Goal: Task Accomplishment & Management: Complete application form

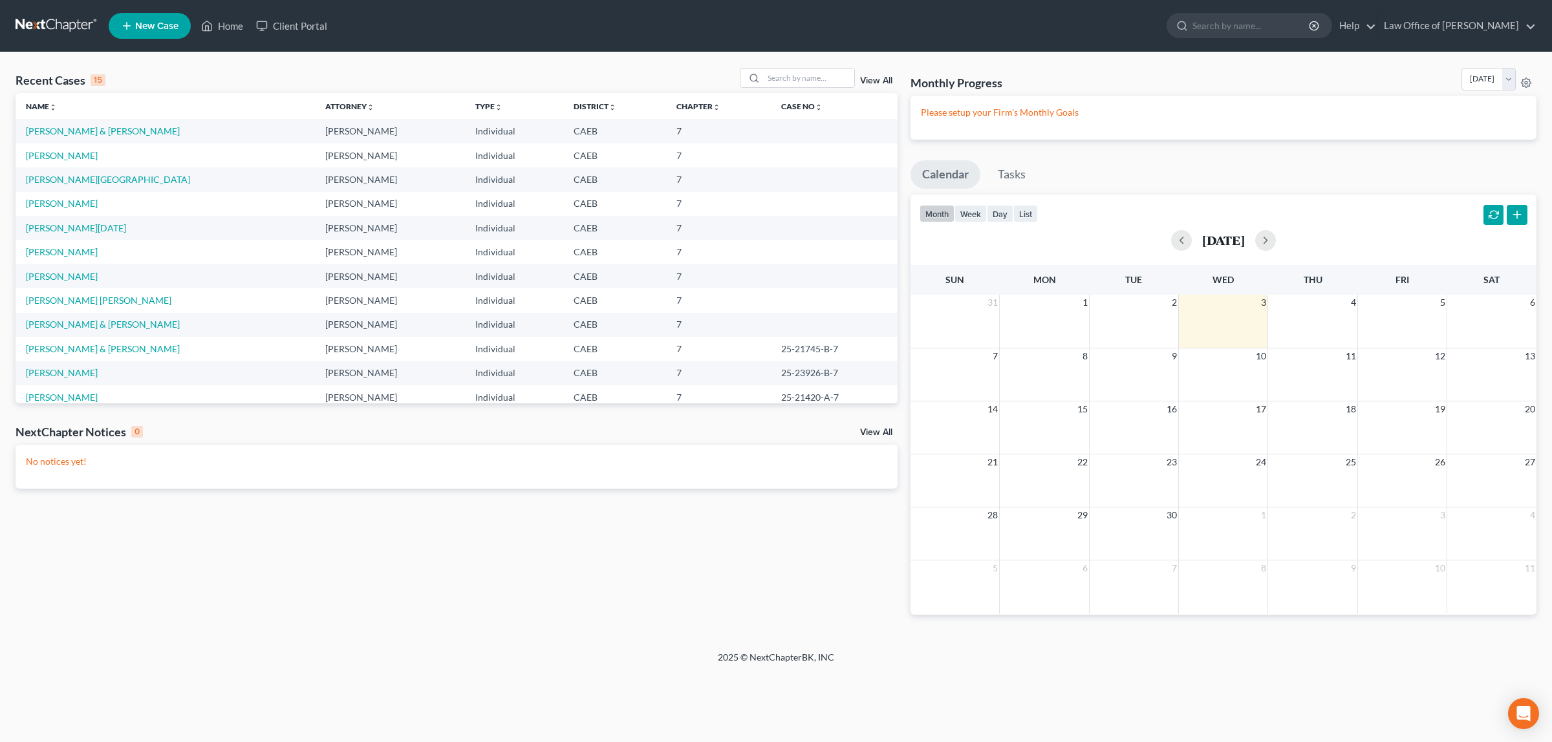
click at [81, 124] on td "[PERSON_NAME] & [PERSON_NAME]" at bounding box center [165, 131] width 299 height 24
click at [88, 128] on link "[PERSON_NAME] & [PERSON_NAME]" at bounding box center [103, 130] width 154 height 11
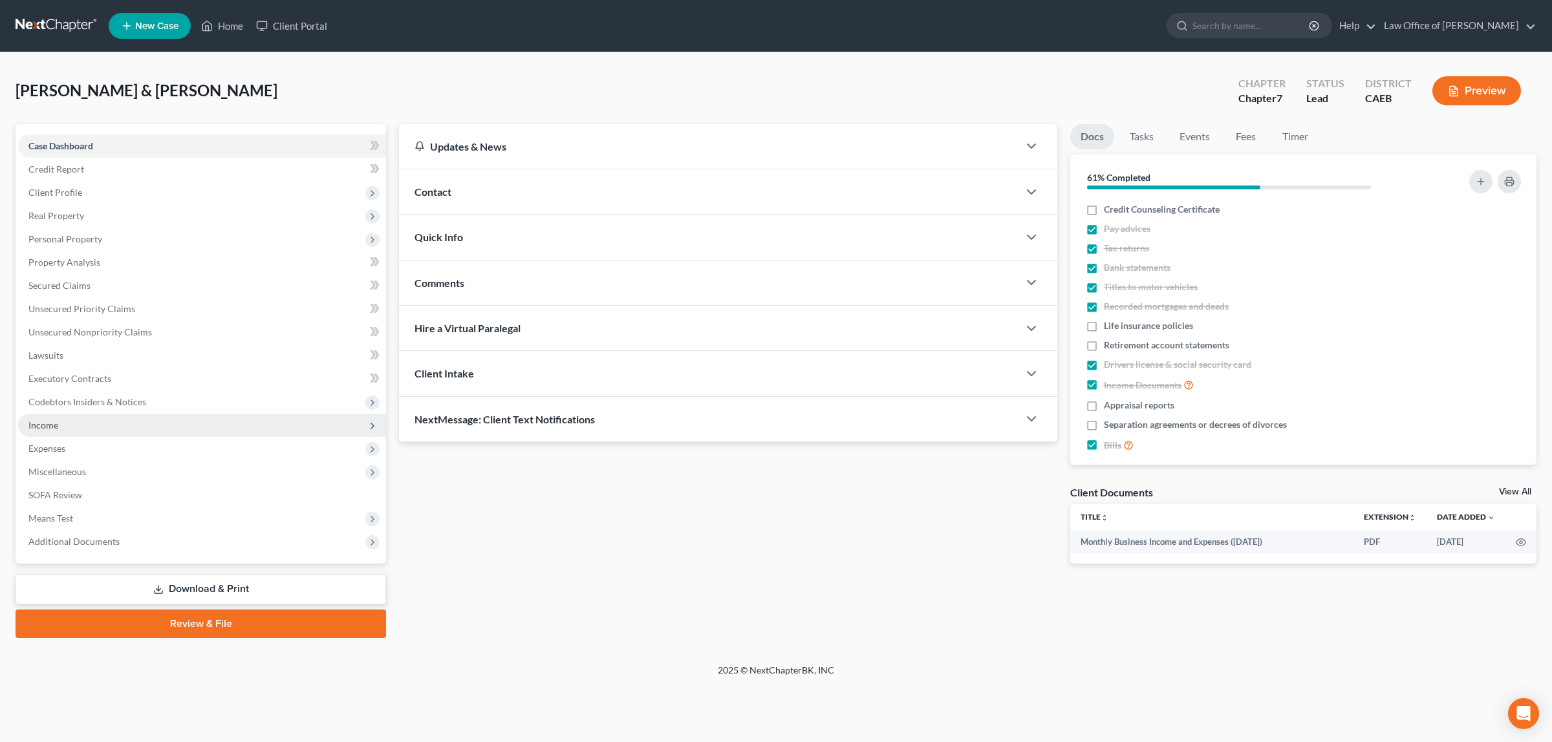
click at [59, 424] on span "Income" at bounding box center [202, 425] width 368 height 23
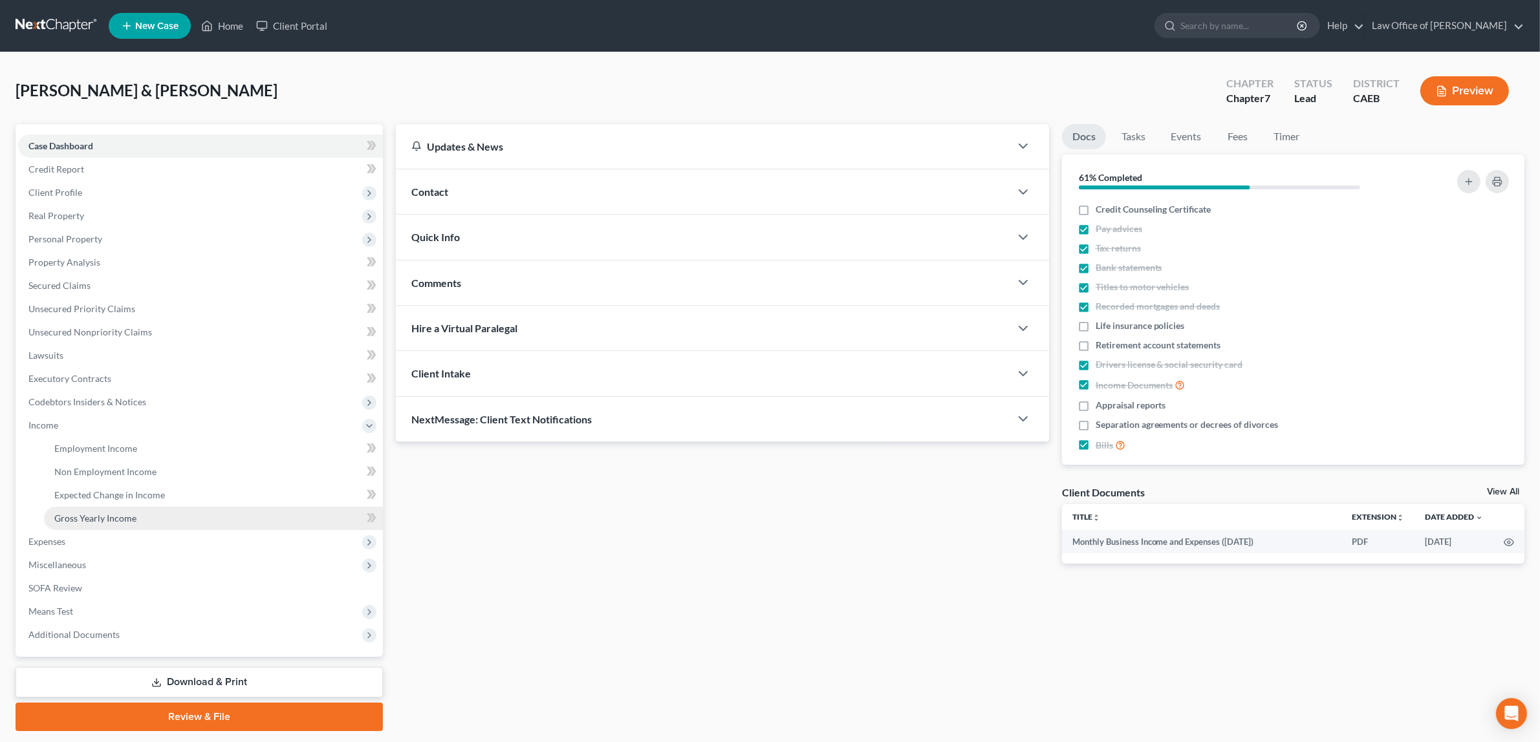
click at [86, 515] on span "Gross Yearly Income" at bounding box center [95, 518] width 82 height 11
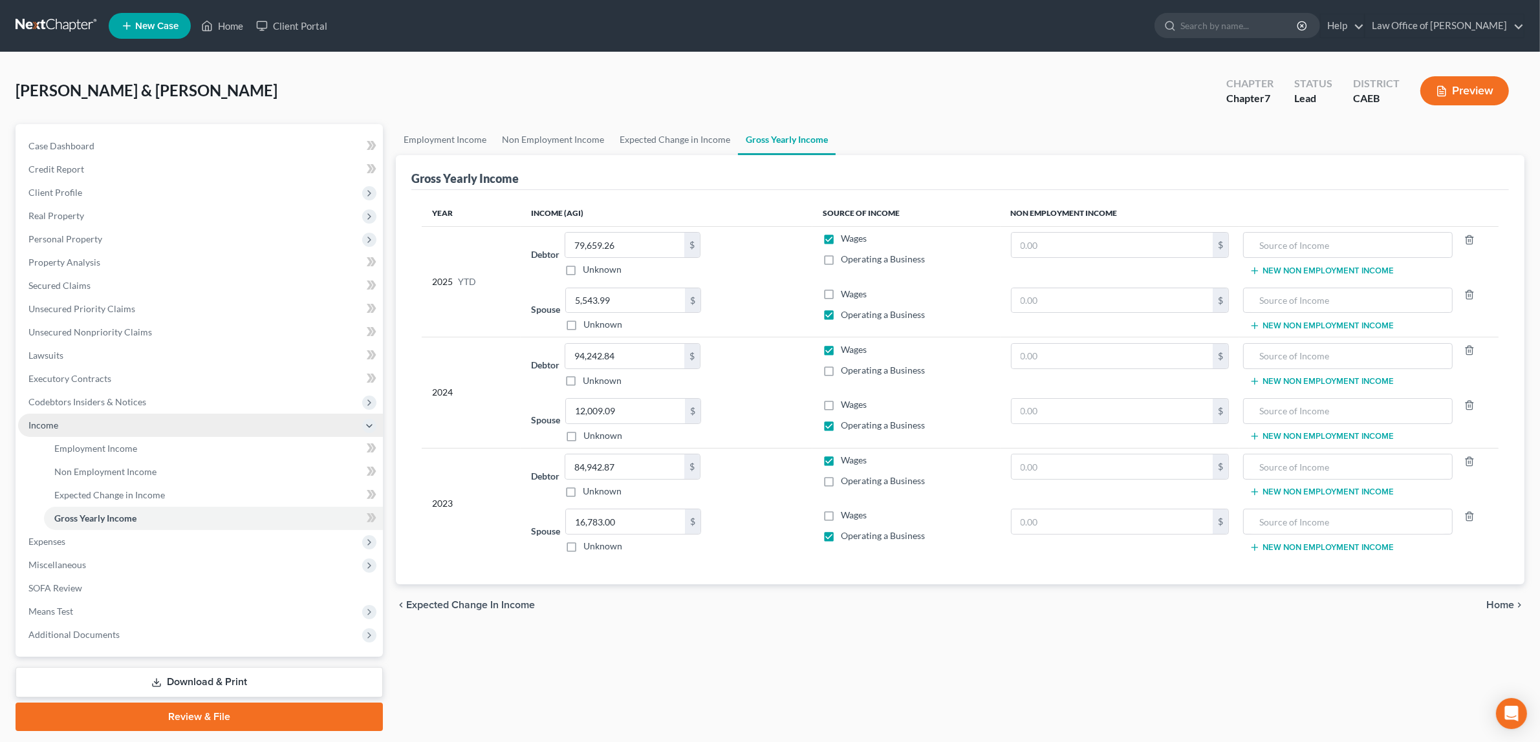
click at [50, 420] on span "Income" at bounding box center [43, 425] width 30 height 11
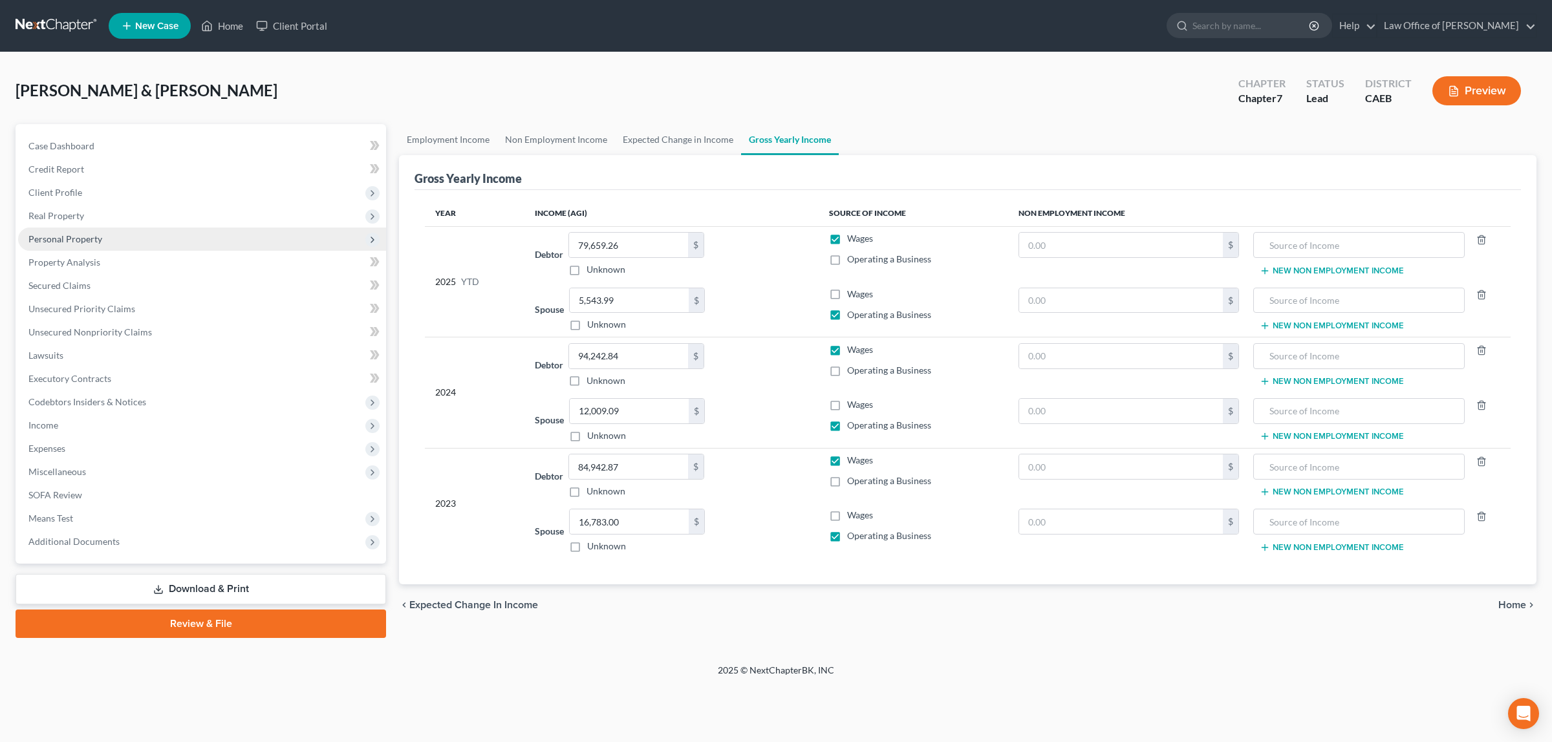
click at [89, 233] on span "Personal Property" at bounding box center [65, 238] width 74 height 11
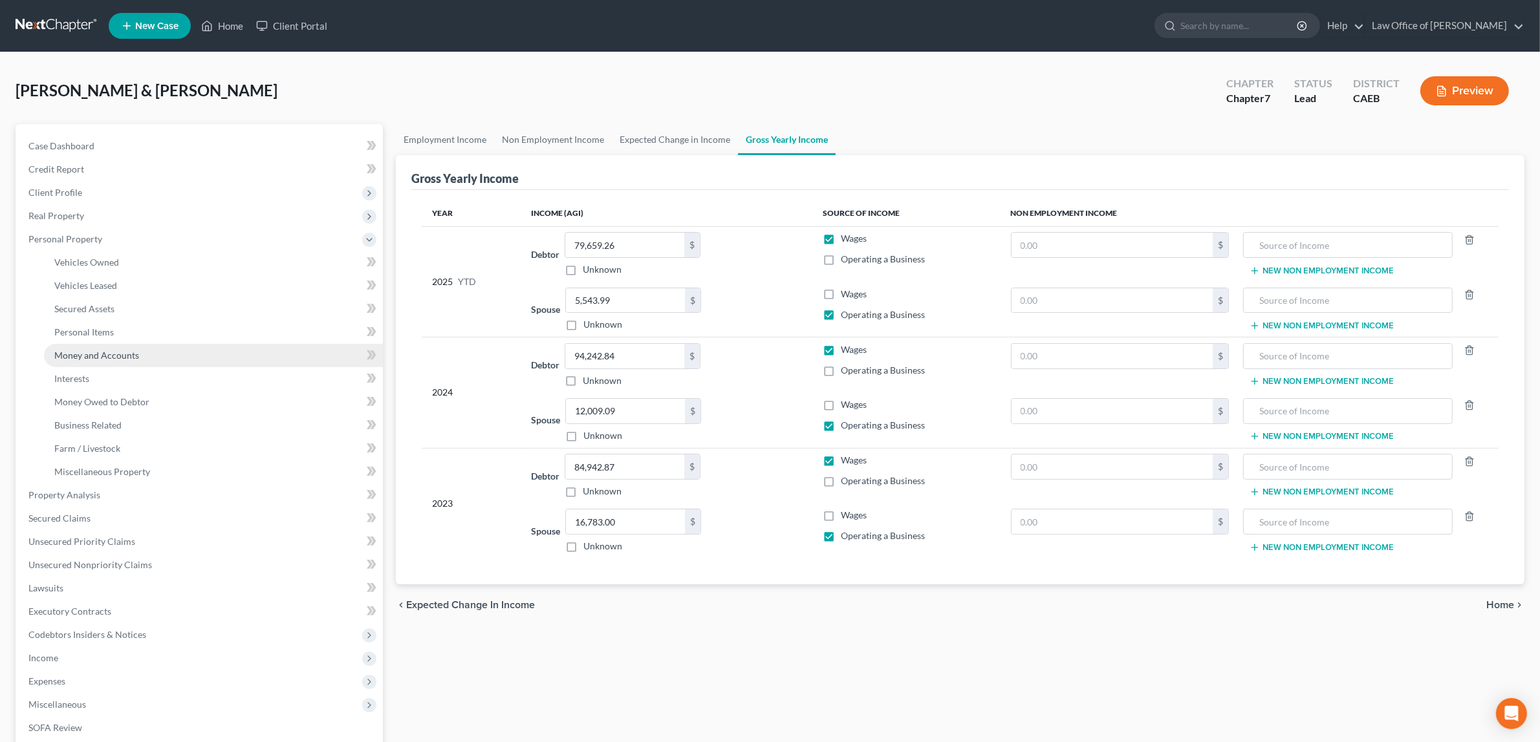
click at [94, 350] on span "Money and Accounts" at bounding box center [96, 355] width 85 height 11
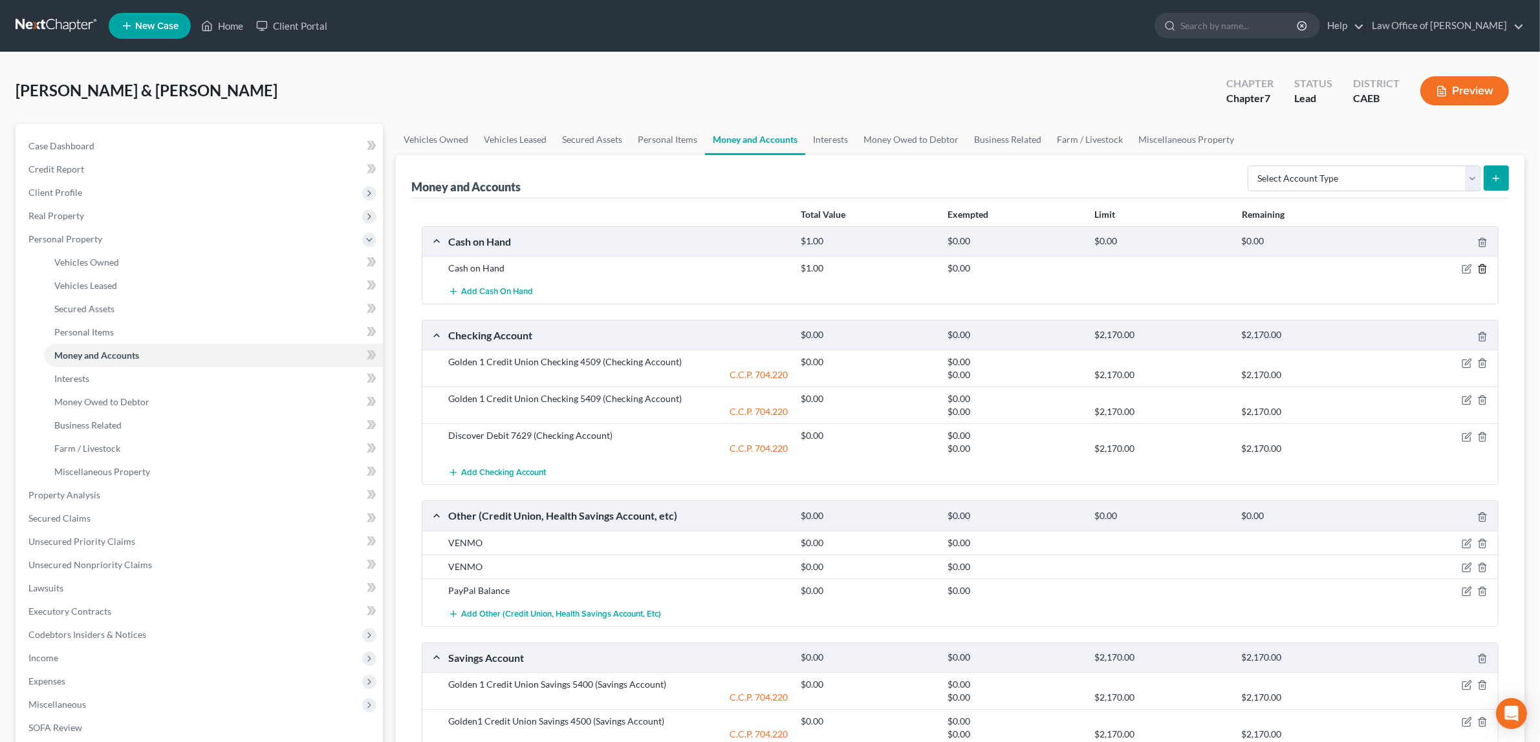
click at [1483, 266] on polyline "button" at bounding box center [1482, 266] width 8 height 0
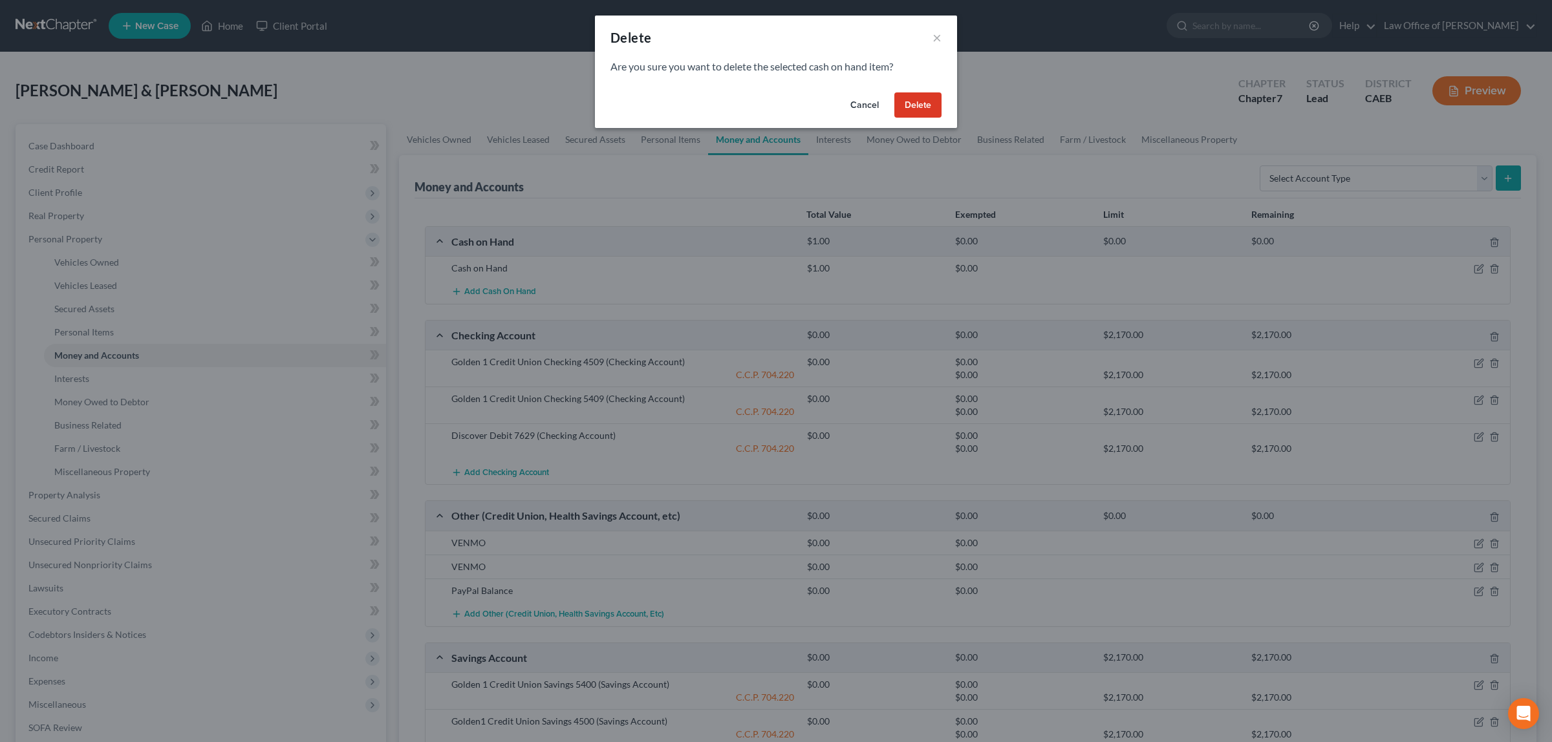
click at [932, 102] on button "Delete" at bounding box center [917, 105] width 47 height 26
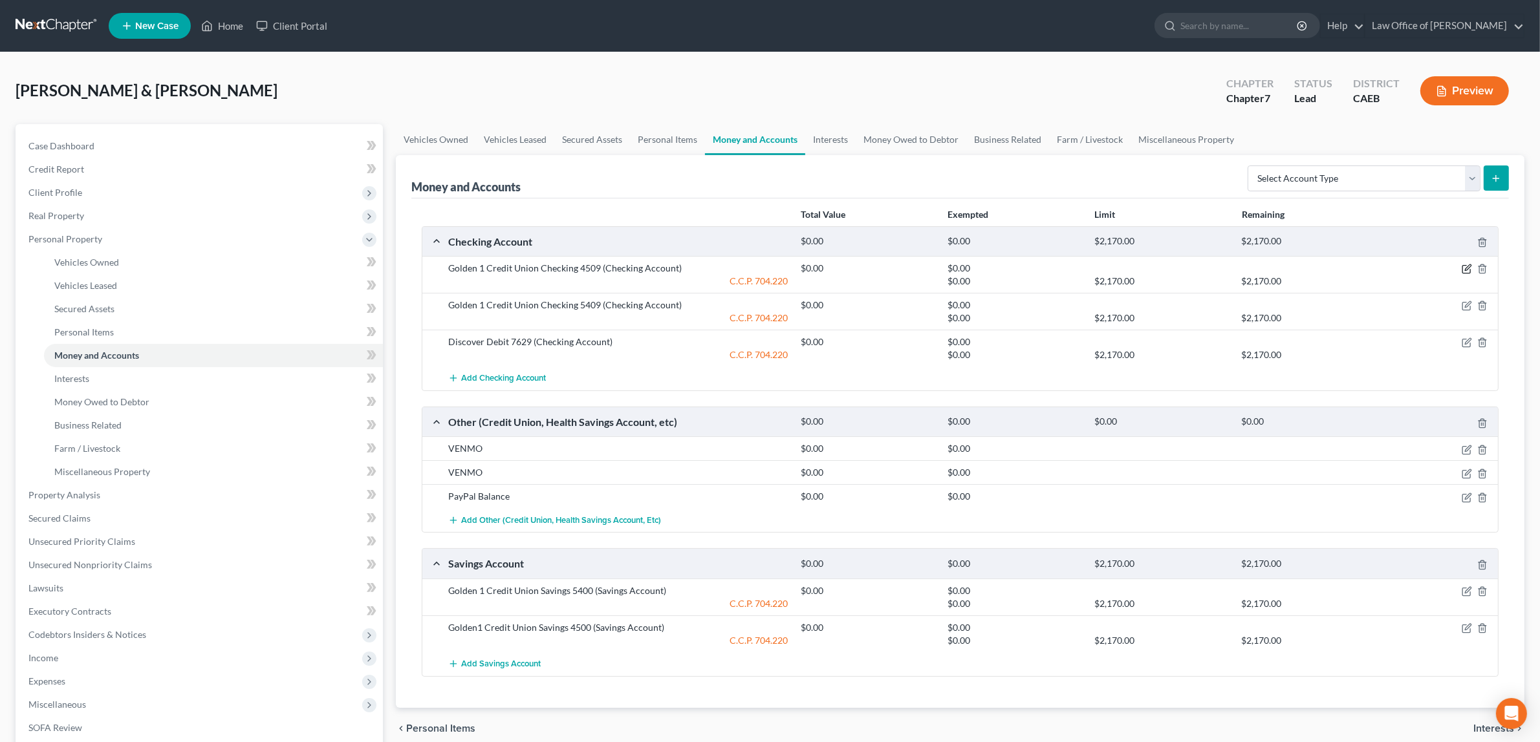
click at [1465, 265] on icon "button" at bounding box center [1466, 269] width 10 height 10
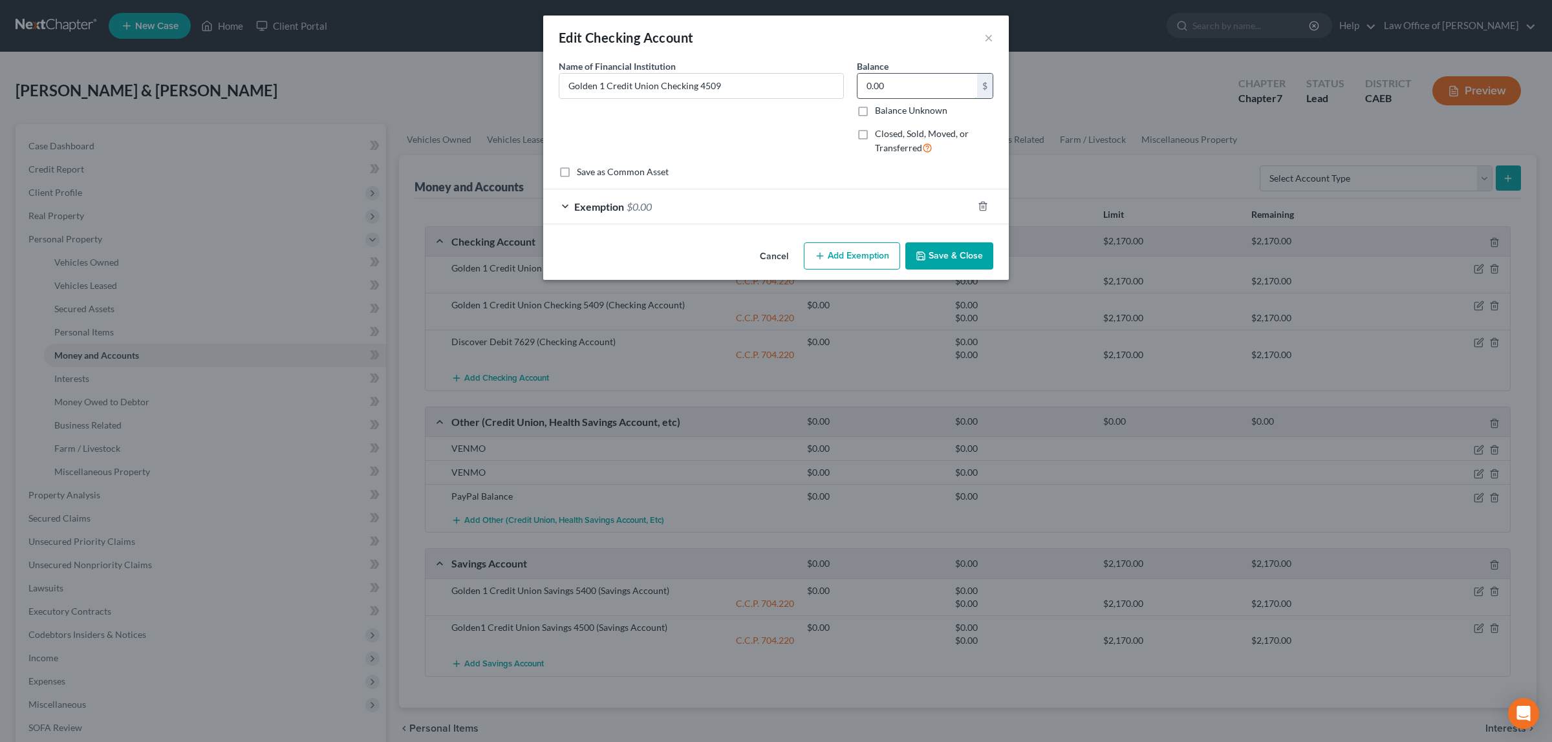
click at [896, 89] on input "0.00" at bounding box center [917, 86] width 120 height 25
type input "2,869.00"
click at [645, 200] on span "$0.00" at bounding box center [639, 206] width 25 height 12
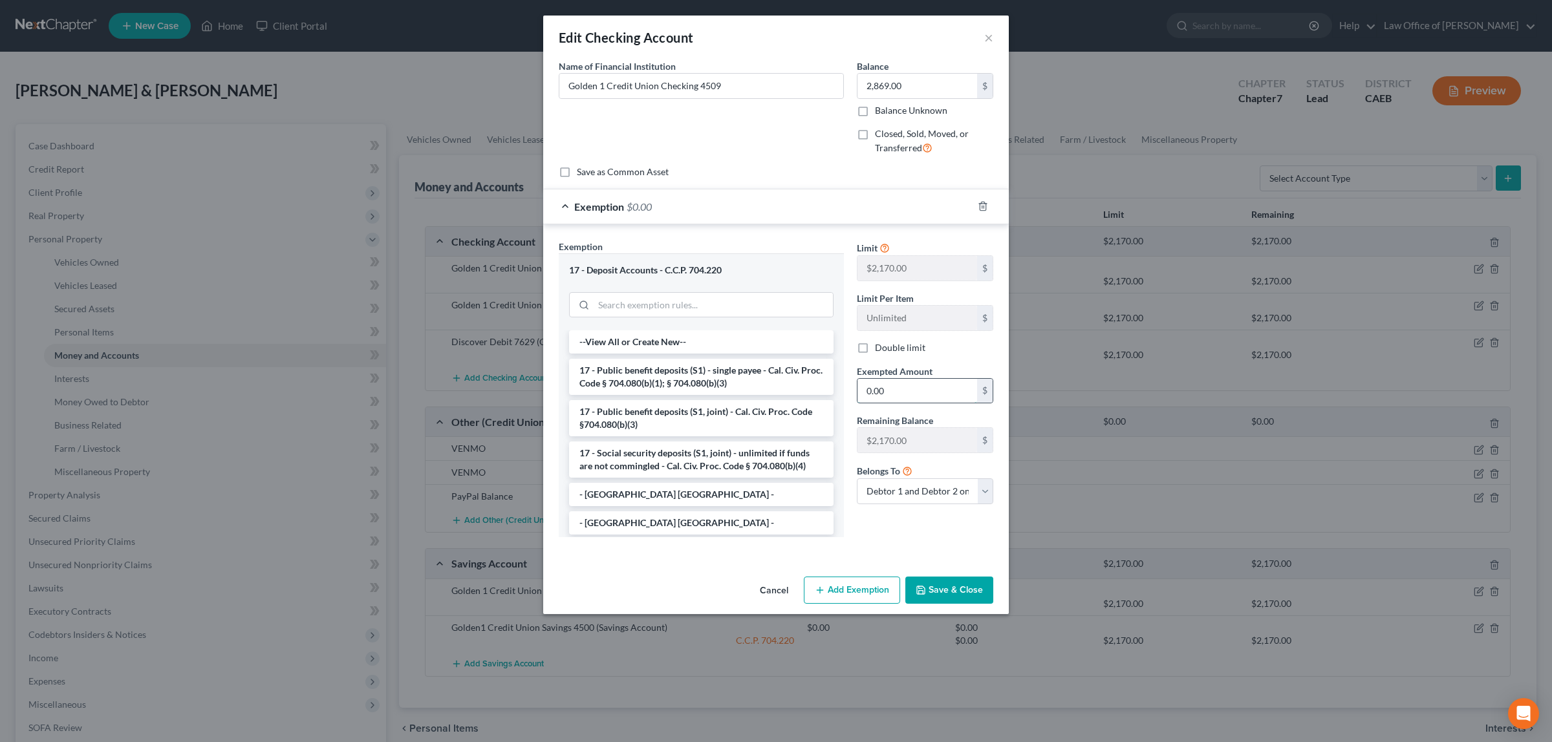
click at [903, 395] on input "0.00" at bounding box center [917, 391] width 120 height 25
type input "2,869.00"
click at [954, 583] on button "Save & Close" at bounding box center [949, 590] width 88 height 27
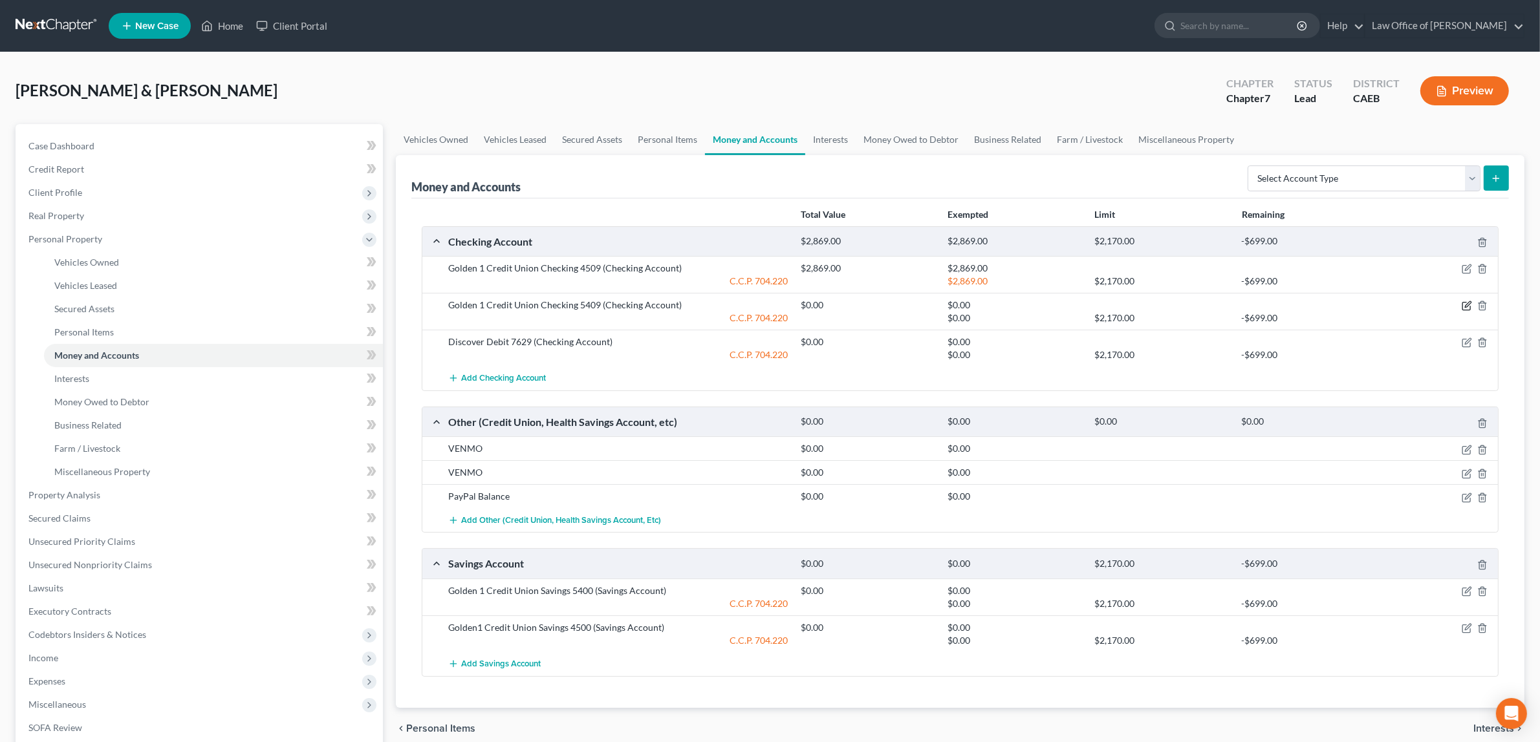
click at [1466, 304] on icon "button" at bounding box center [1466, 306] width 10 height 10
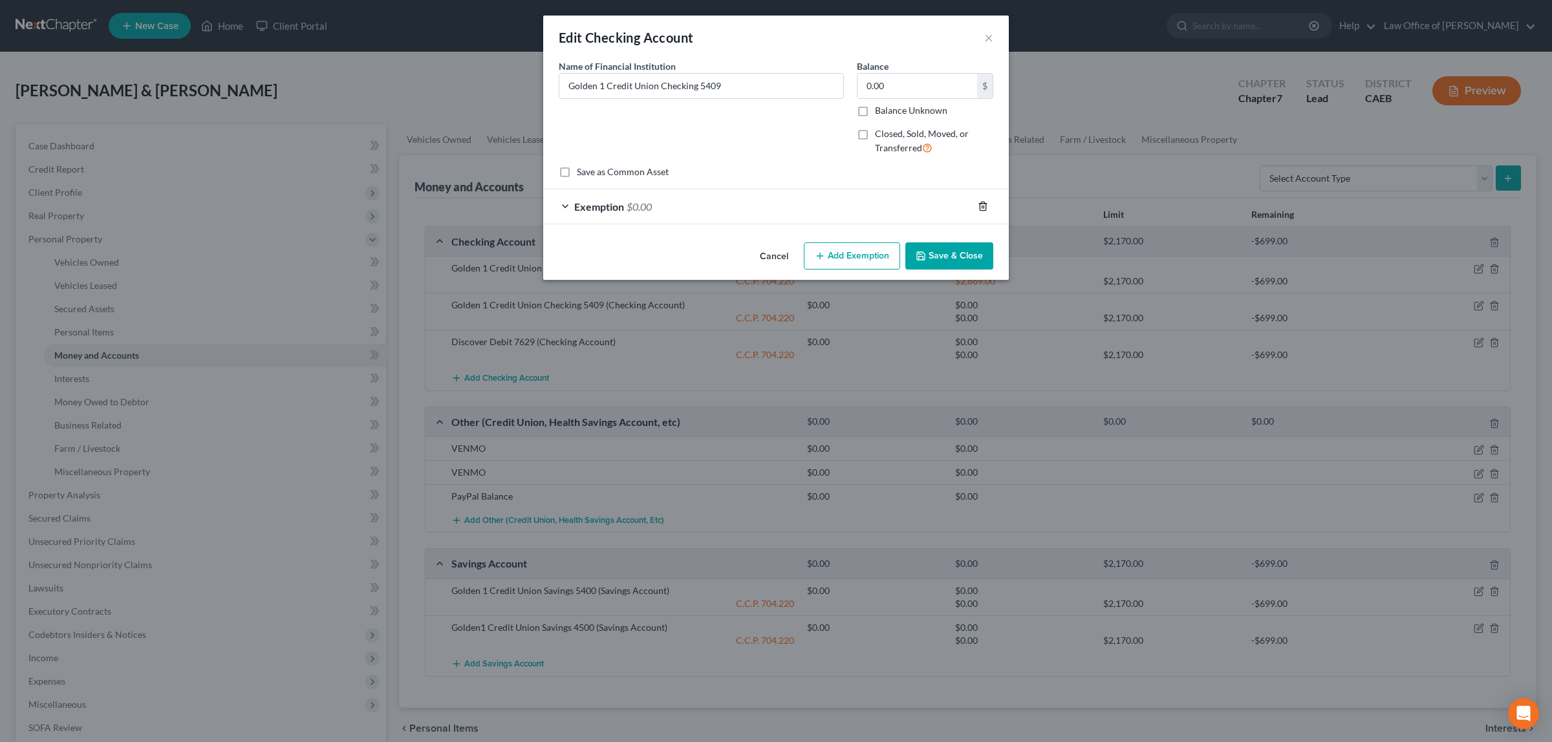
click at [982, 204] on icon "button" at bounding box center [983, 206] width 10 height 10
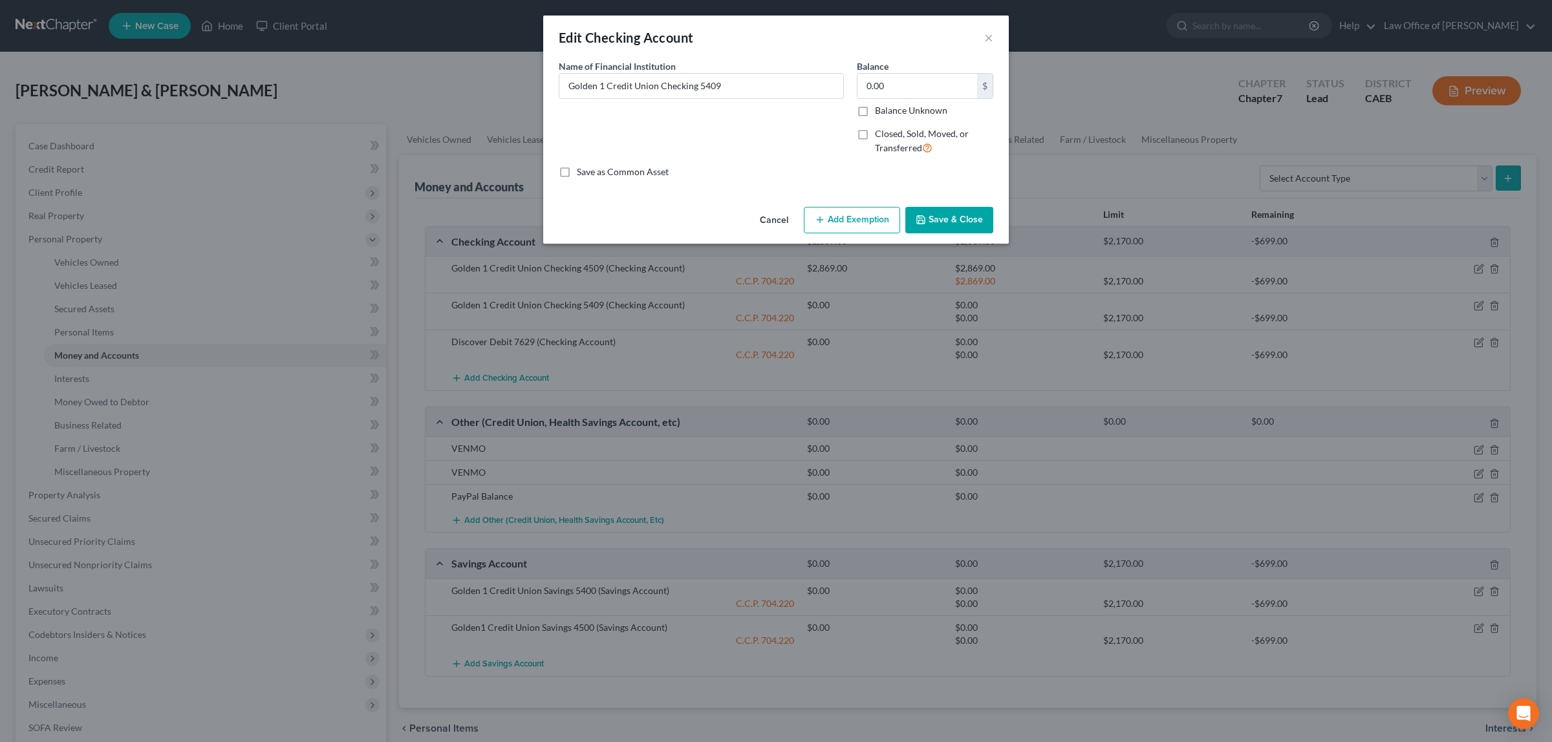
click at [964, 220] on button "Save & Close" at bounding box center [949, 220] width 88 height 27
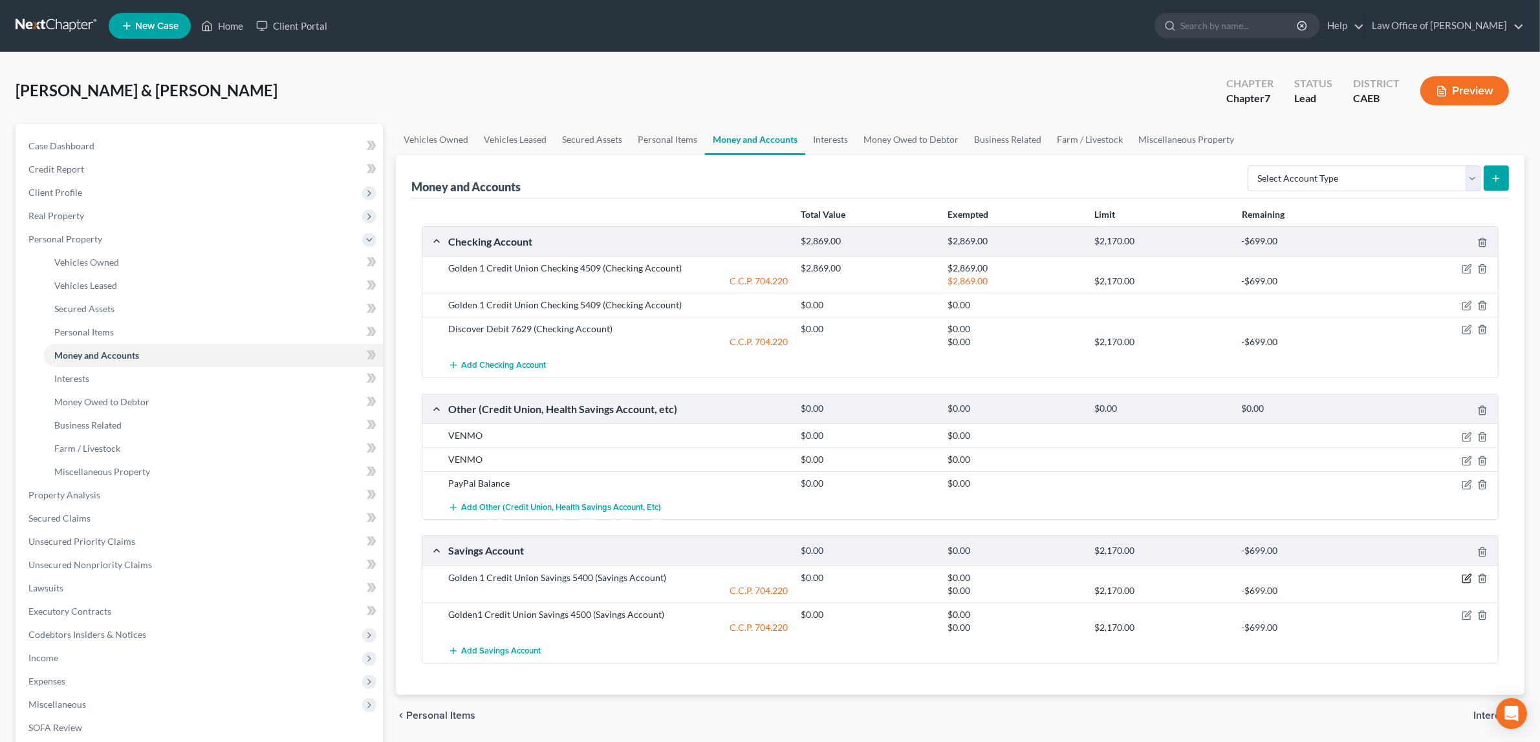
click at [1466, 579] on icon "button" at bounding box center [1468, 577] width 6 height 6
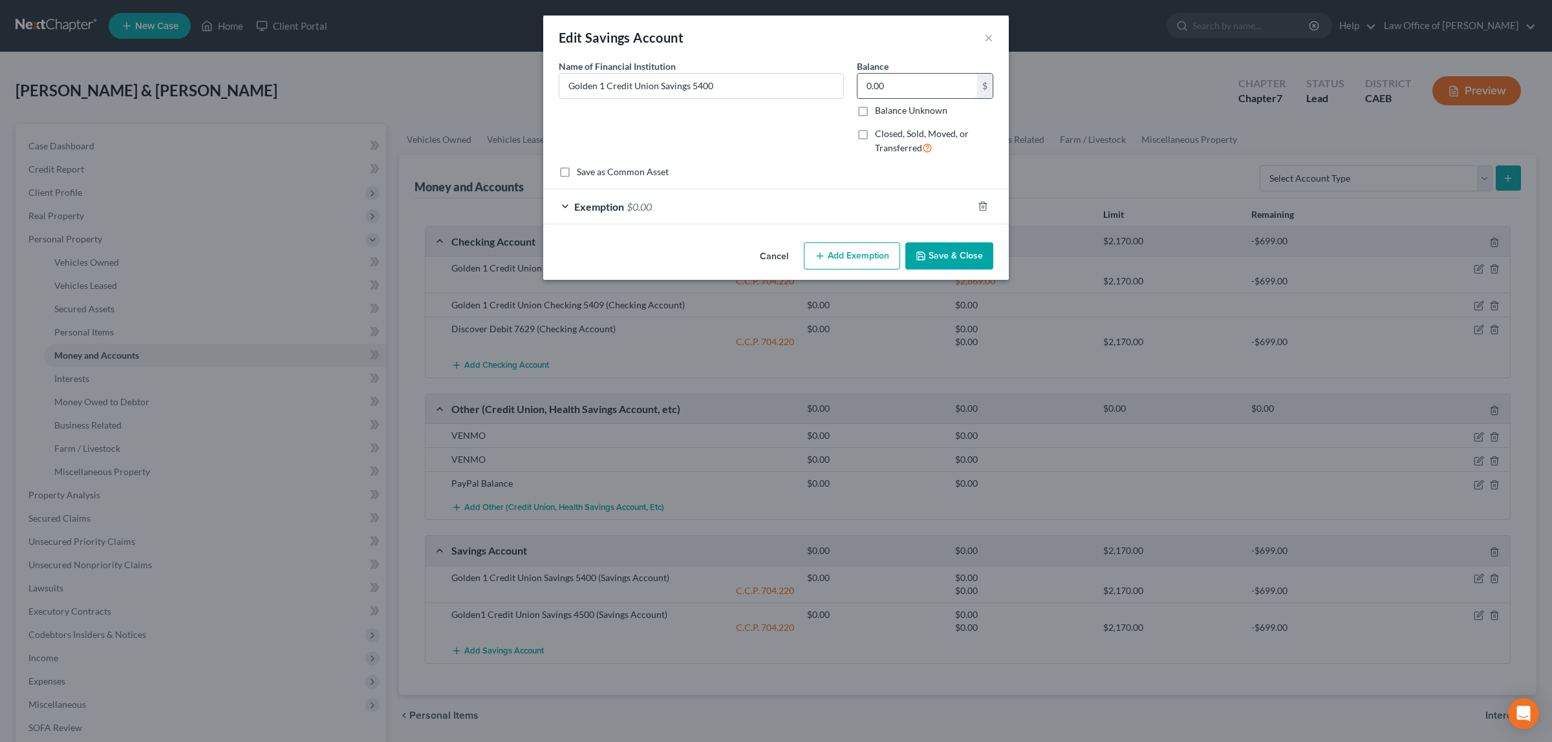
click at [897, 85] on input "0.00" at bounding box center [917, 86] width 120 height 25
type input "2.00"
click at [642, 204] on span "$0.00" at bounding box center [639, 206] width 25 height 12
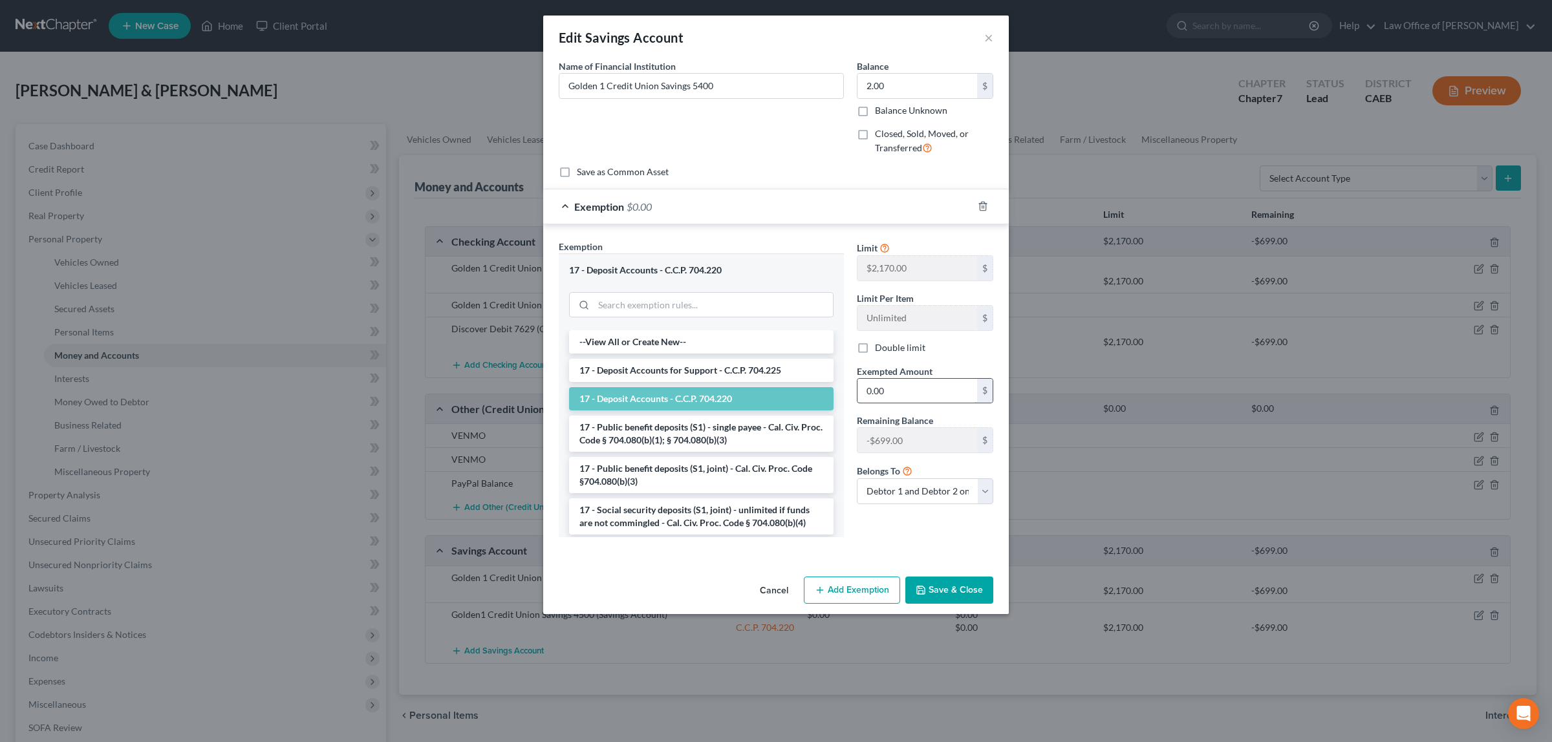
click at [910, 386] on input "0.00" at bounding box center [917, 391] width 120 height 25
type input "2.00"
click at [949, 588] on button "Save & Close" at bounding box center [949, 590] width 88 height 27
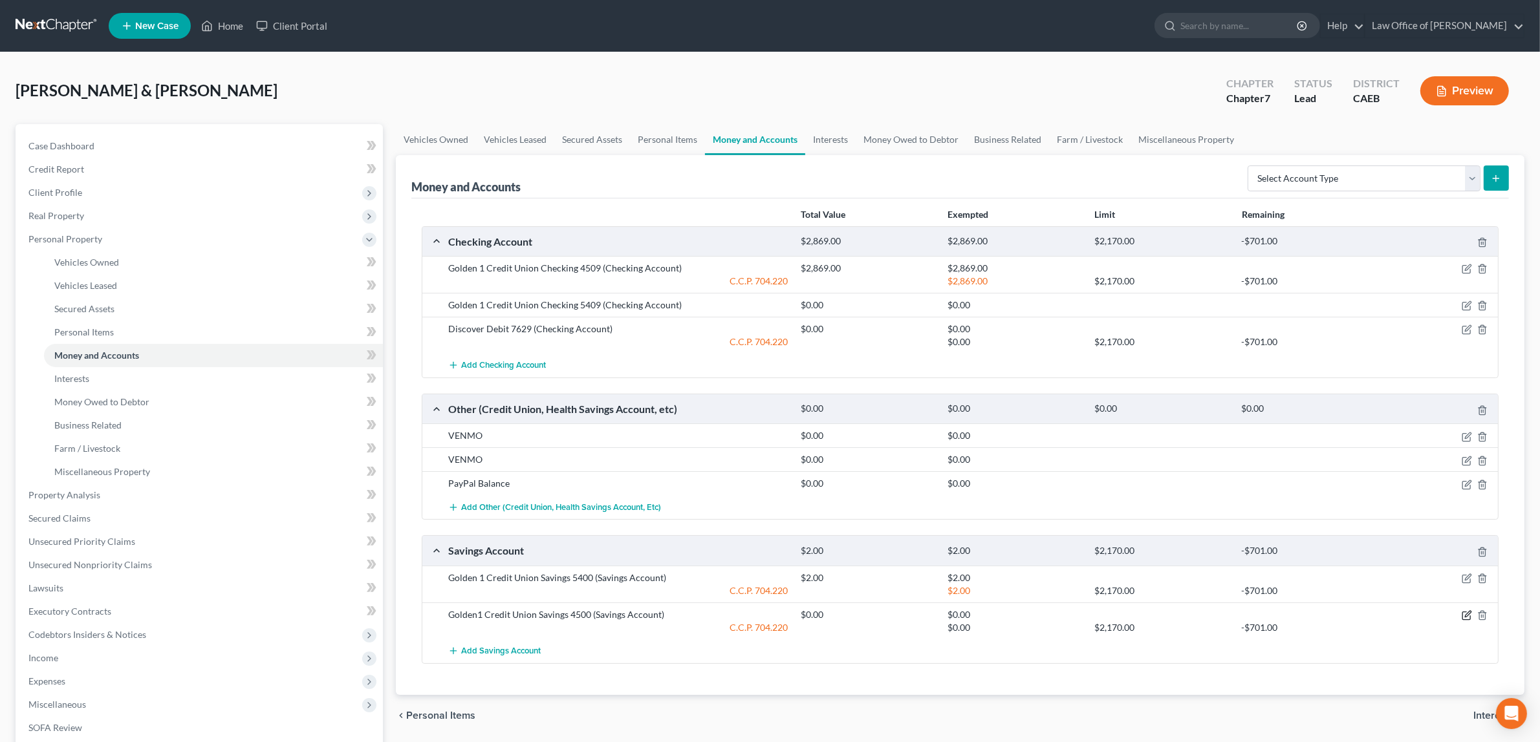
click at [1465, 615] on icon "button" at bounding box center [1466, 615] width 10 height 10
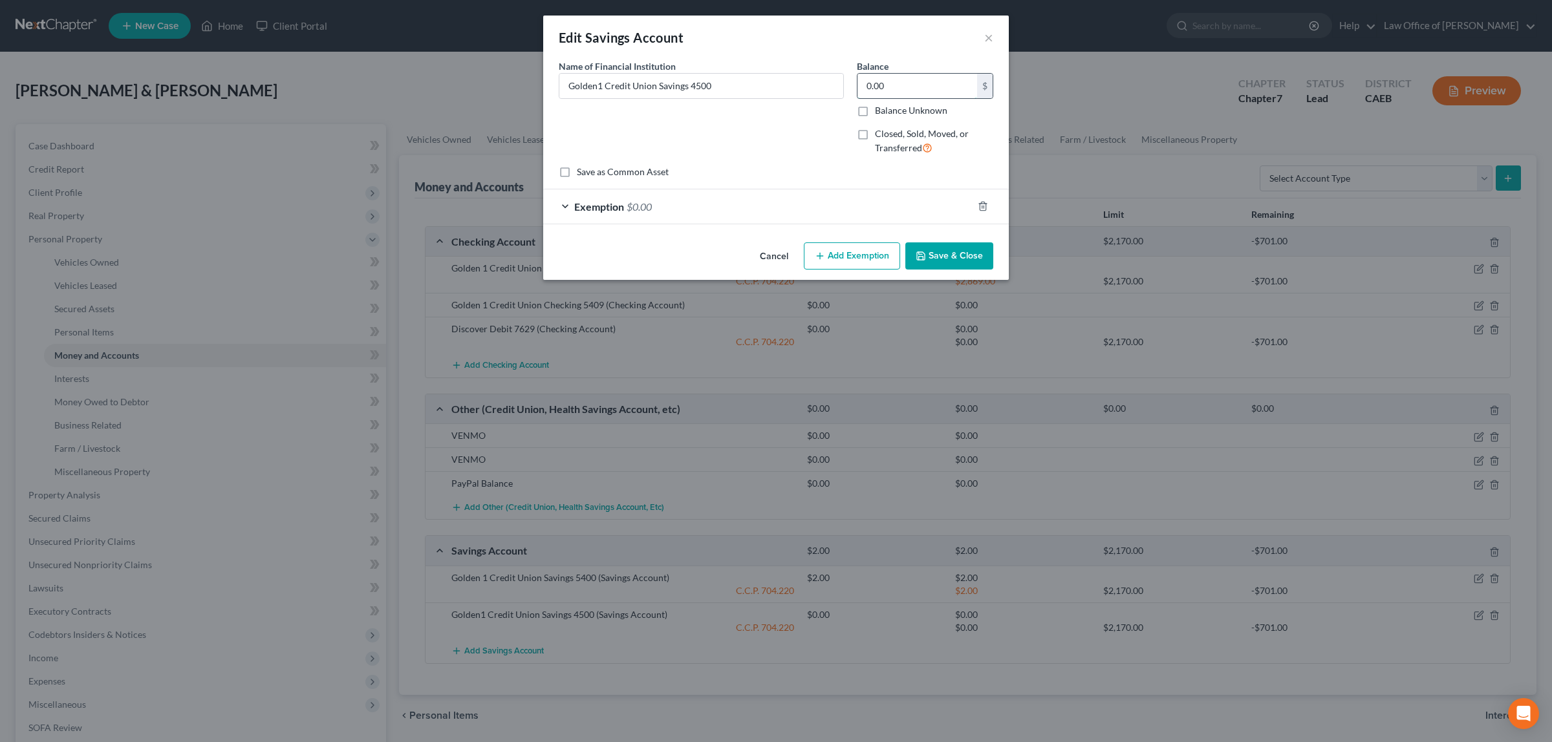
click at [917, 79] on input "0.00" at bounding box center [917, 86] width 120 height 25
type input "1.00"
click at [644, 205] on span "$0.00" at bounding box center [639, 206] width 25 height 12
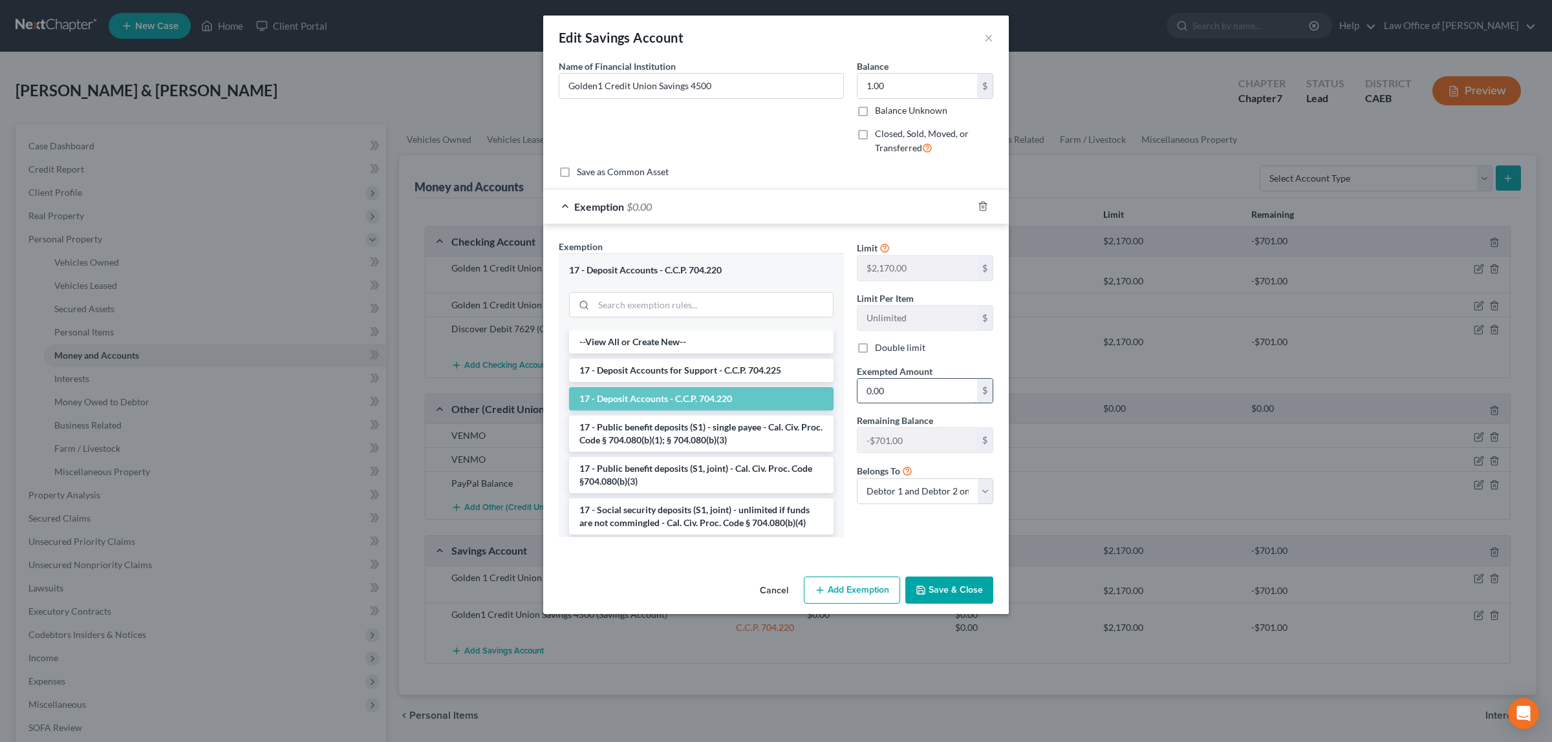
click at [886, 392] on input "0.00" at bounding box center [917, 391] width 120 height 25
type input "1.00"
click at [969, 592] on button "Save & Close" at bounding box center [949, 590] width 88 height 27
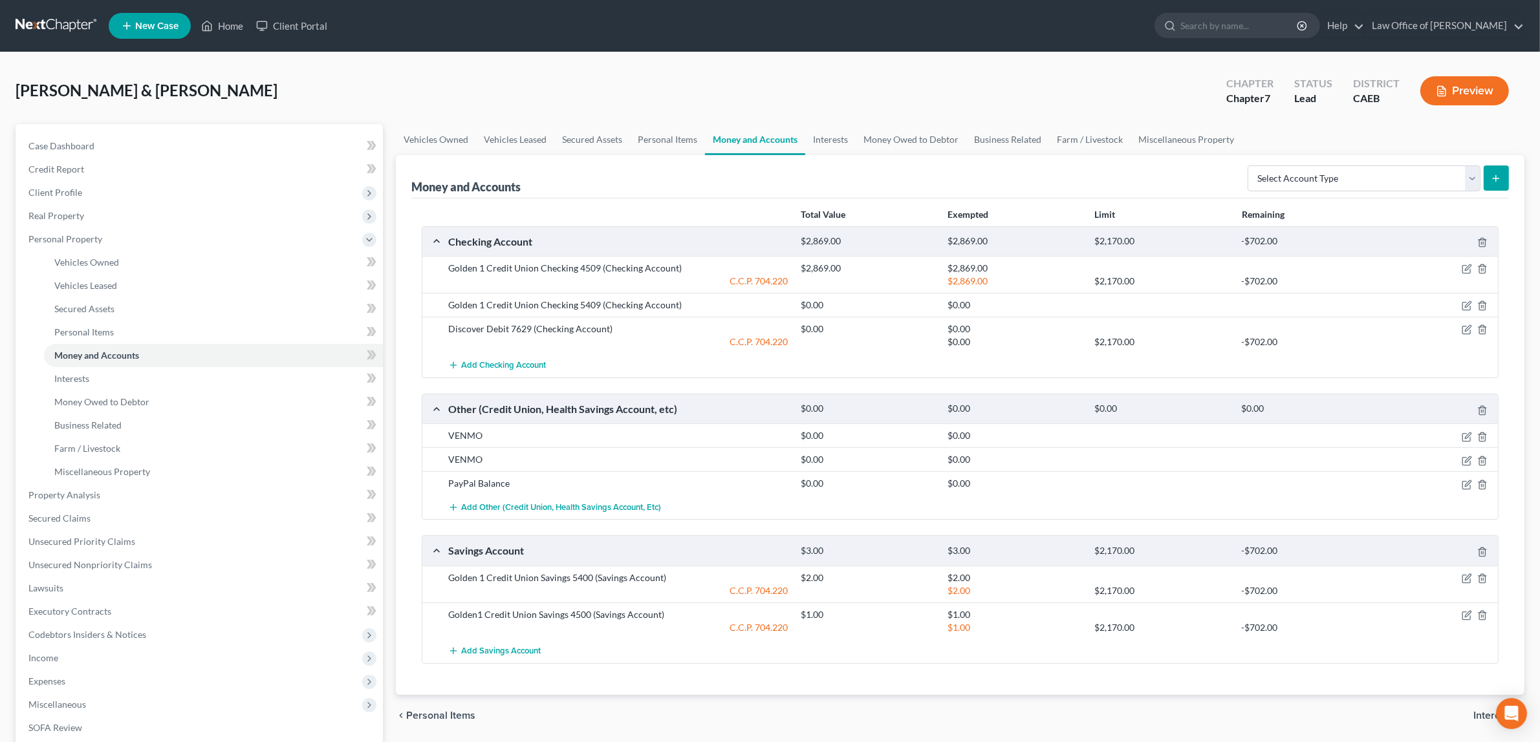
click at [1472, 81] on button "Preview" at bounding box center [1464, 90] width 89 height 29
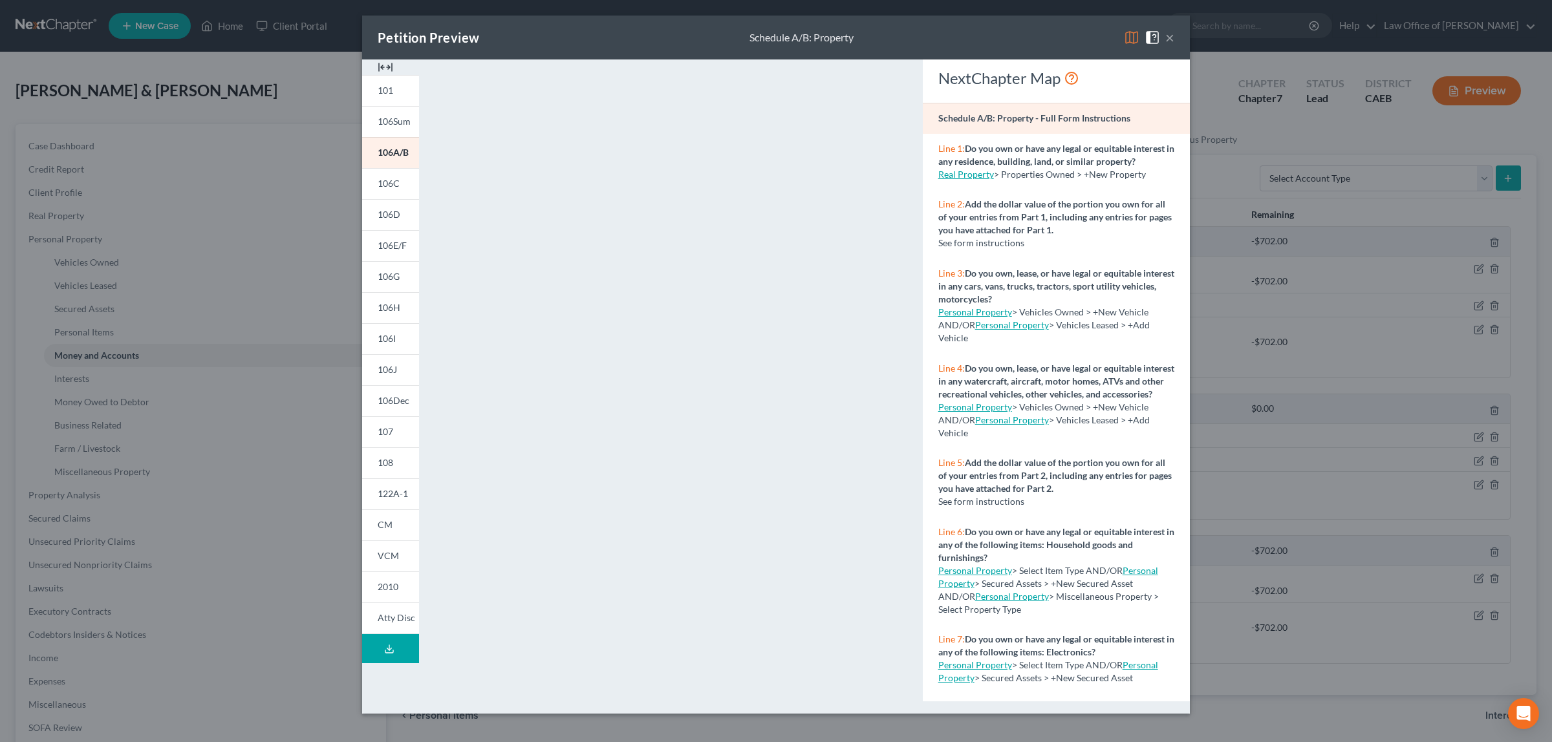
click at [1171, 37] on button "×" at bounding box center [1169, 38] width 9 height 16
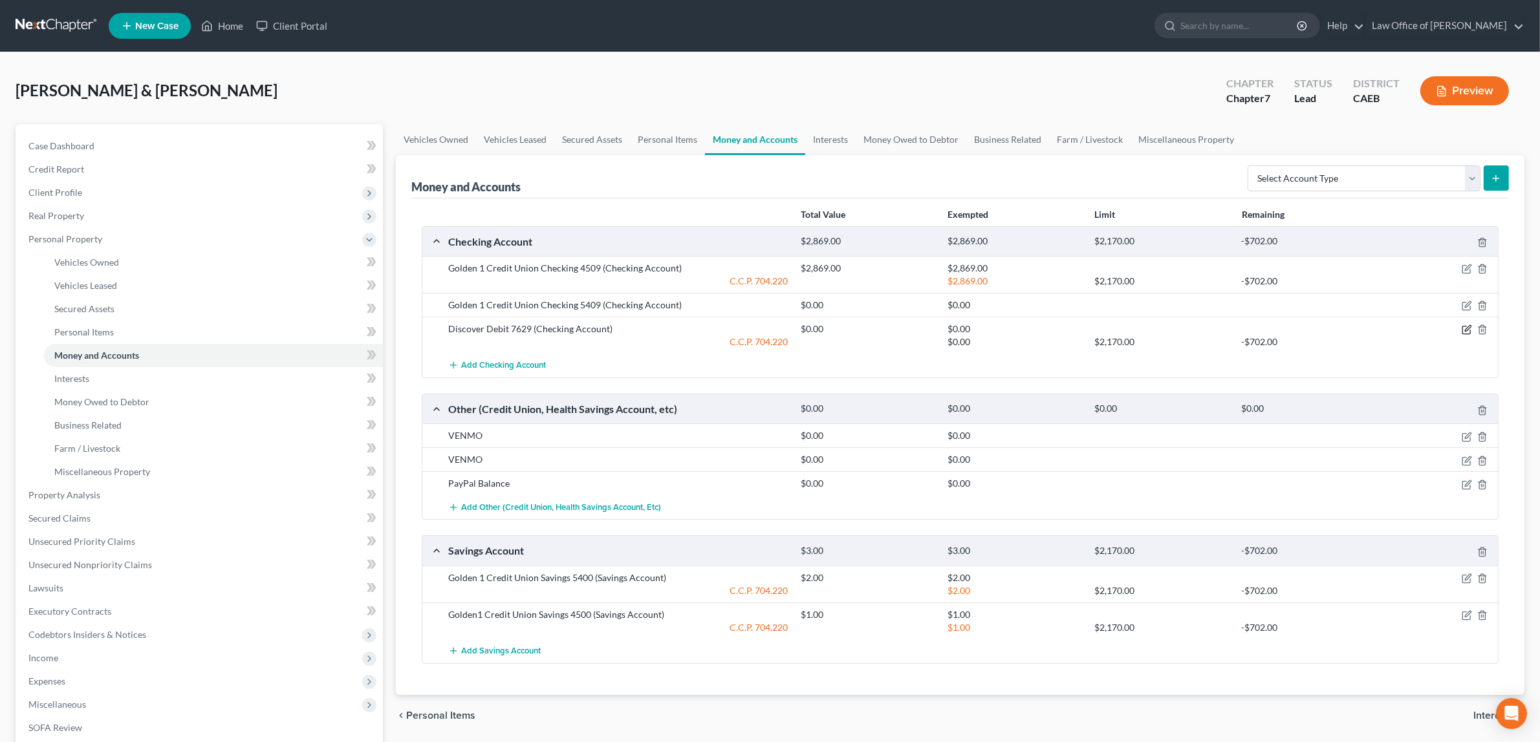
click at [1463, 327] on icon "button" at bounding box center [1466, 330] width 10 height 10
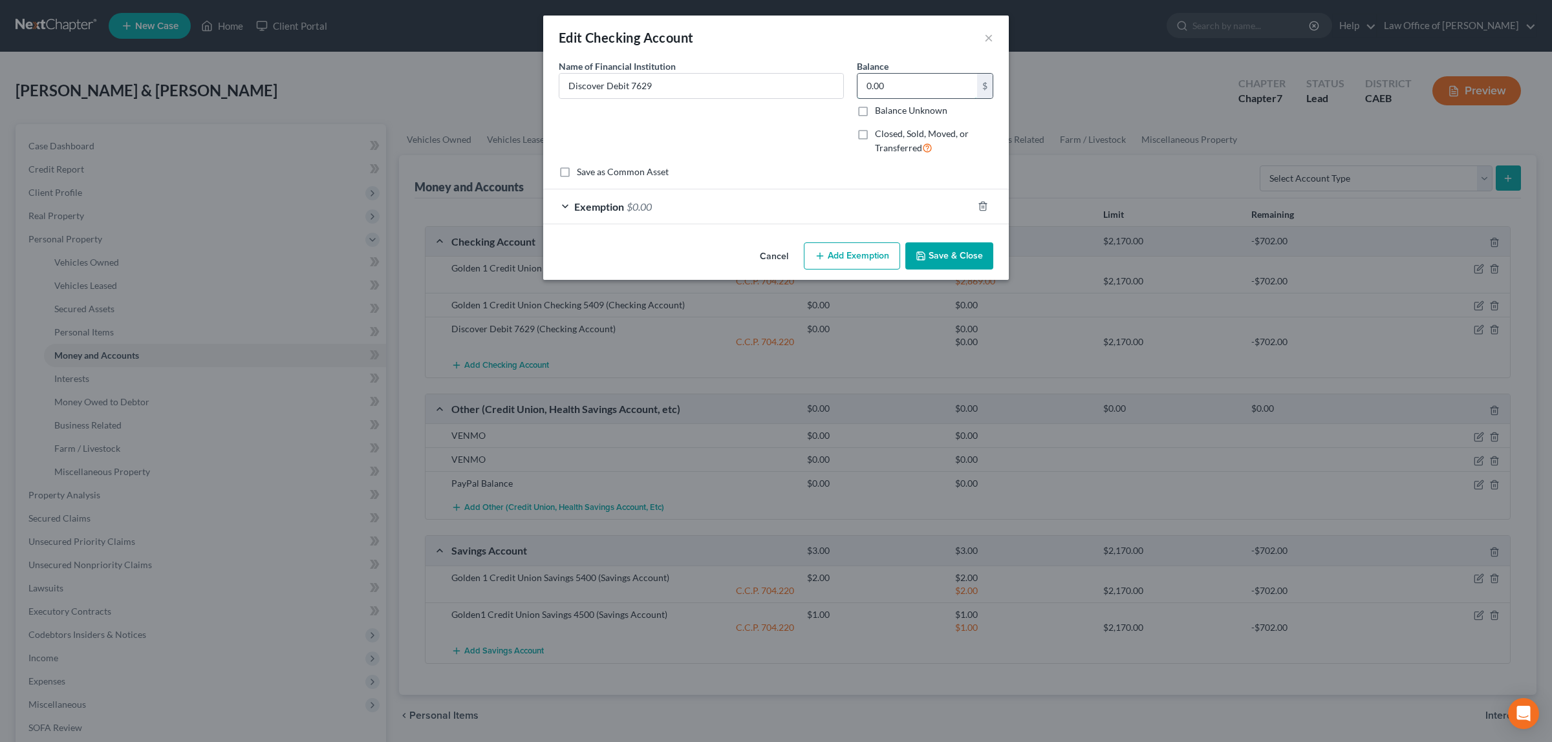
click at [886, 82] on input "0.00" at bounding box center [917, 86] width 120 height 25
type input "7.00"
click at [645, 204] on span "$0.00" at bounding box center [639, 206] width 25 height 12
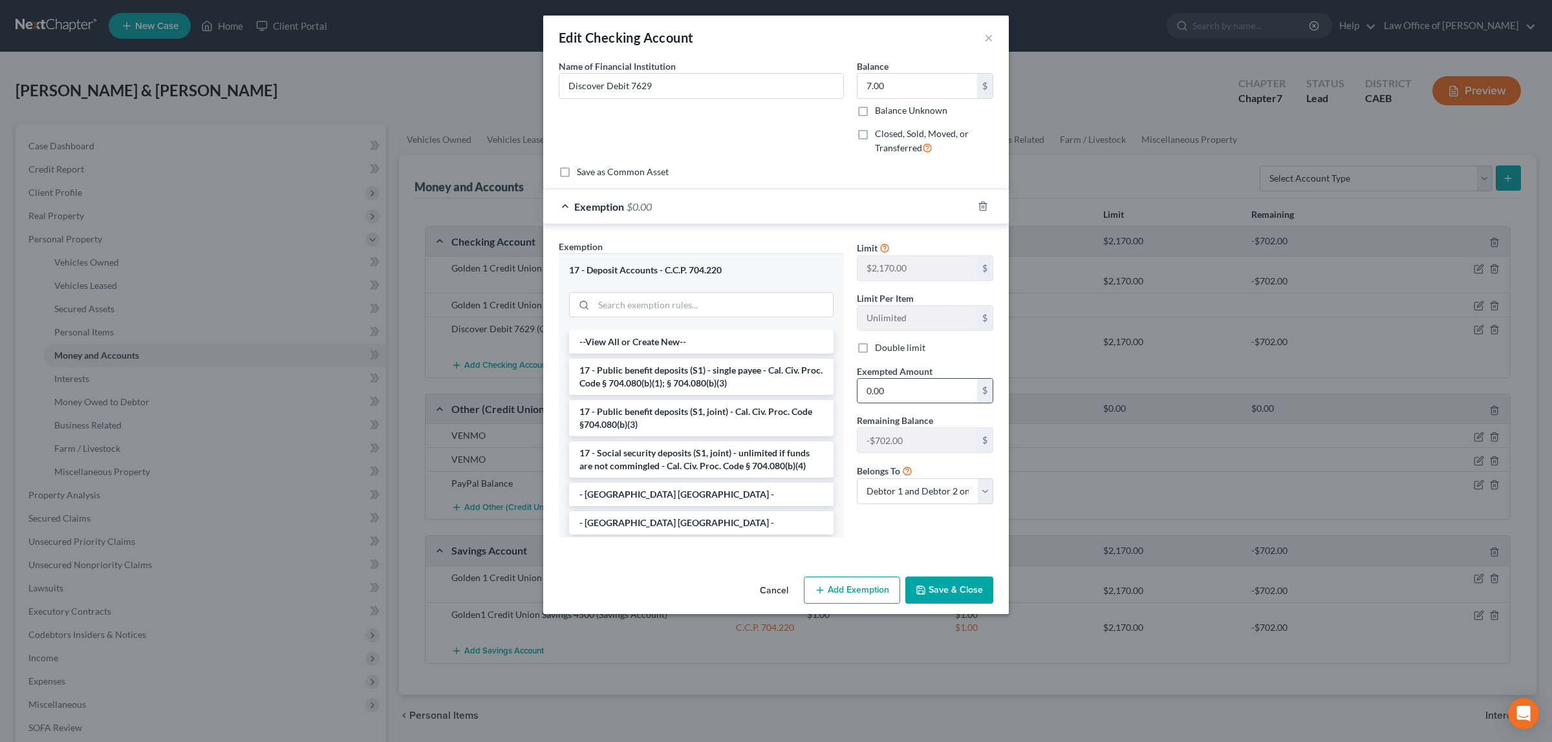
click at [897, 392] on input "0.00" at bounding box center [917, 391] width 120 height 25
type input "7.00"
click at [955, 593] on button "Save & Close" at bounding box center [949, 590] width 88 height 27
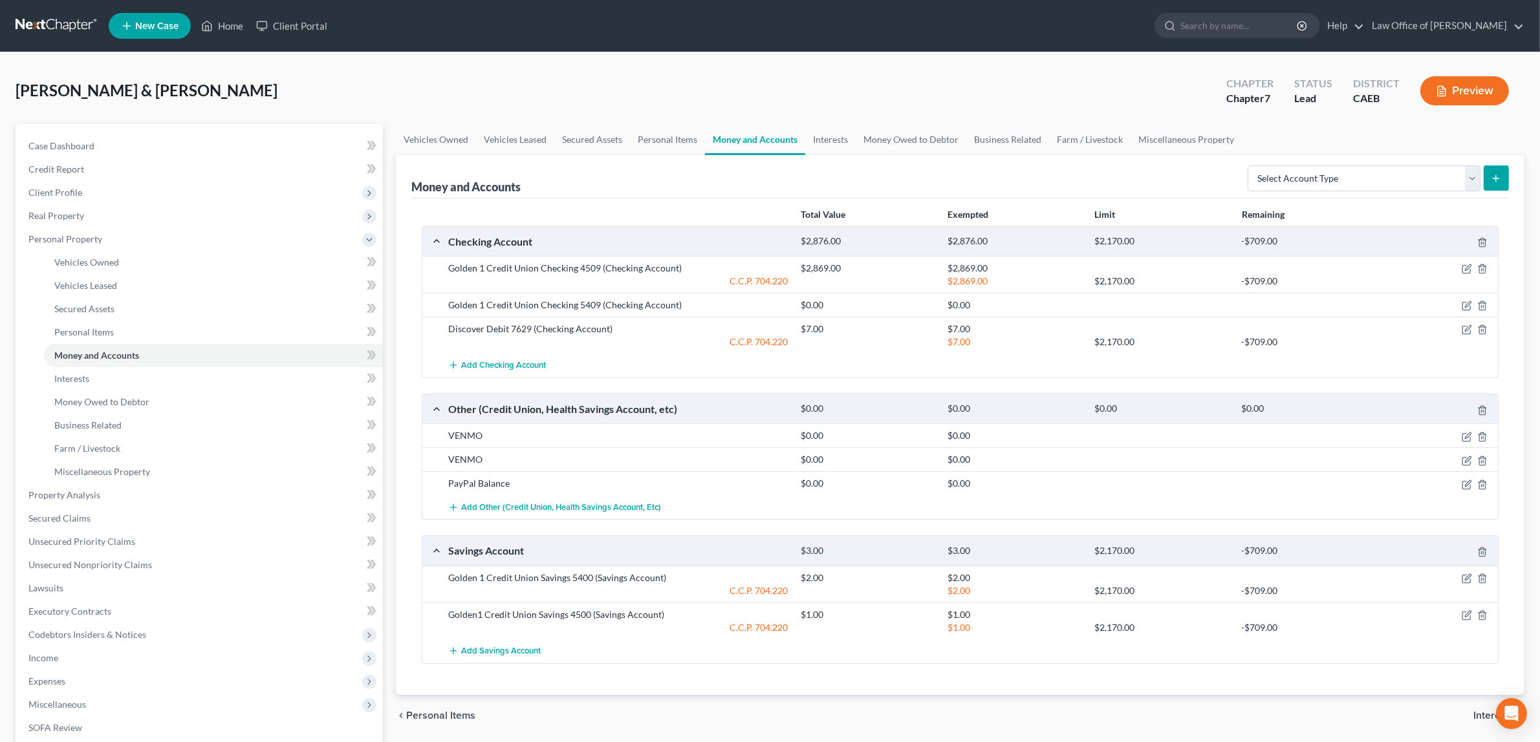
click at [1452, 94] on button "Preview" at bounding box center [1464, 90] width 89 height 29
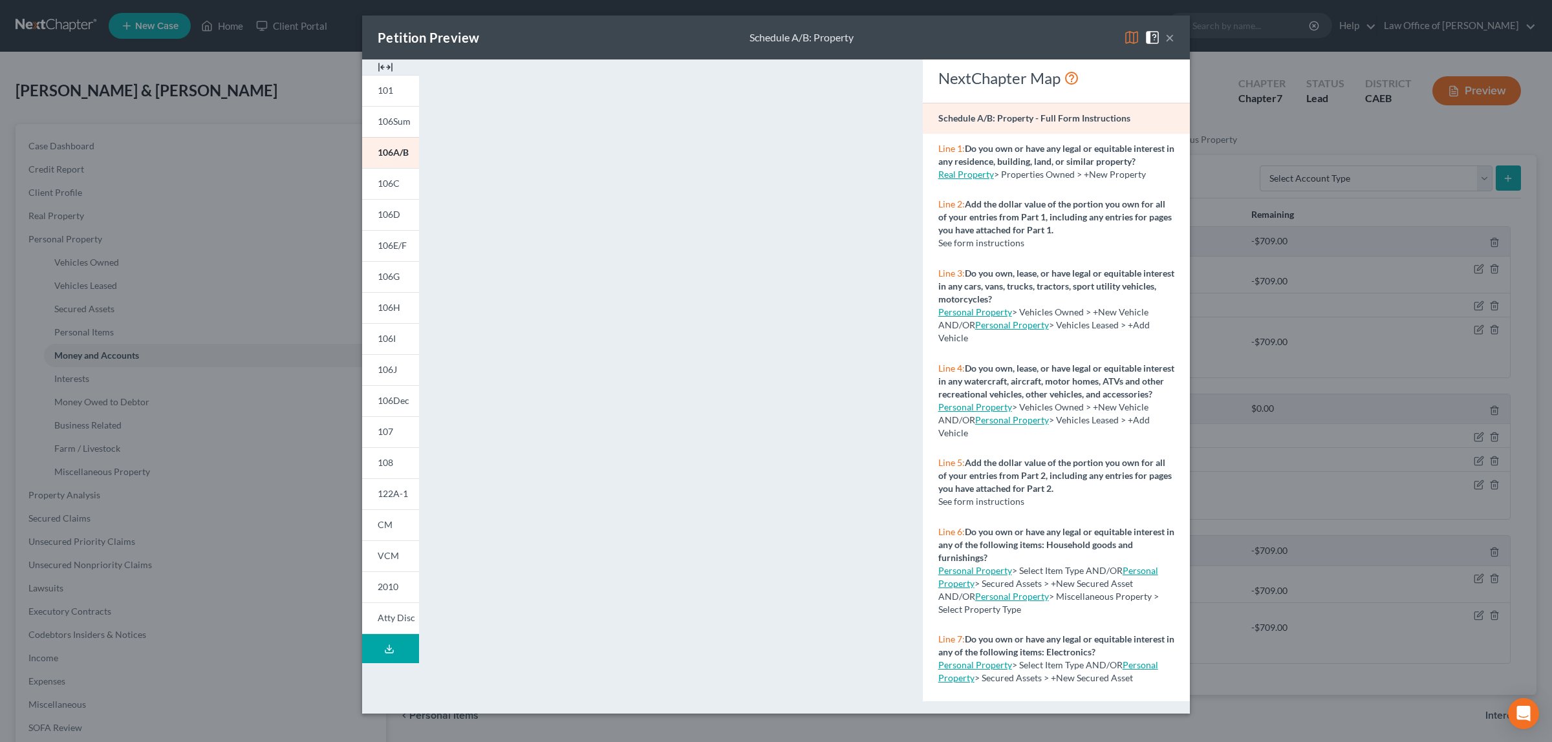
click at [1170, 39] on button "×" at bounding box center [1169, 38] width 9 height 16
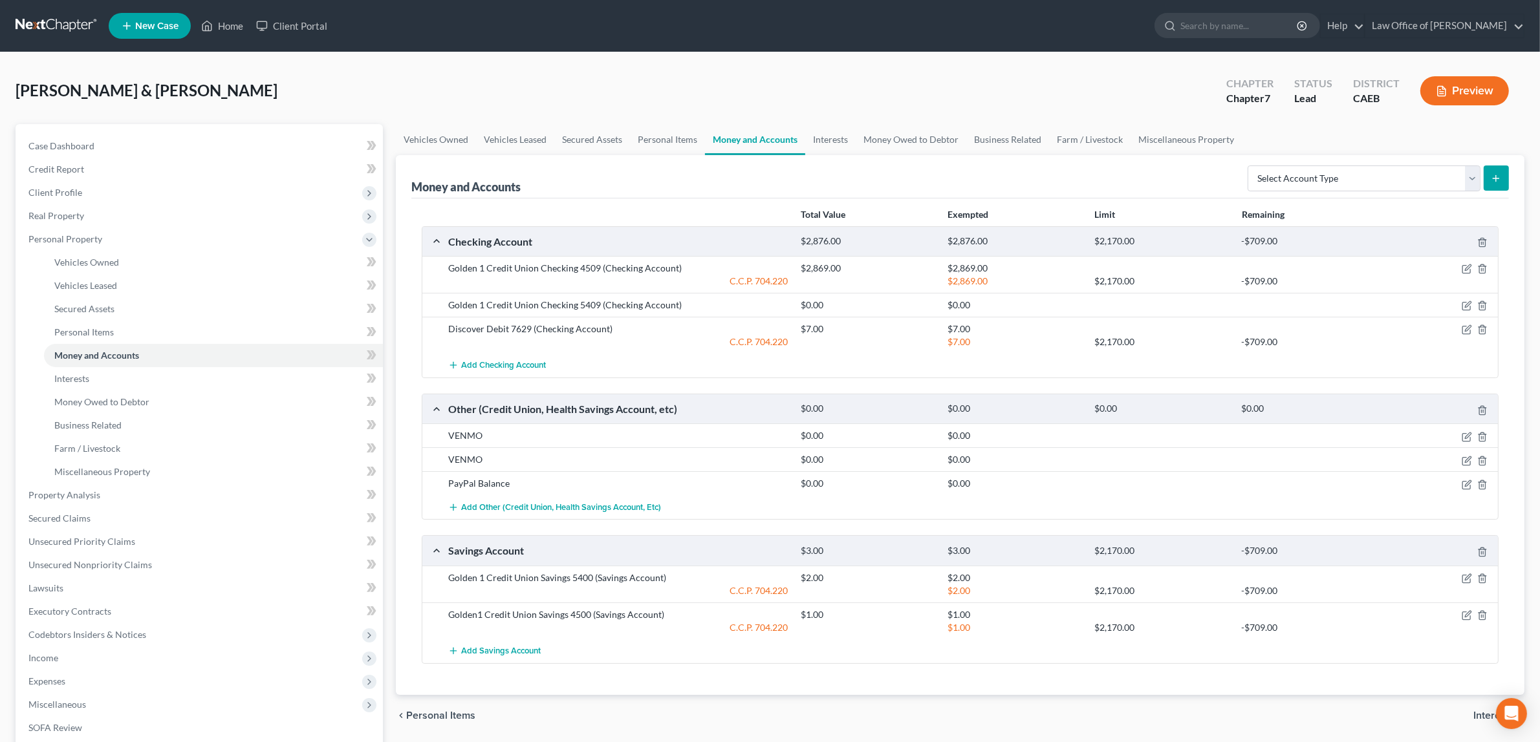
click at [1461, 86] on button "Preview" at bounding box center [1464, 90] width 89 height 29
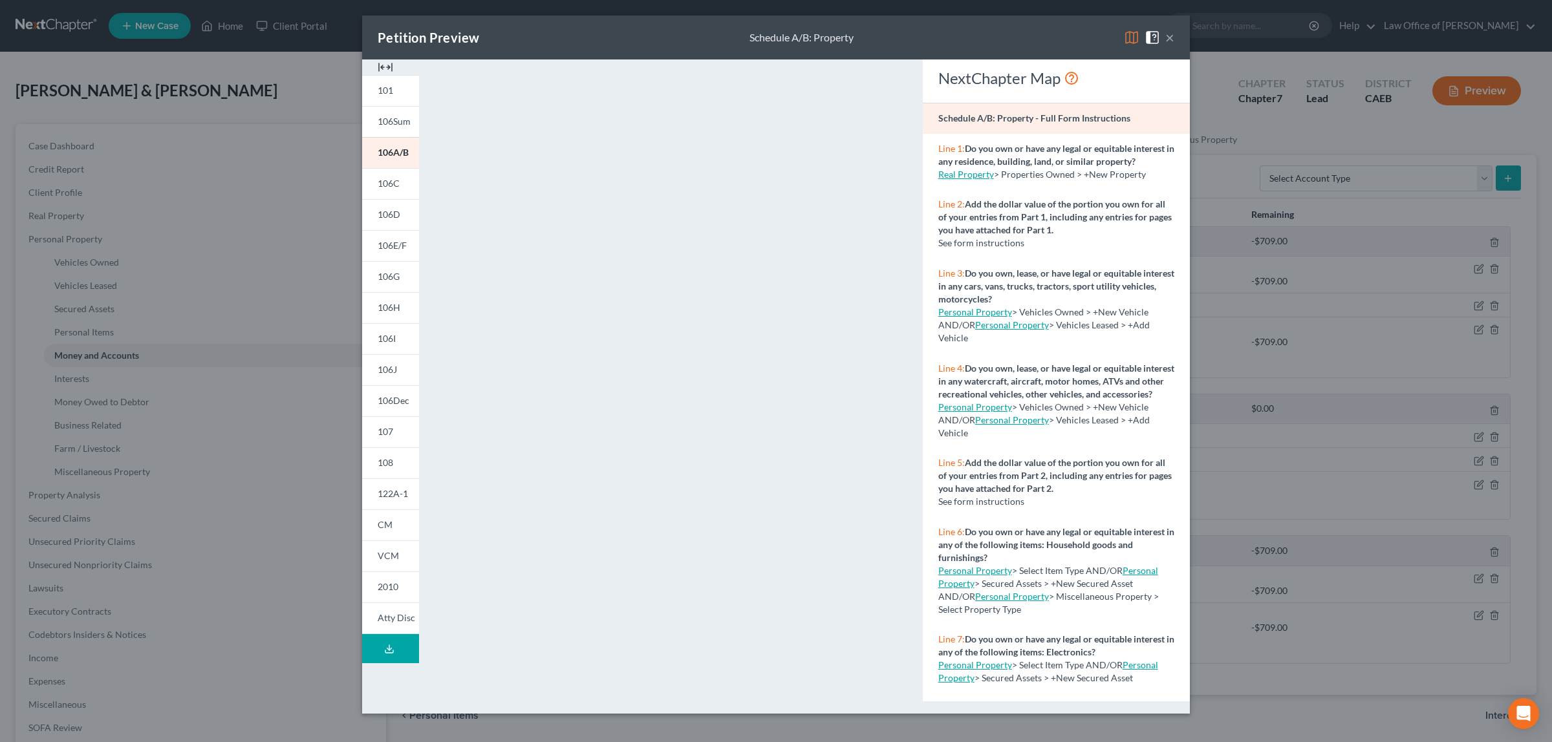
click at [1170, 37] on button "×" at bounding box center [1169, 38] width 9 height 16
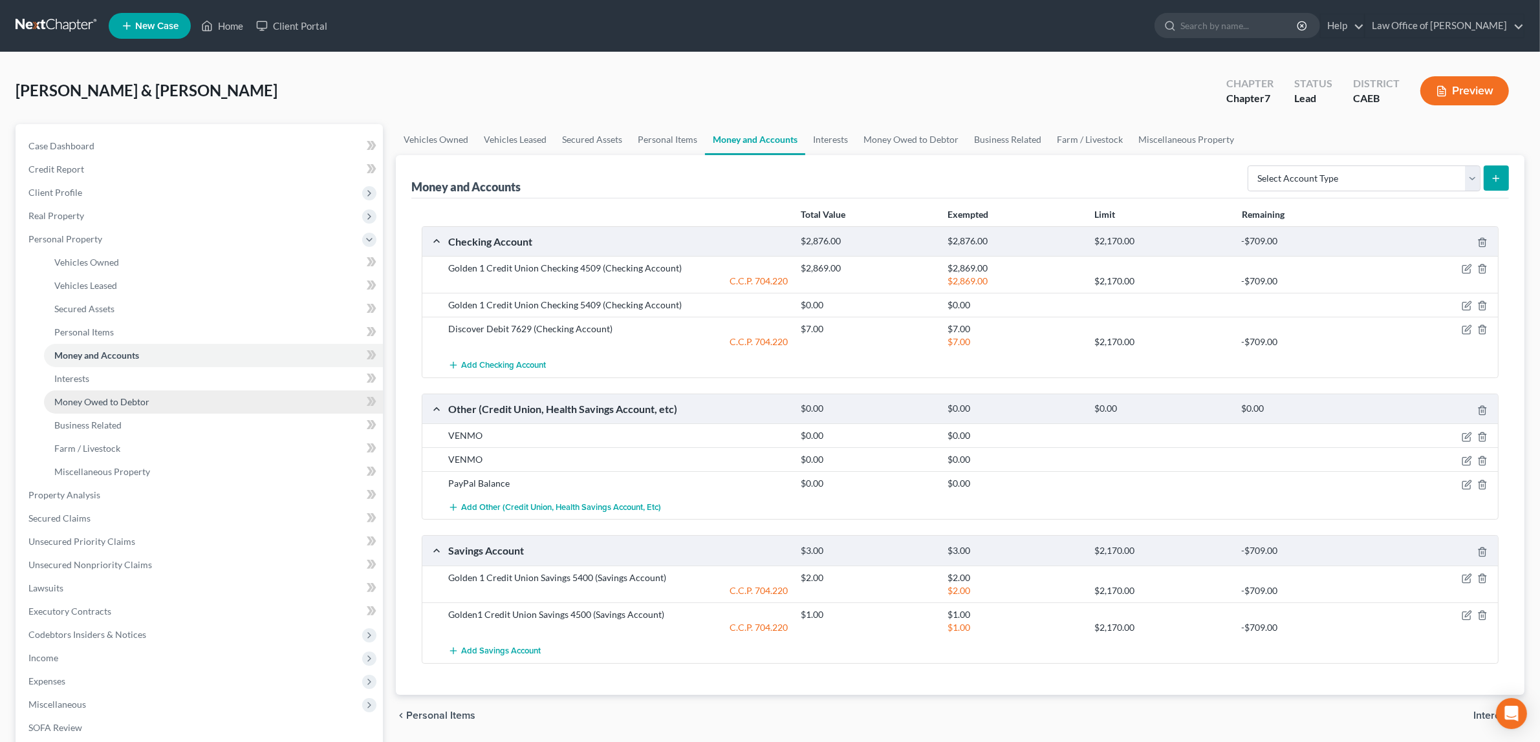
click at [105, 396] on span "Money Owed to Debtor" at bounding box center [101, 401] width 95 height 11
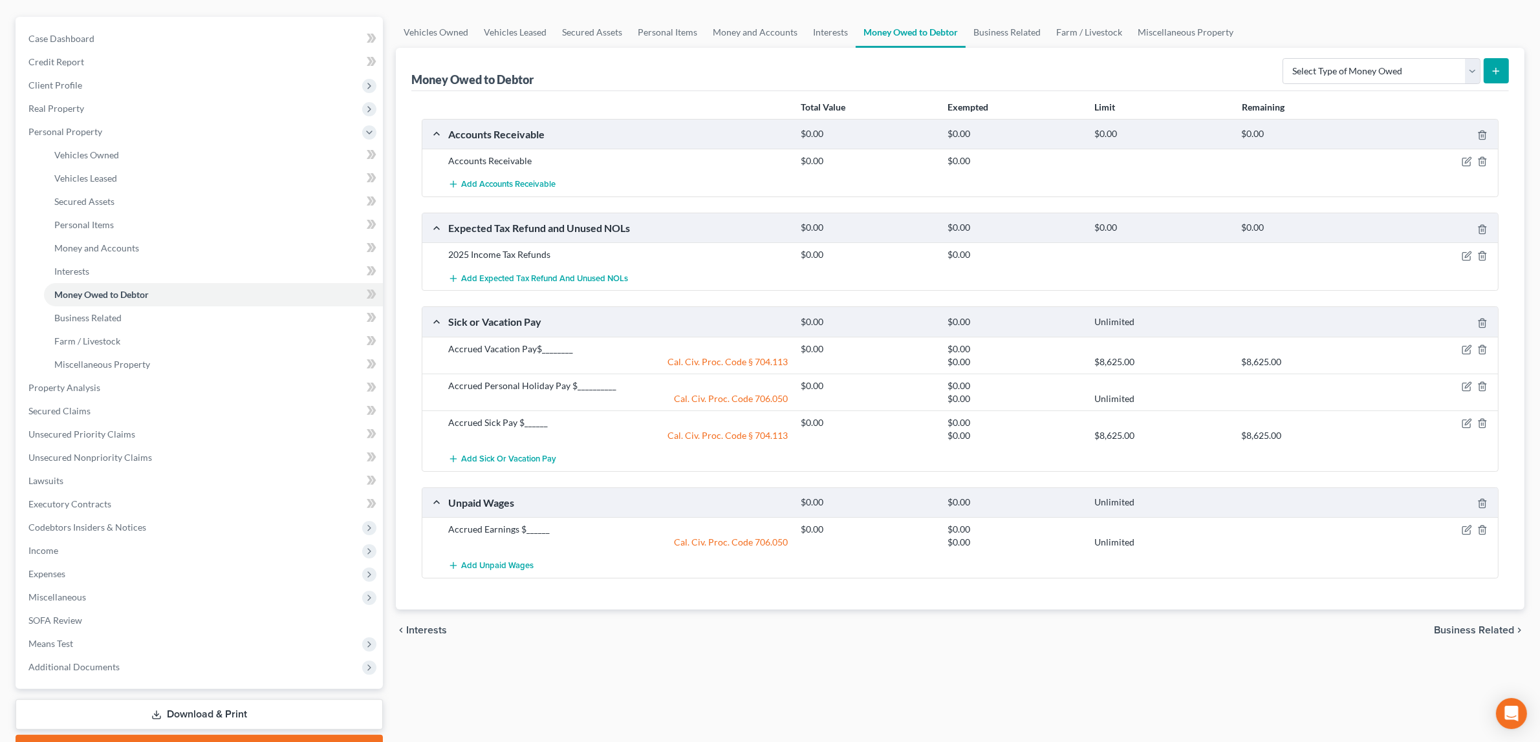
scroll to position [111, 0]
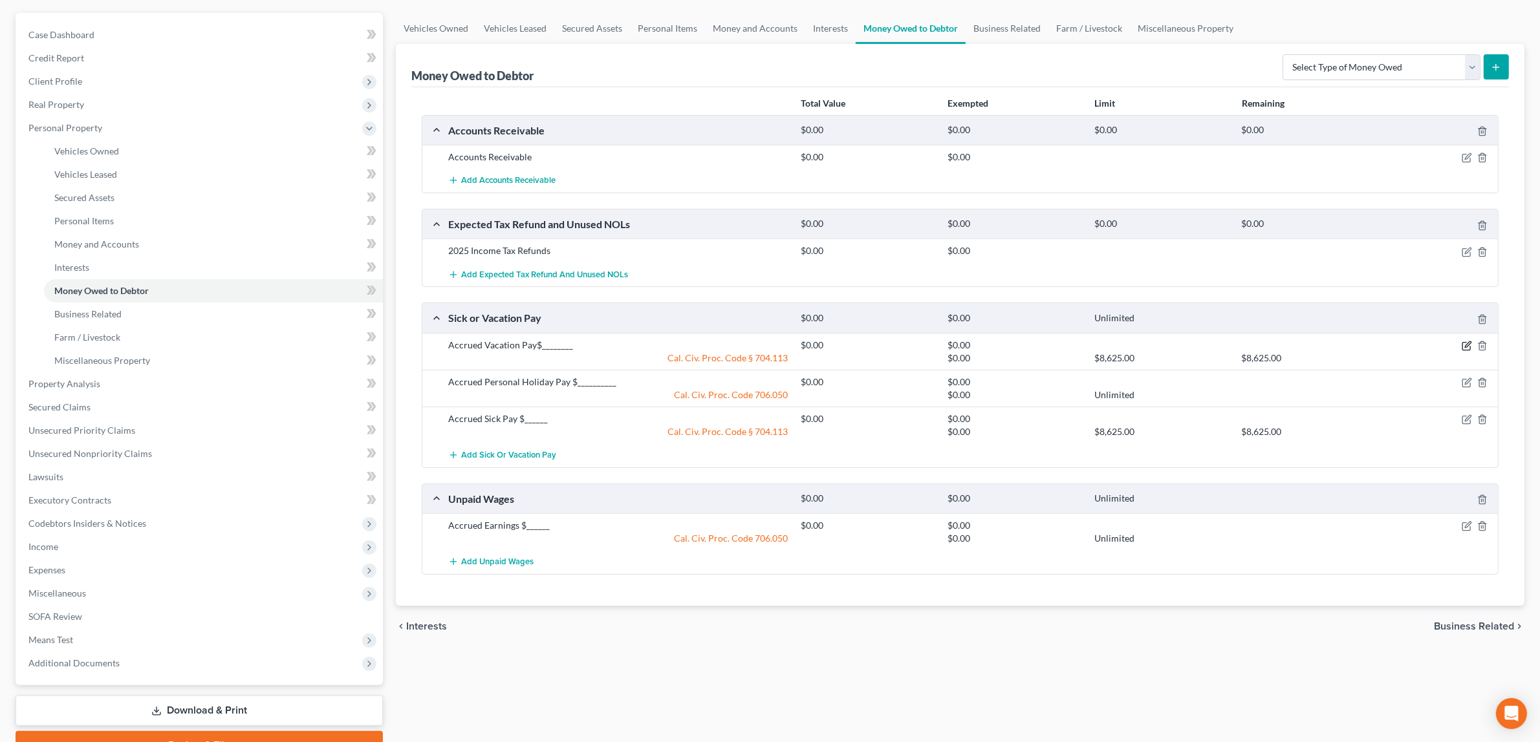
click at [1463, 341] on icon "button" at bounding box center [1466, 346] width 10 height 10
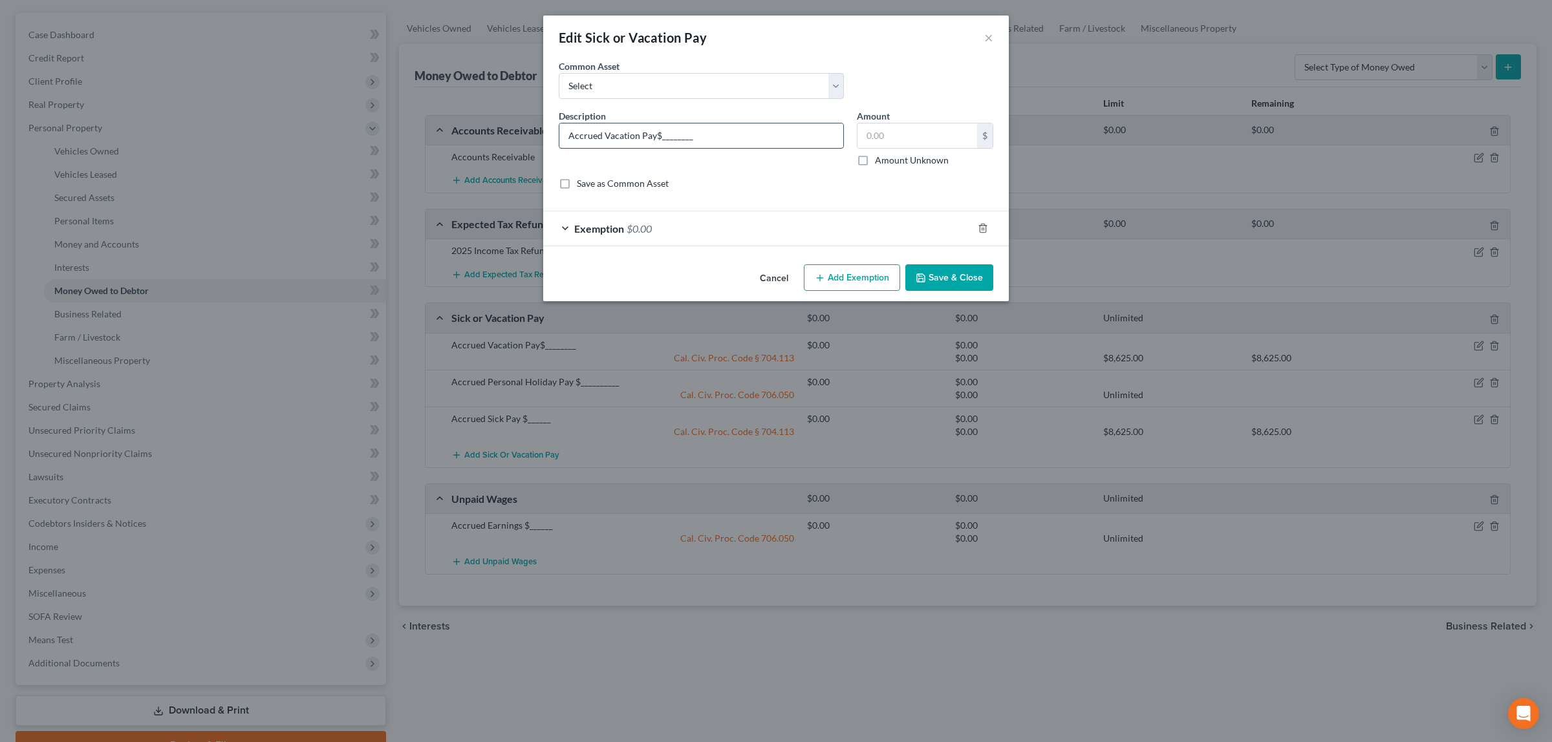
click at [696, 134] on input "Accrued Vacation Pay$________" at bounding box center [701, 135] width 284 height 25
type input "Accrued Vacation Pay$1,518.00"
type input "1,518.00"
click at [638, 224] on span "$0.00" at bounding box center [639, 228] width 25 height 12
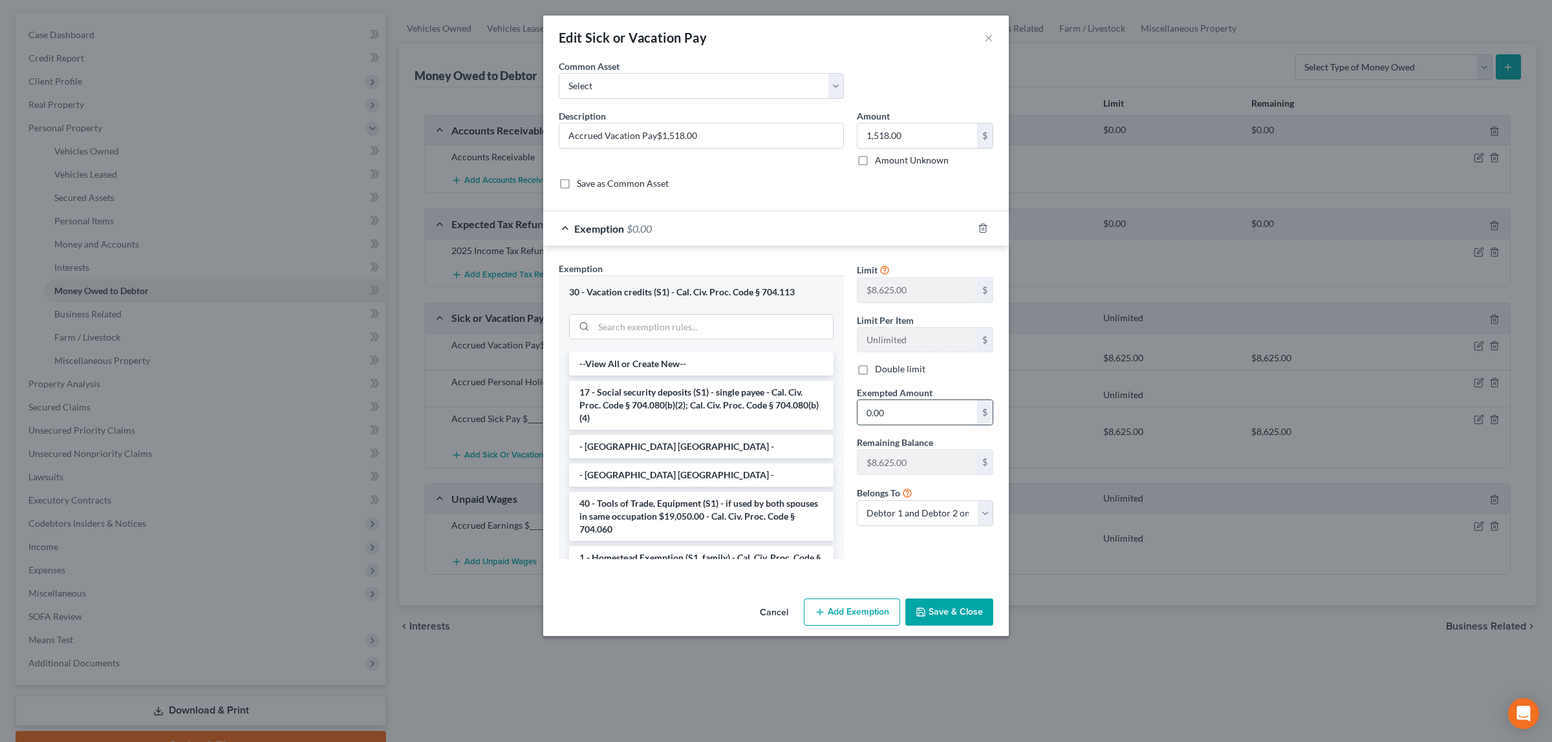
click at [888, 415] on input "0.00" at bounding box center [917, 412] width 120 height 25
type input "1,518.00"
click at [954, 608] on button "Save & Close" at bounding box center [949, 612] width 88 height 27
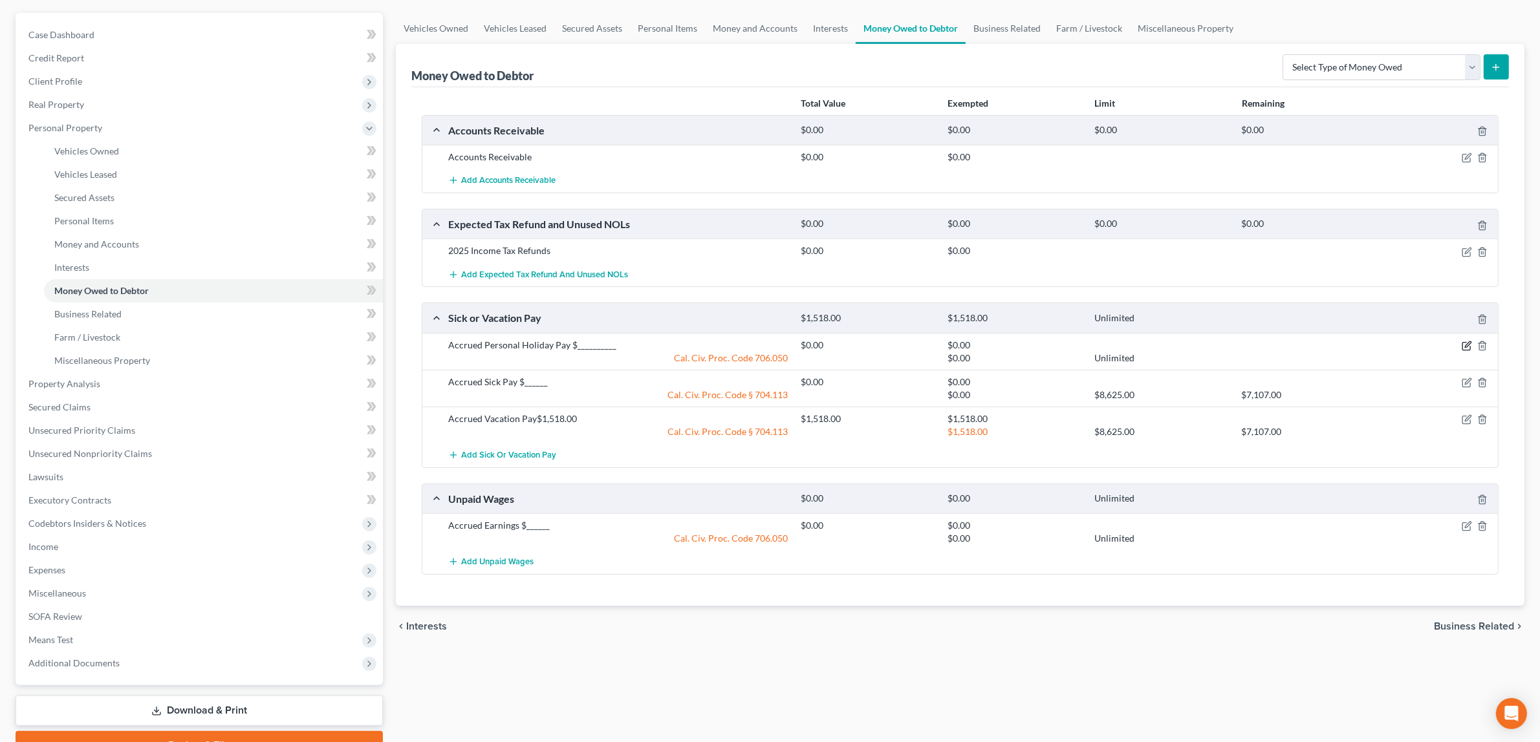
click at [1465, 343] on icon "button" at bounding box center [1466, 347] width 8 height 8
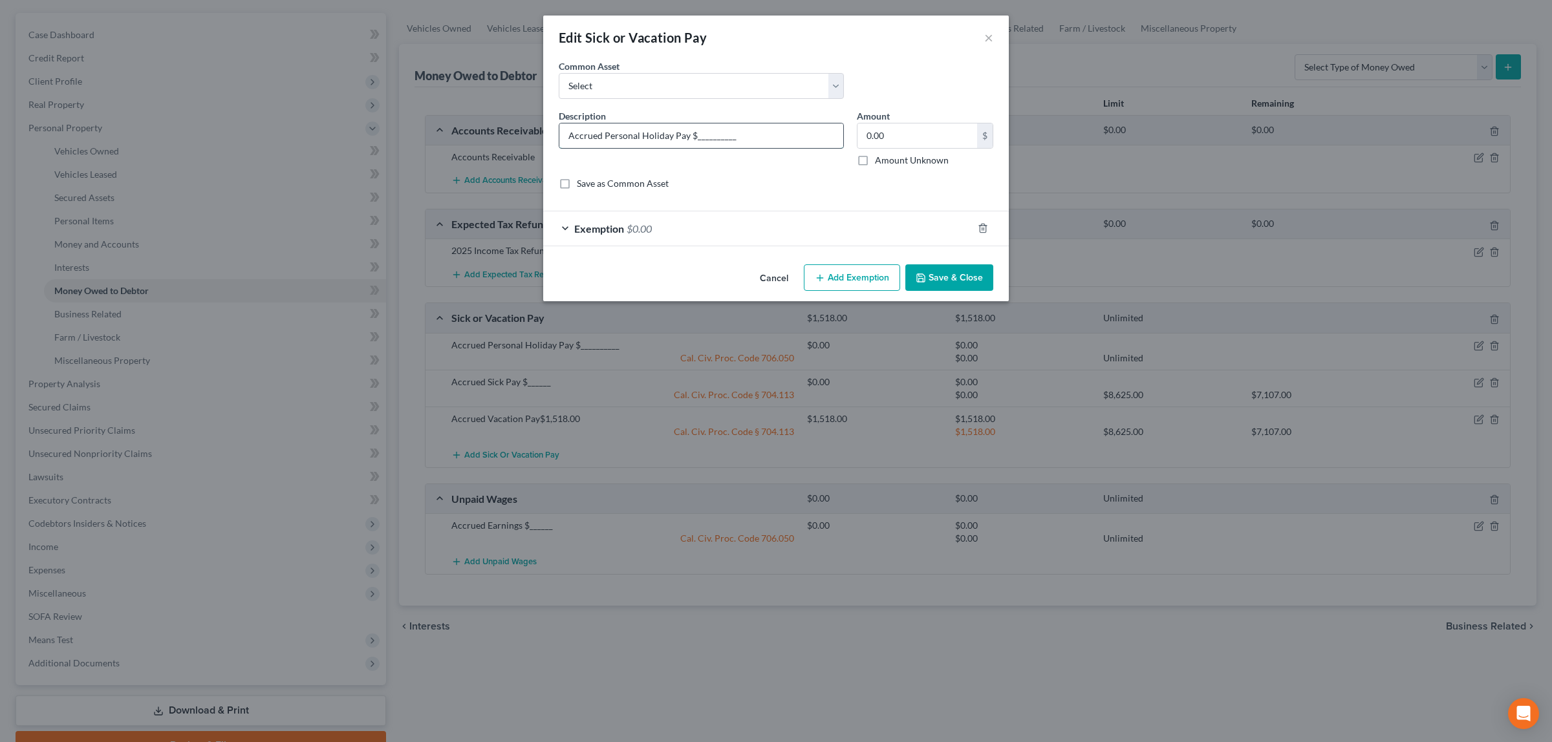
click at [735, 136] on input "Accrued Personal Holiday Pay $__________" at bounding box center [701, 135] width 284 height 25
type input "Accrued Personal Holiday Pay $83.00"
type input "83.00"
click at [635, 220] on div "Exemption $0.00" at bounding box center [757, 228] width 429 height 34
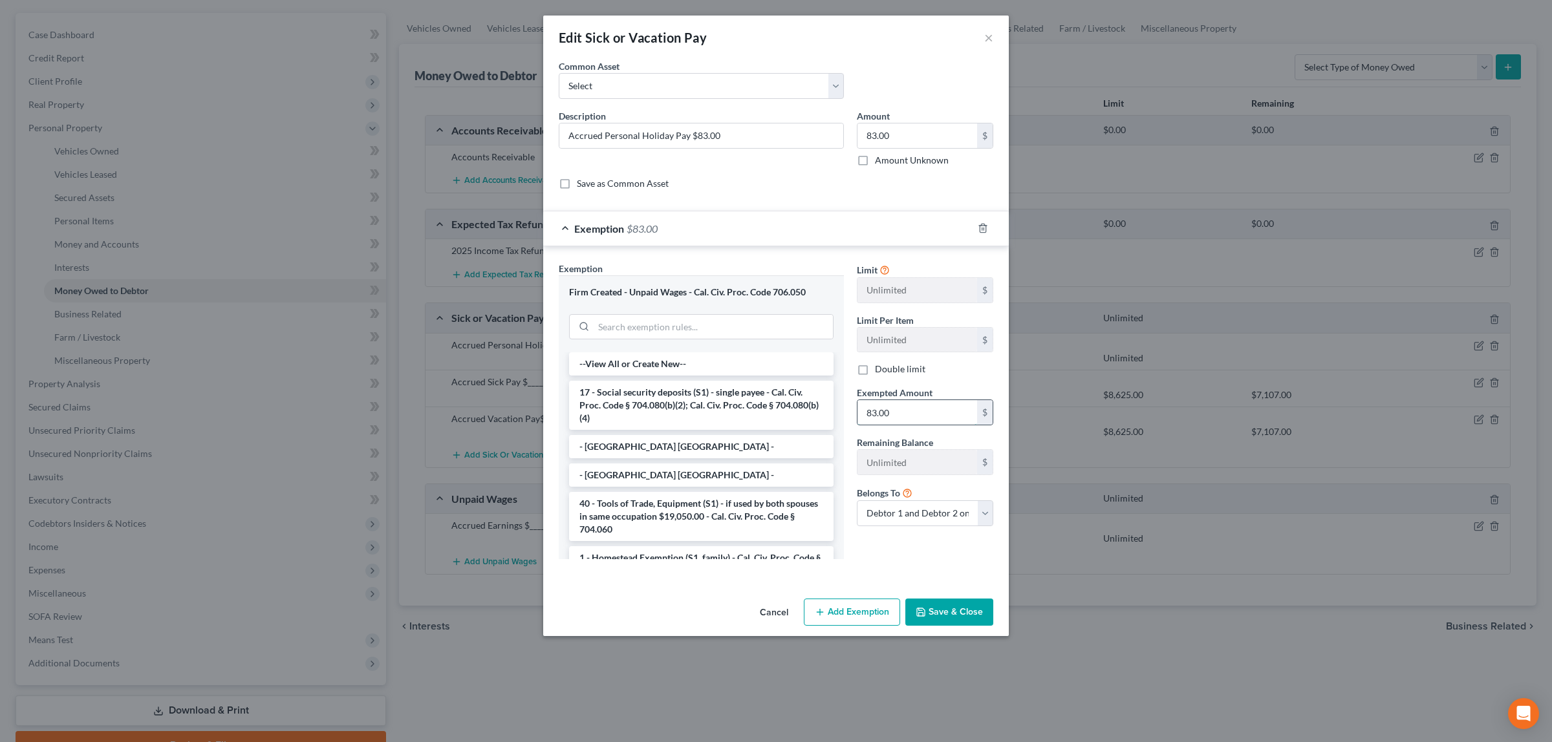
type input "83.00"
click at [933, 614] on button "Save & Close" at bounding box center [949, 612] width 88 height 27
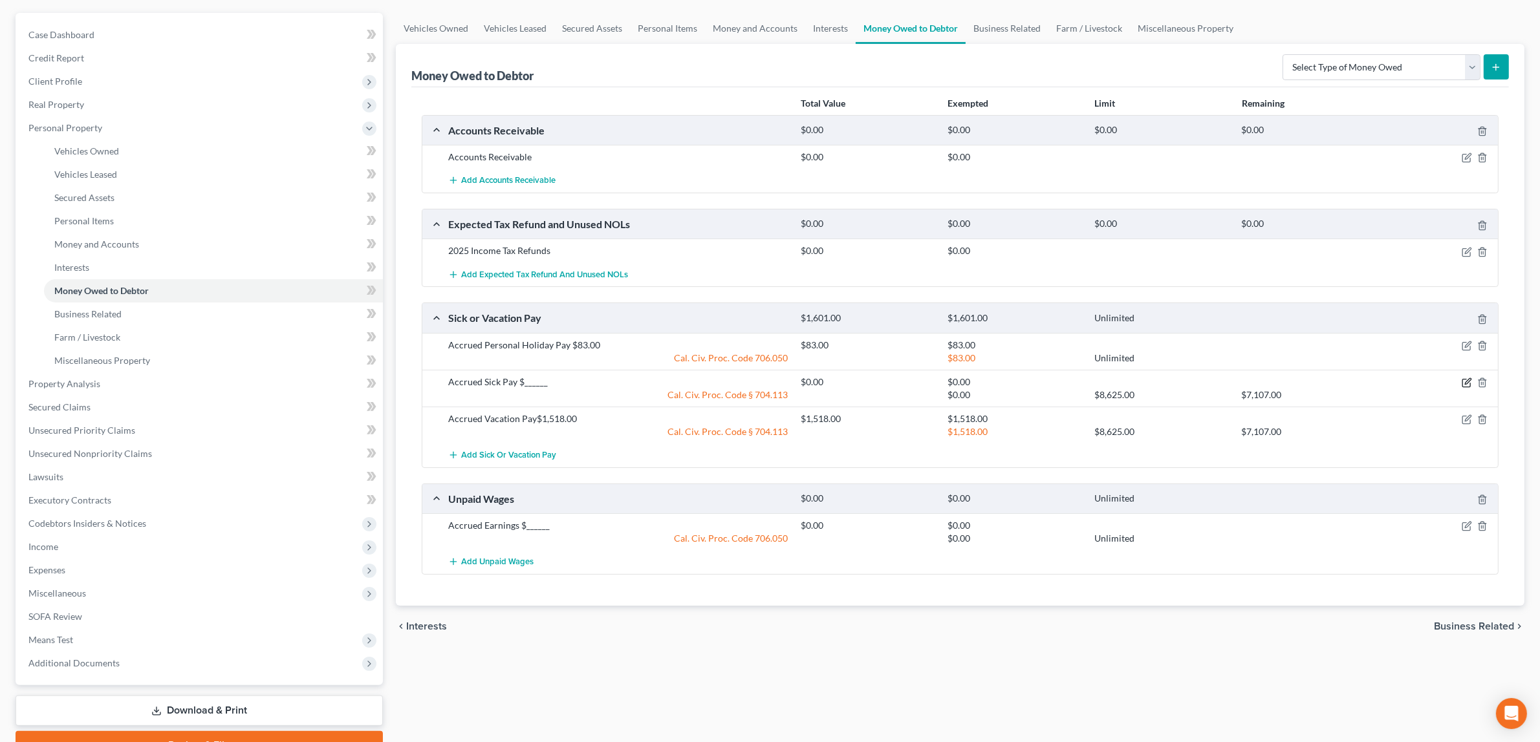
click at [1463, 380] on icon "button" at bounding box center [1466, 384] width 8 height 8
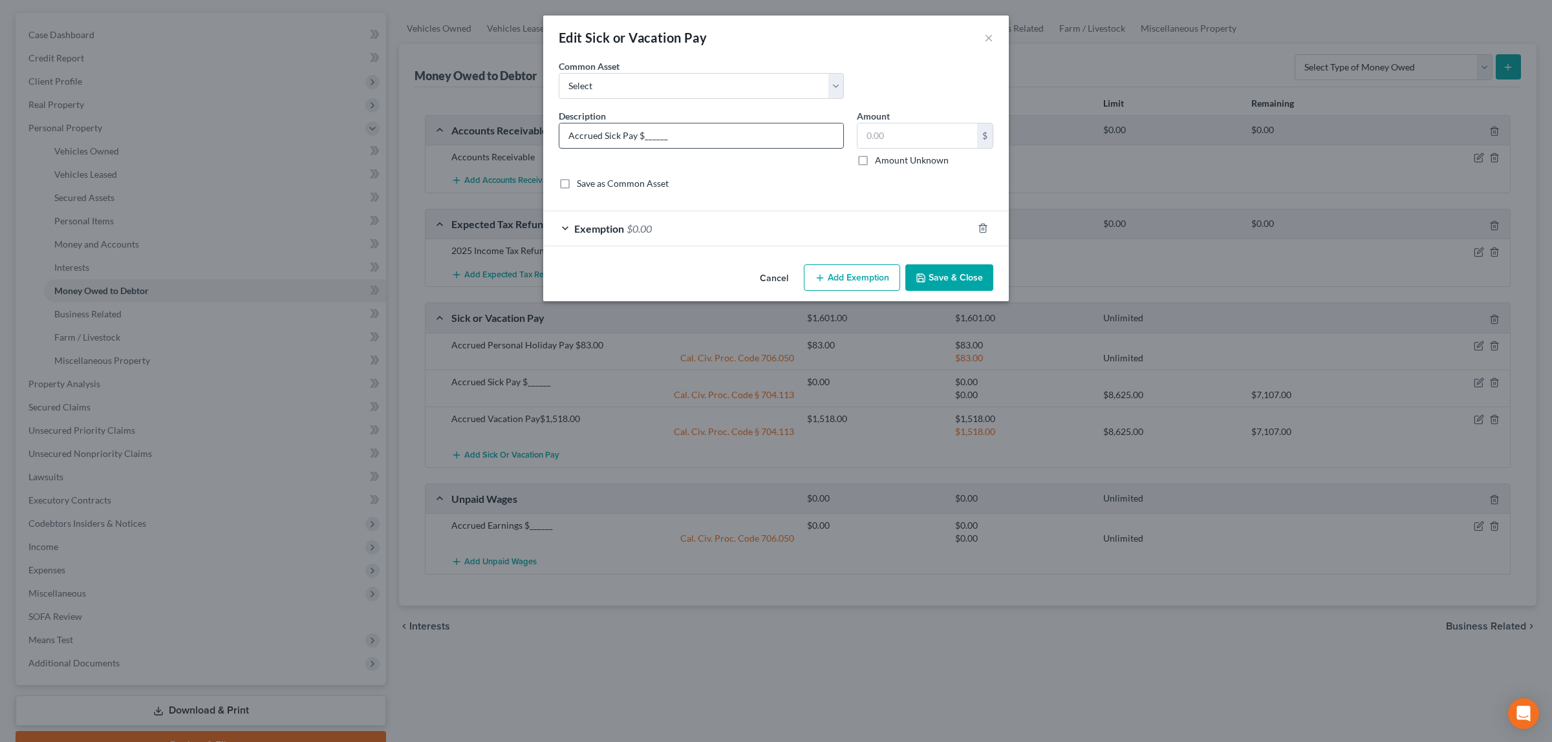
click at [682, 140] on input "Accrued Sick Pay $______" at bounding box center [701, 135] width 284 height 25
type input "Accrued Sick Pay $4,205.00"
type input "4,205.00"
click at [641, 225] on span "$0.00" at bounding box center [639, 228] width 25 height 12
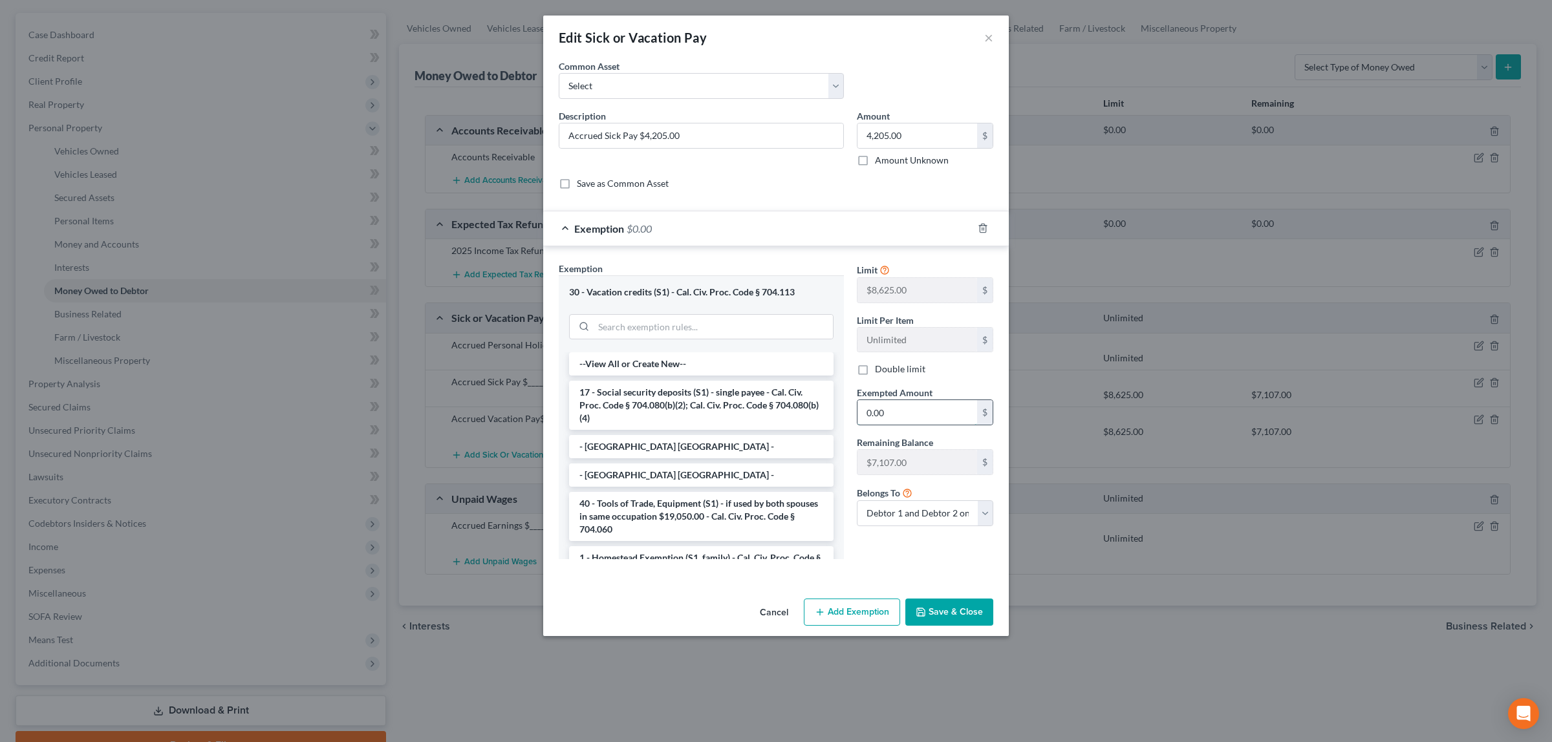
click at [897, 422] on input "0.00" at bounding box center [917, 412] width 120 height 25
type input "4,205.00"
click at [934, 605] on button "Save & Close" at bounding box center [949, 612] width 88 height 27
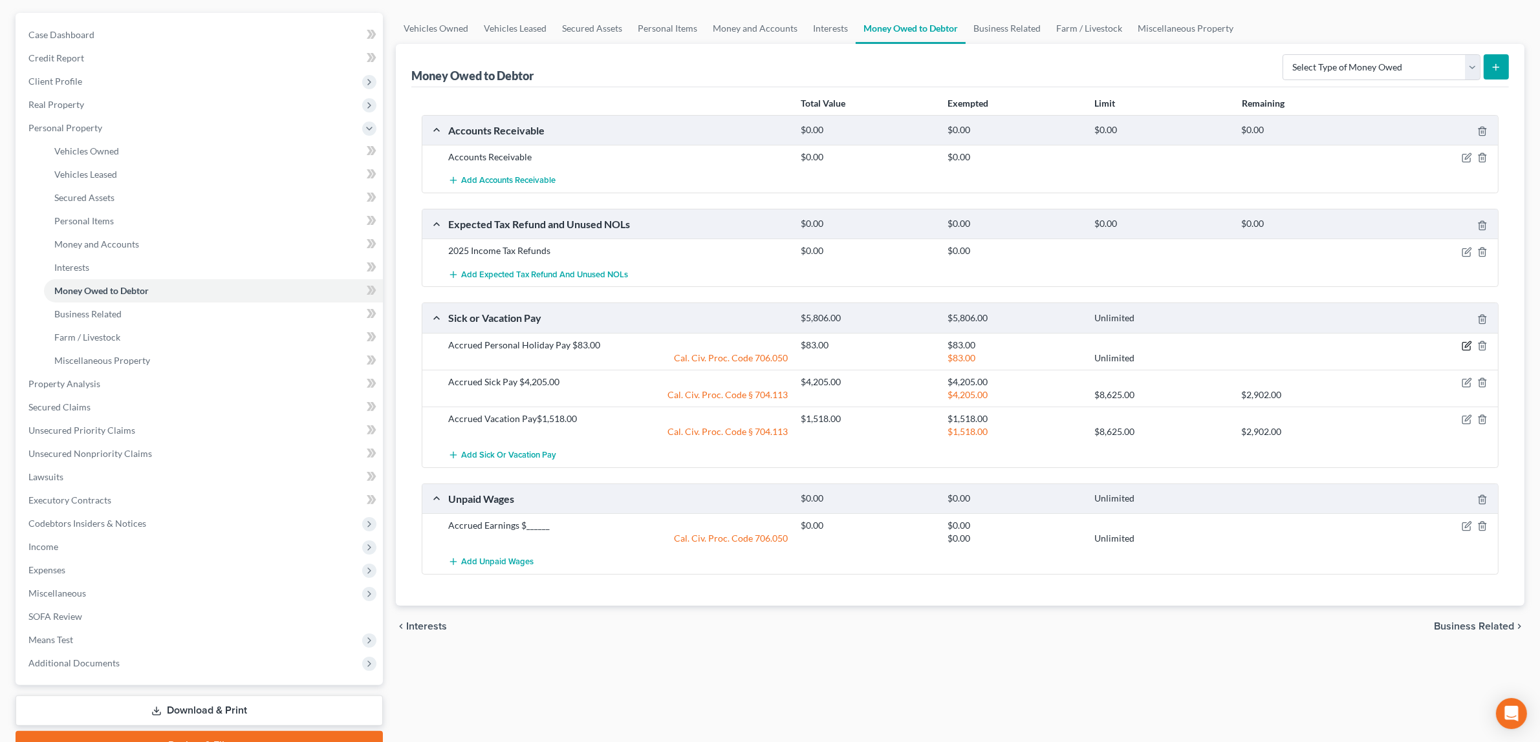
click at [1465, 341] on icon "button" at bounding box center [1466, 346] width 10 height 10
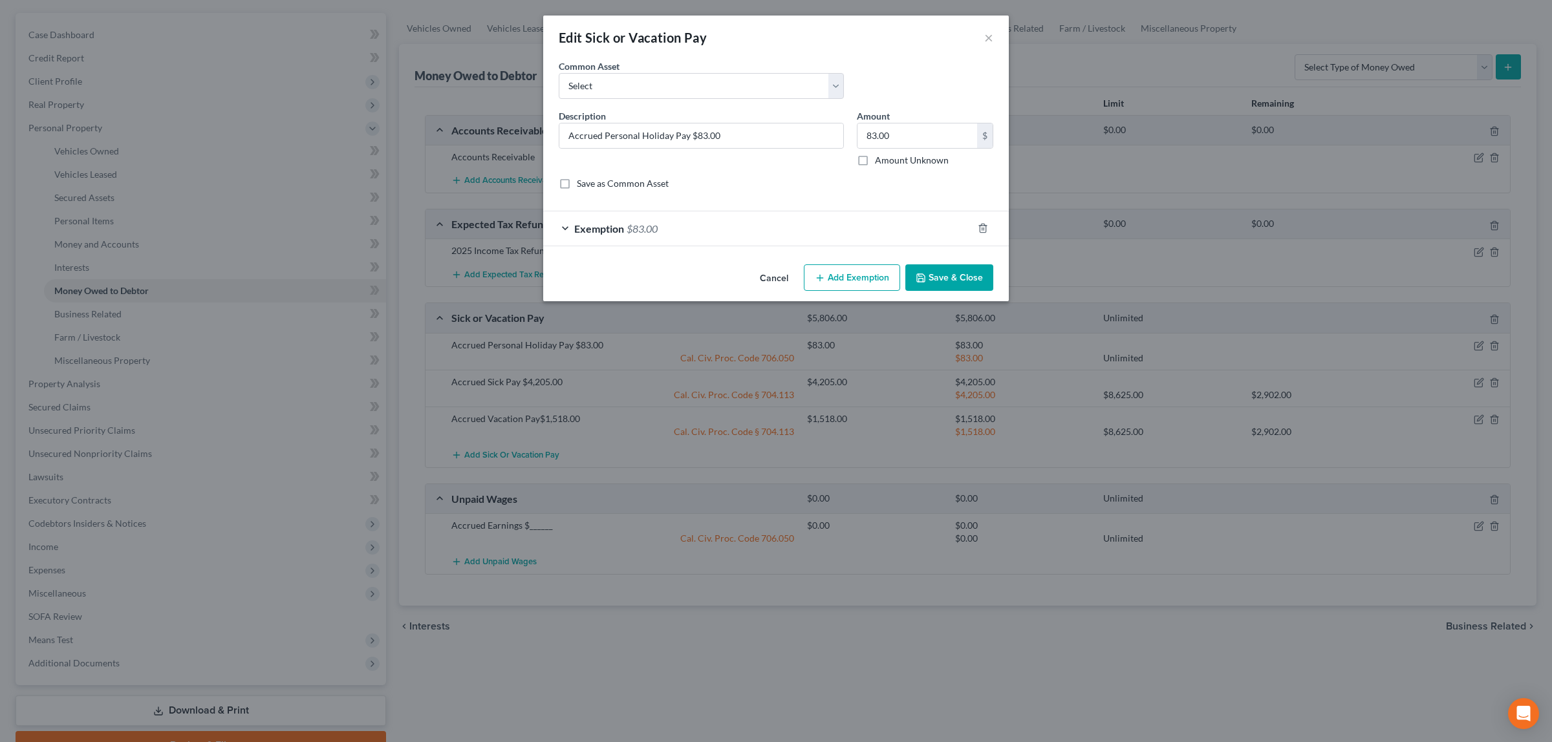
click at [650, 223] on span "$83.00" at bounding box center [642, 228] width 31 height 12
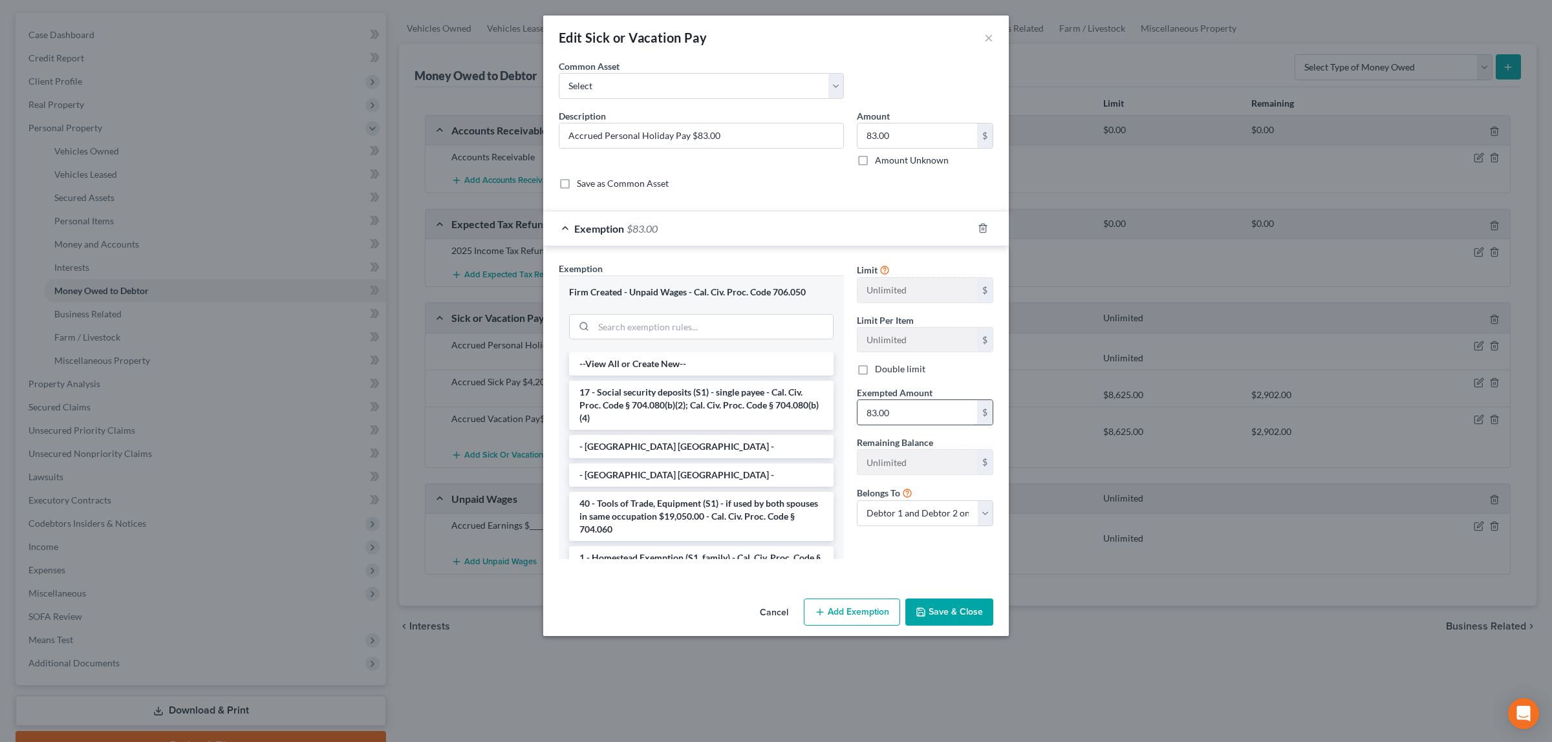
click at [904, 409] on input "83.00" at bounding box center [917, 412] width 120 height 25
type input "62.00"
click at [944, 608] on button "Save & Close" at bounding box center [949, 612] width 88 height 27
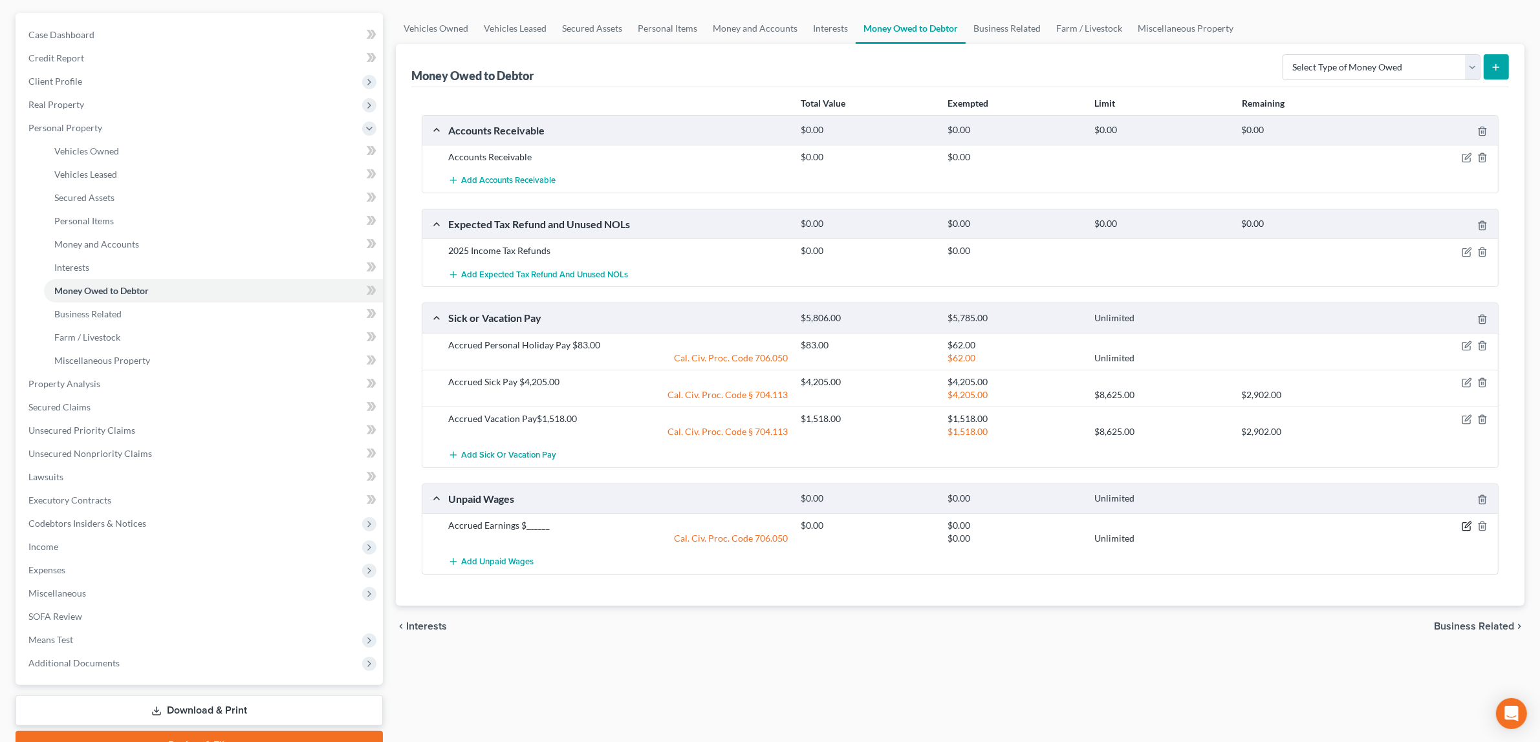
click at [1463, 524] on icon "button" at bounding box center [1466, 526] width 10 height 10
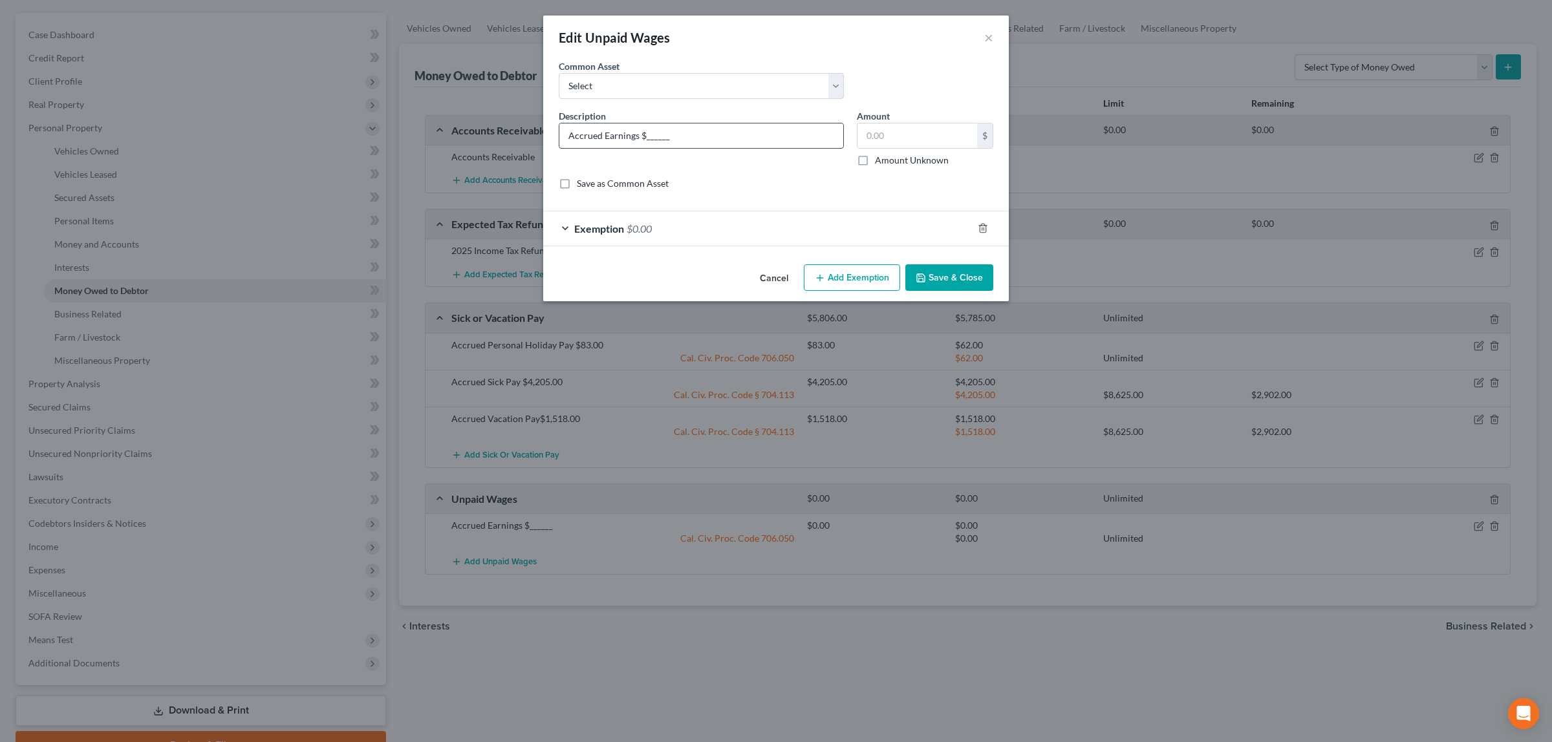
click at [677, 137] on input "Accrued Earnings $______" at bounding box center [701, 135] width 284 height 25
type input "Accrued Earnings $985.00"
type input "985.00"
click at [642, 223] on span "$0.00" at bounding box center [639, 228] width 25 height 12
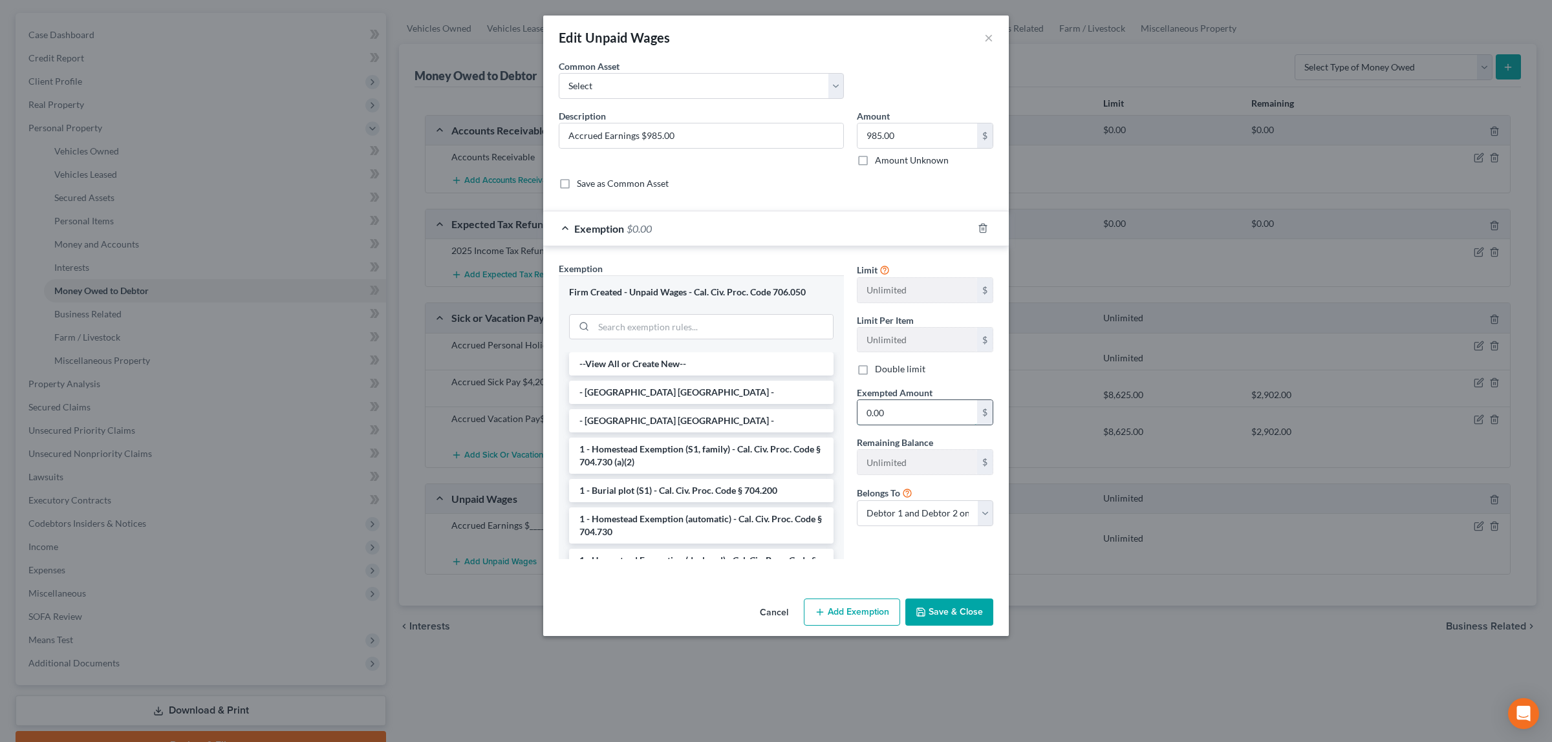
click at [888, 406] on input "0.00" at bounding box center [917, 412] width 120 height 25
type input "739.00"
click at [941, 605] on button "Save & Close" at bounding box center [949, 612] width 88 height 27
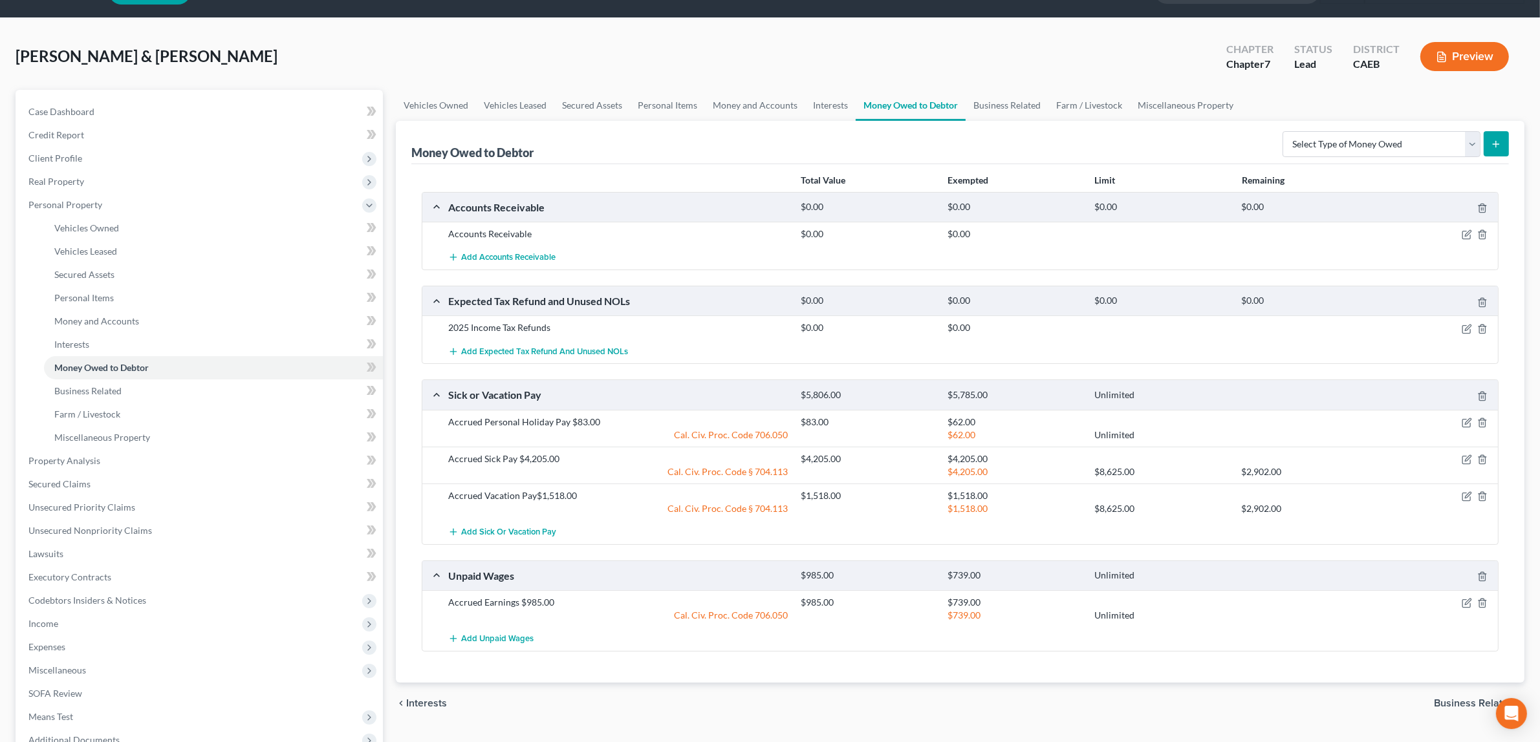
scroll to position [0, 0]
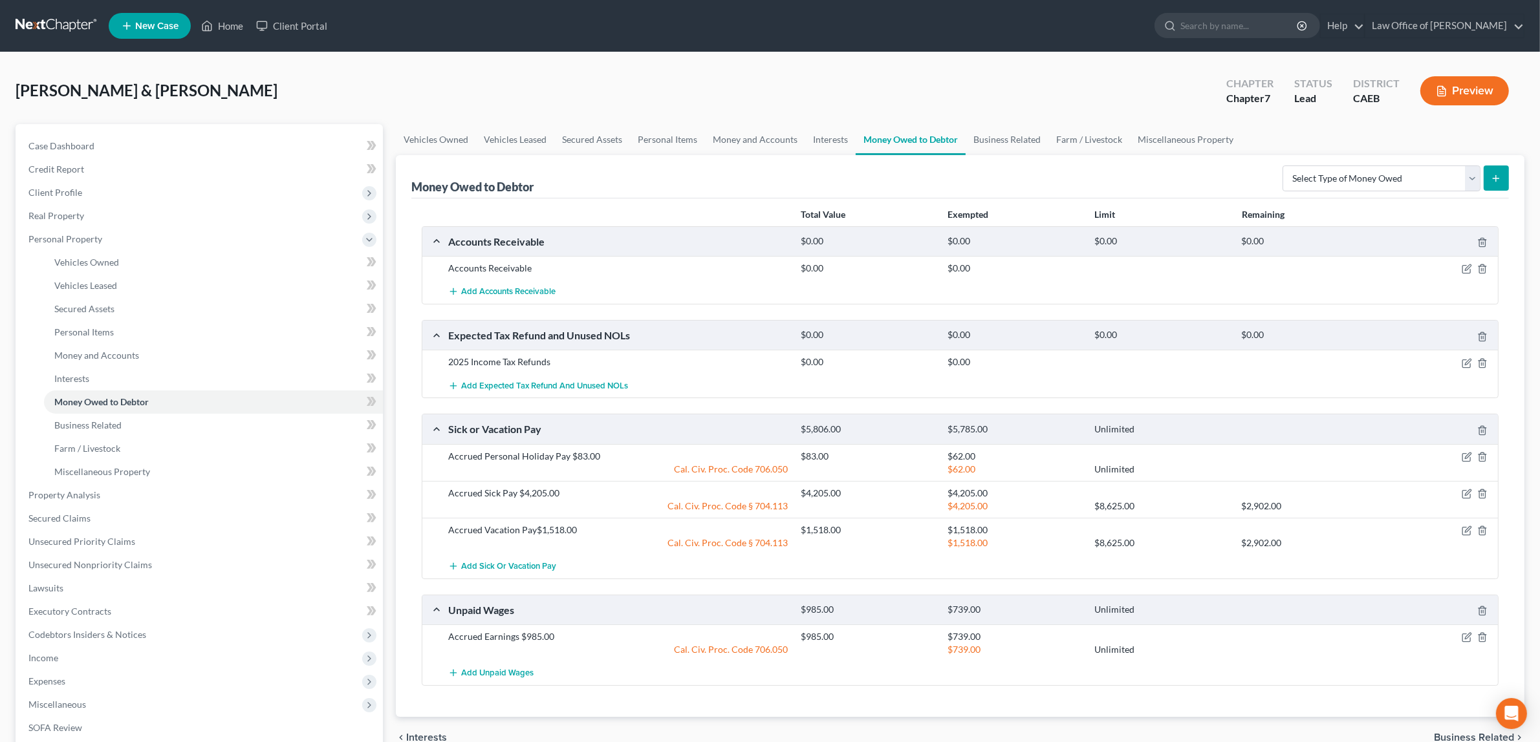
click at [1473, 83] on button "Preview" at bounding box center [1464, 90] width 89 height 29
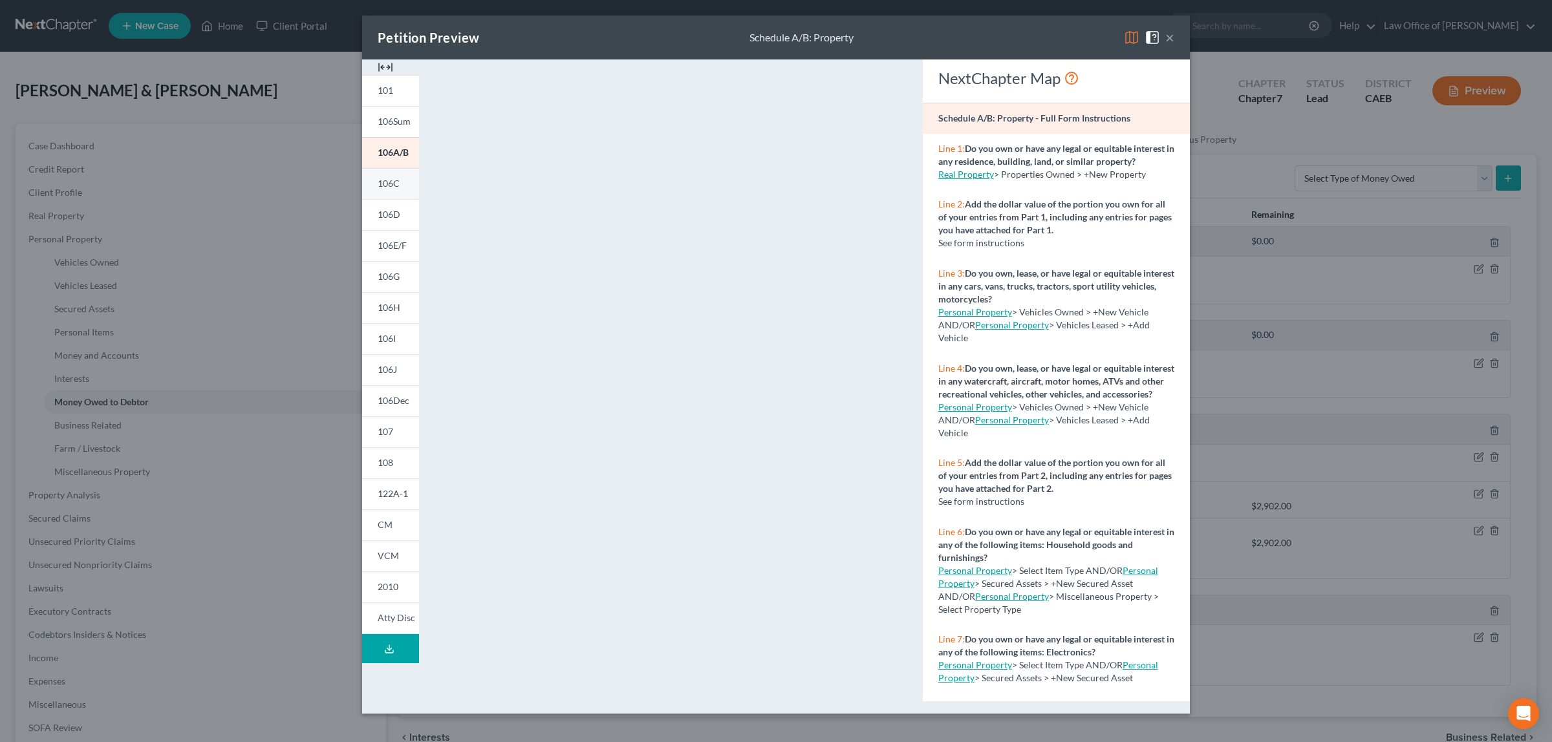
click at [383, 178] on span "106C" at bounding box center [389, 183] width 22 height 11
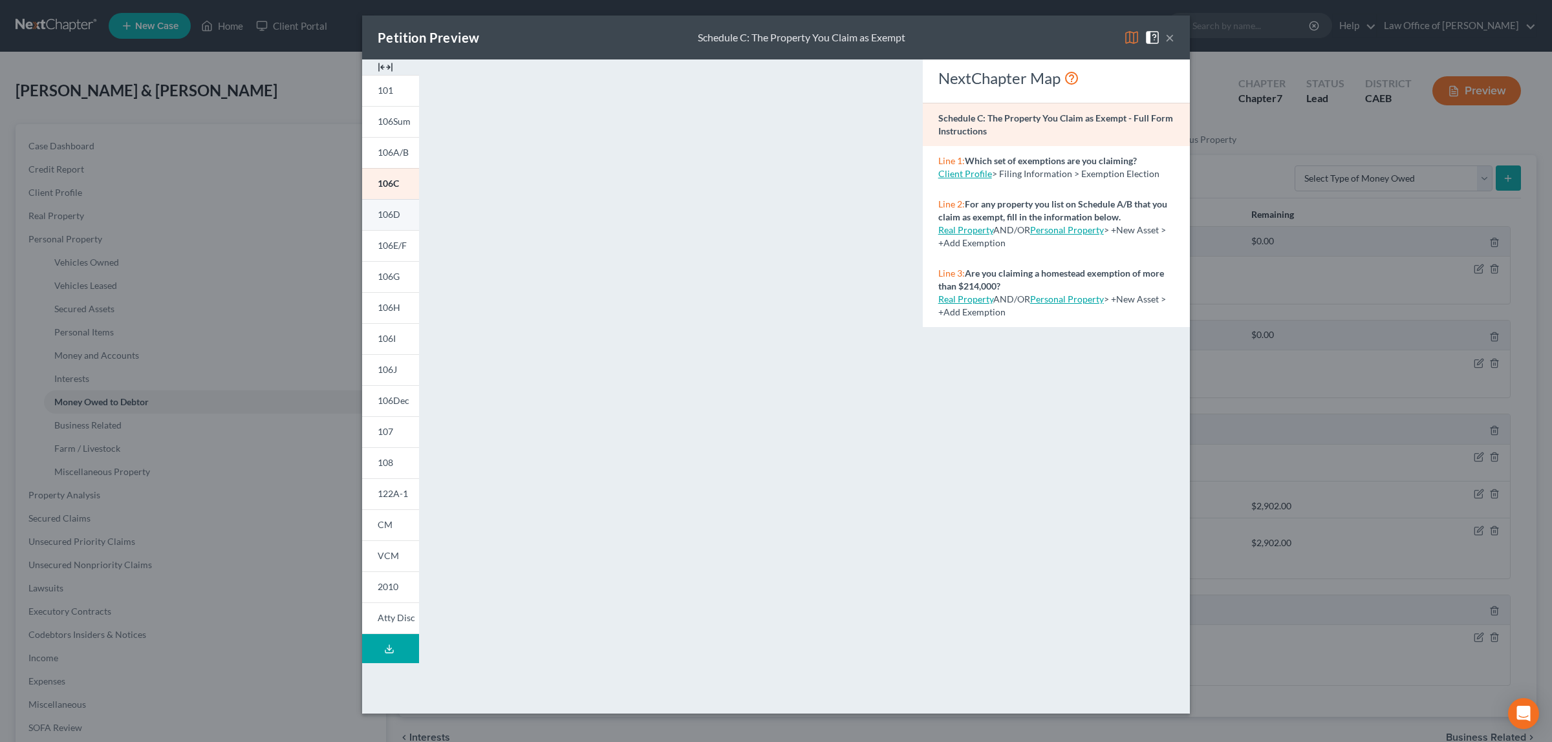
click at [396, 210] on span "106D" at bounding box center [389, 214] width 23 height 11
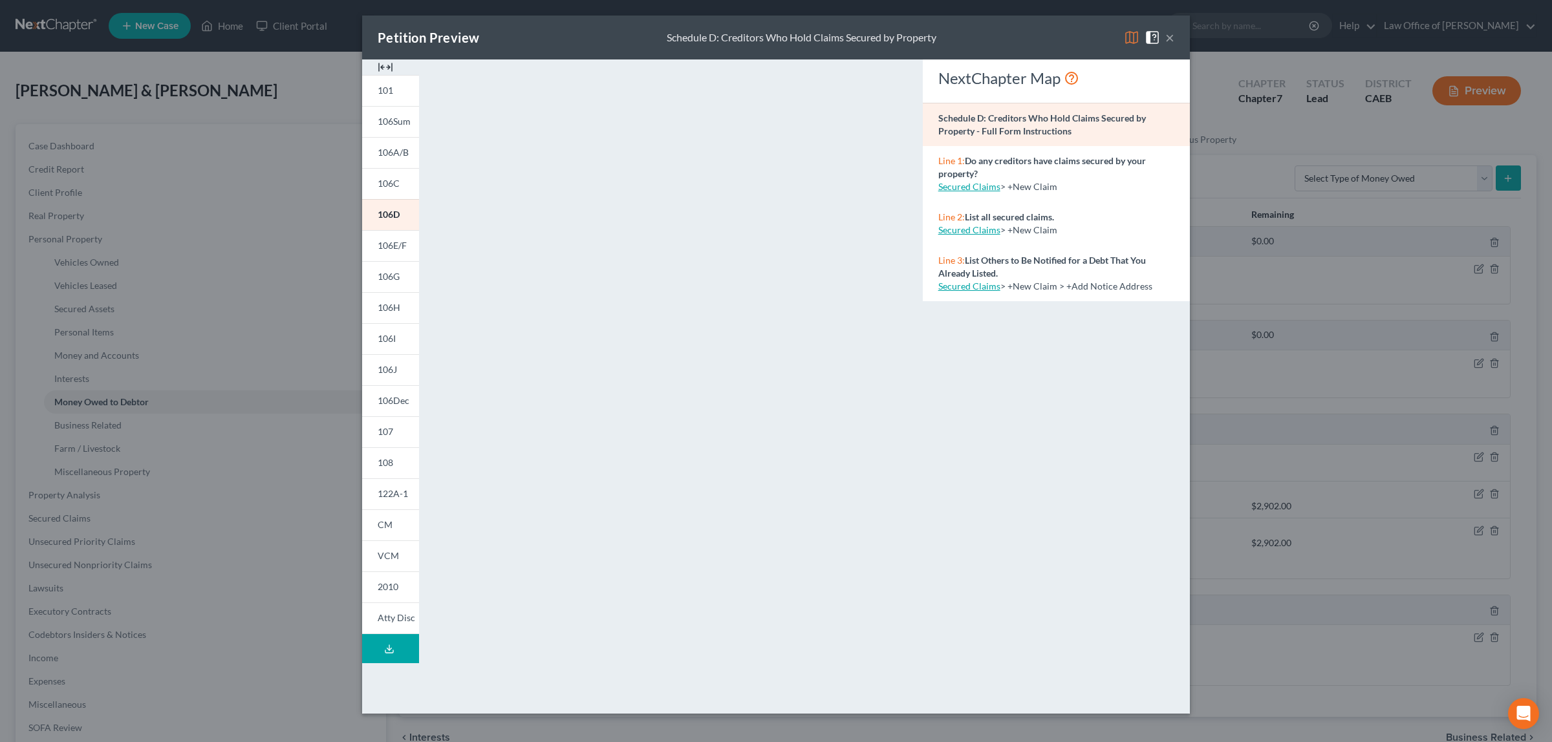
click at [1172, 38] on button "×" at bounding box center [1169, 38] width 9 height 16
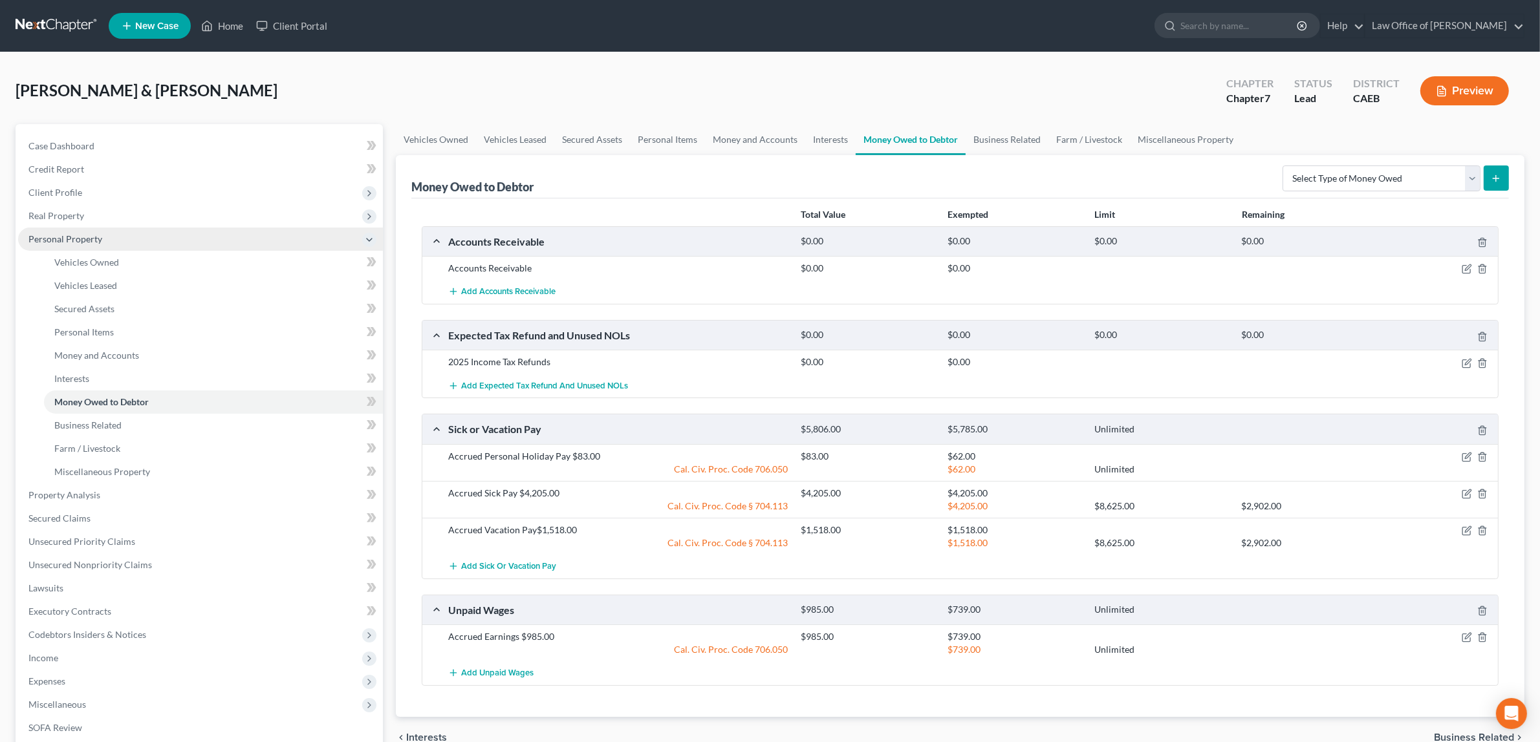
click at [76, 234] on span "Personal Property" at bounding box center [65, 238] width 74 height 11
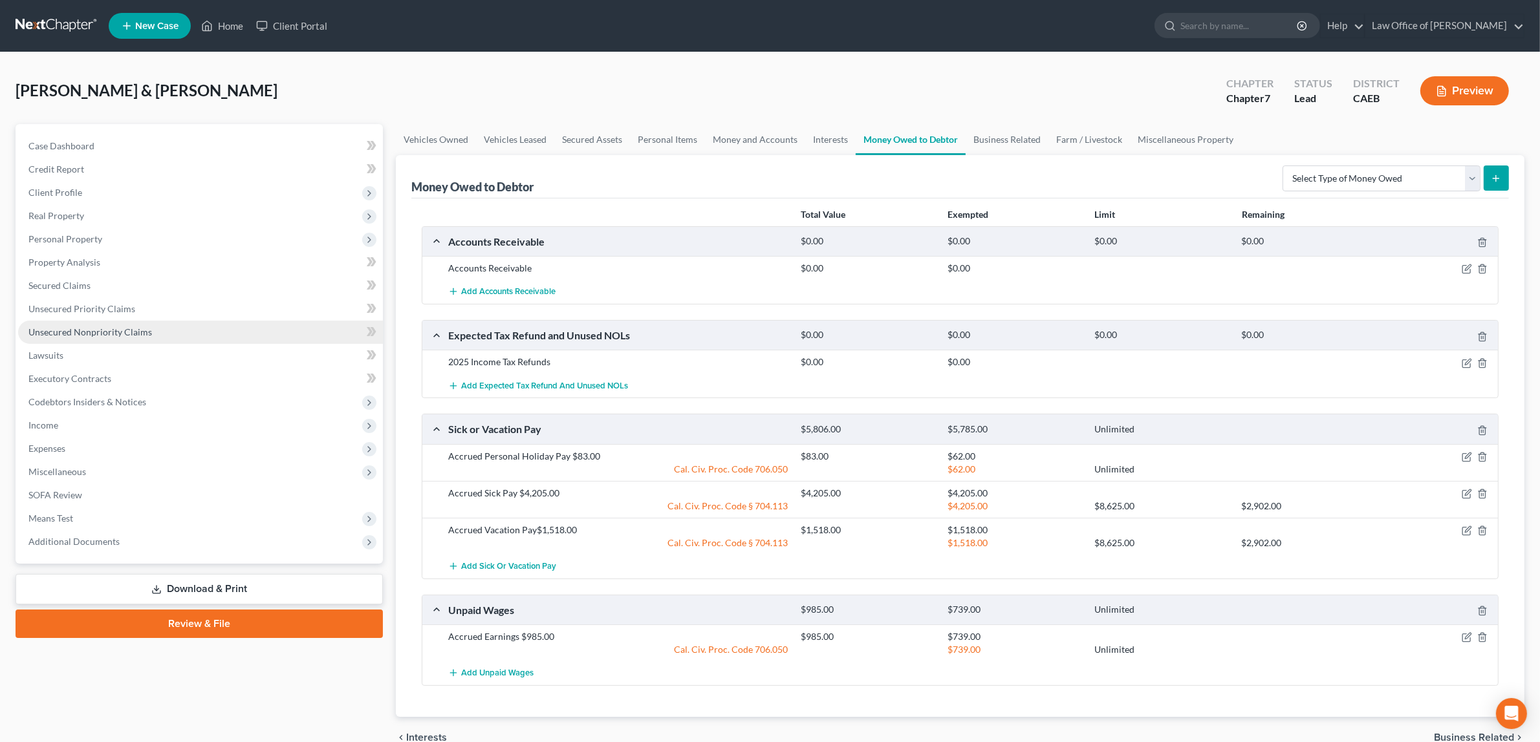
click at [111, 327] on span "Unsecured Nonpriority Claims" at bounding box center [89, 332] width 123 height 11
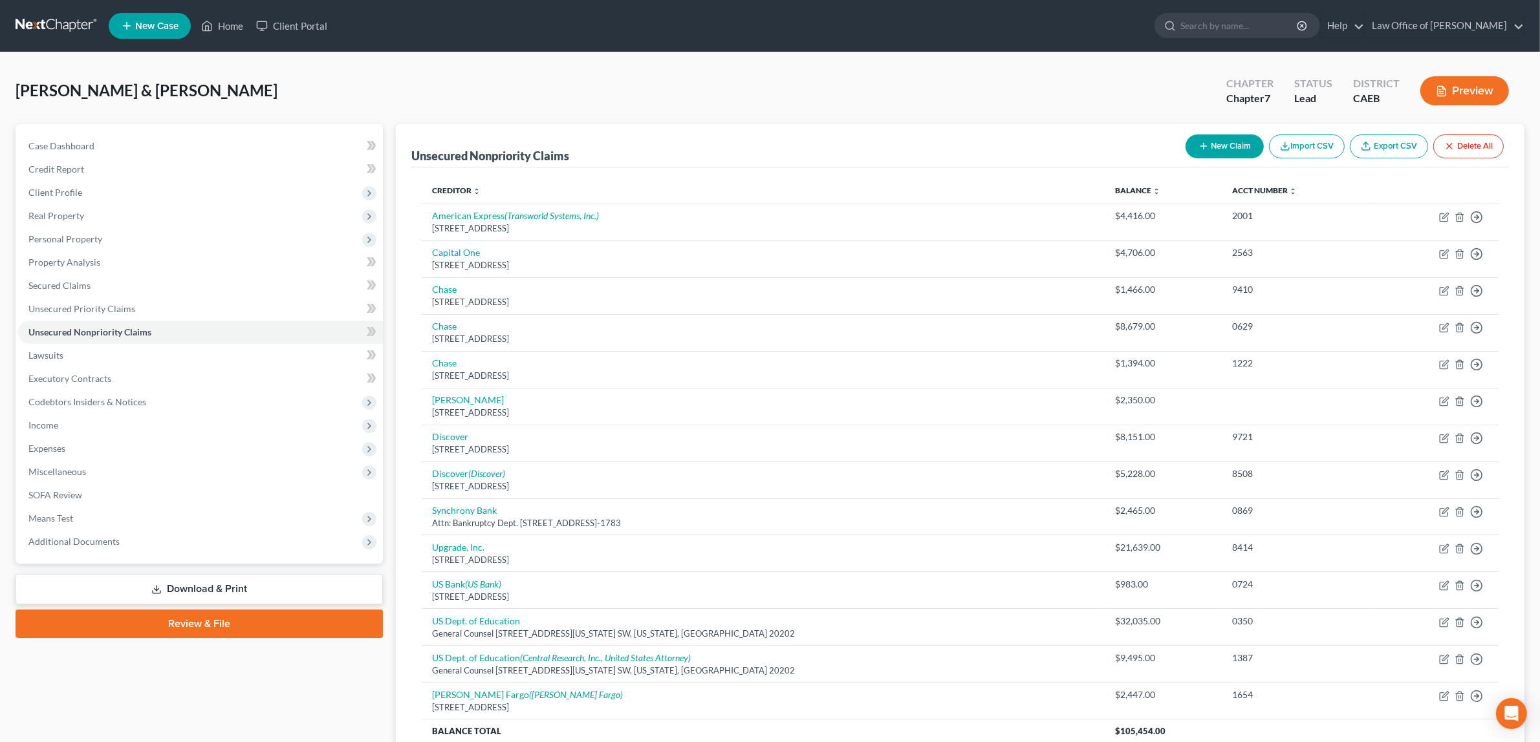
scroll to position [118, 0]
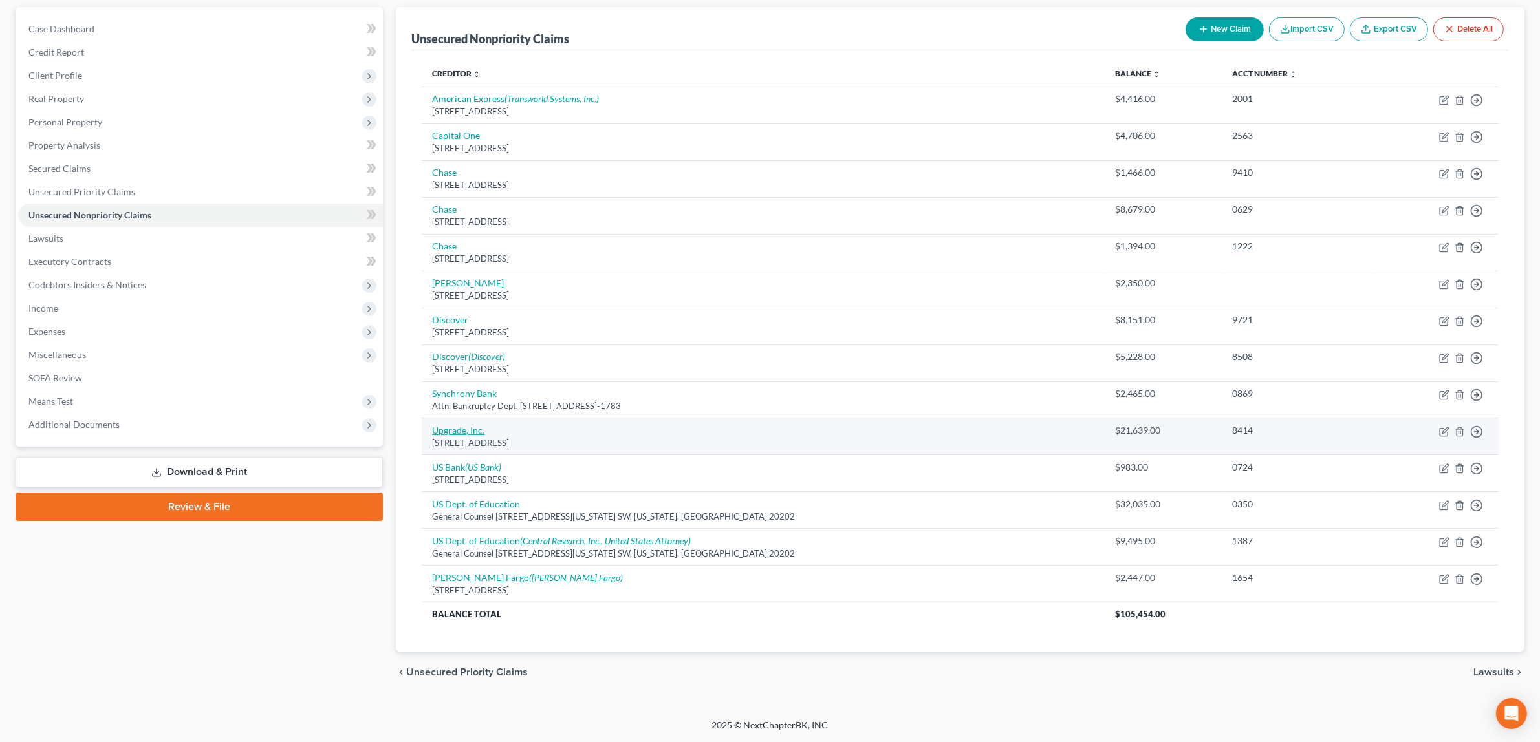
click at [451, 425] on link "Upgrade, Inc." at bounding box center [458, 430] width 52 height 11
select select "3"
select select "10"
select select "0"
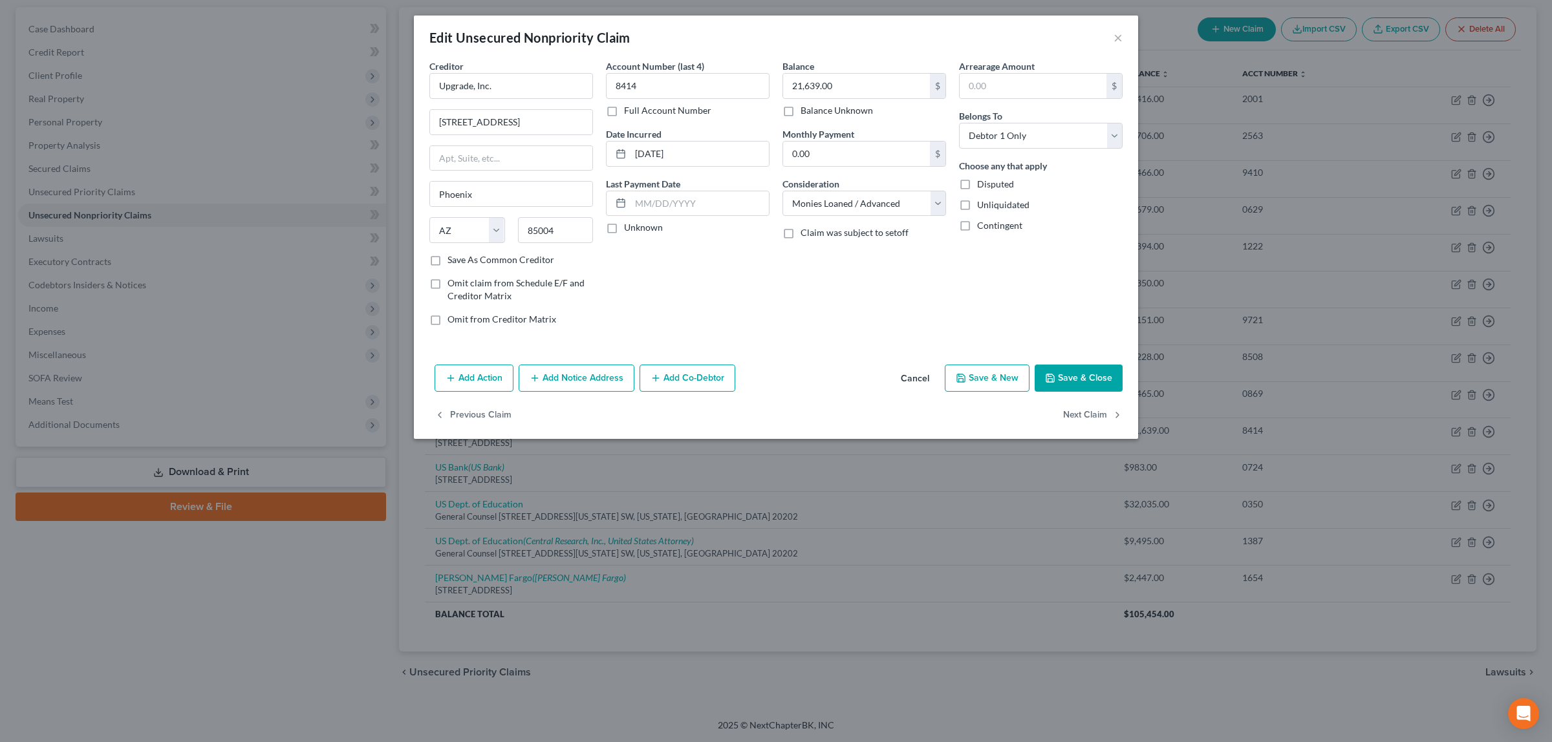
click at [590, 377] on button "Add Notice Address" at bounding box center [577, 378] width 116 height 27
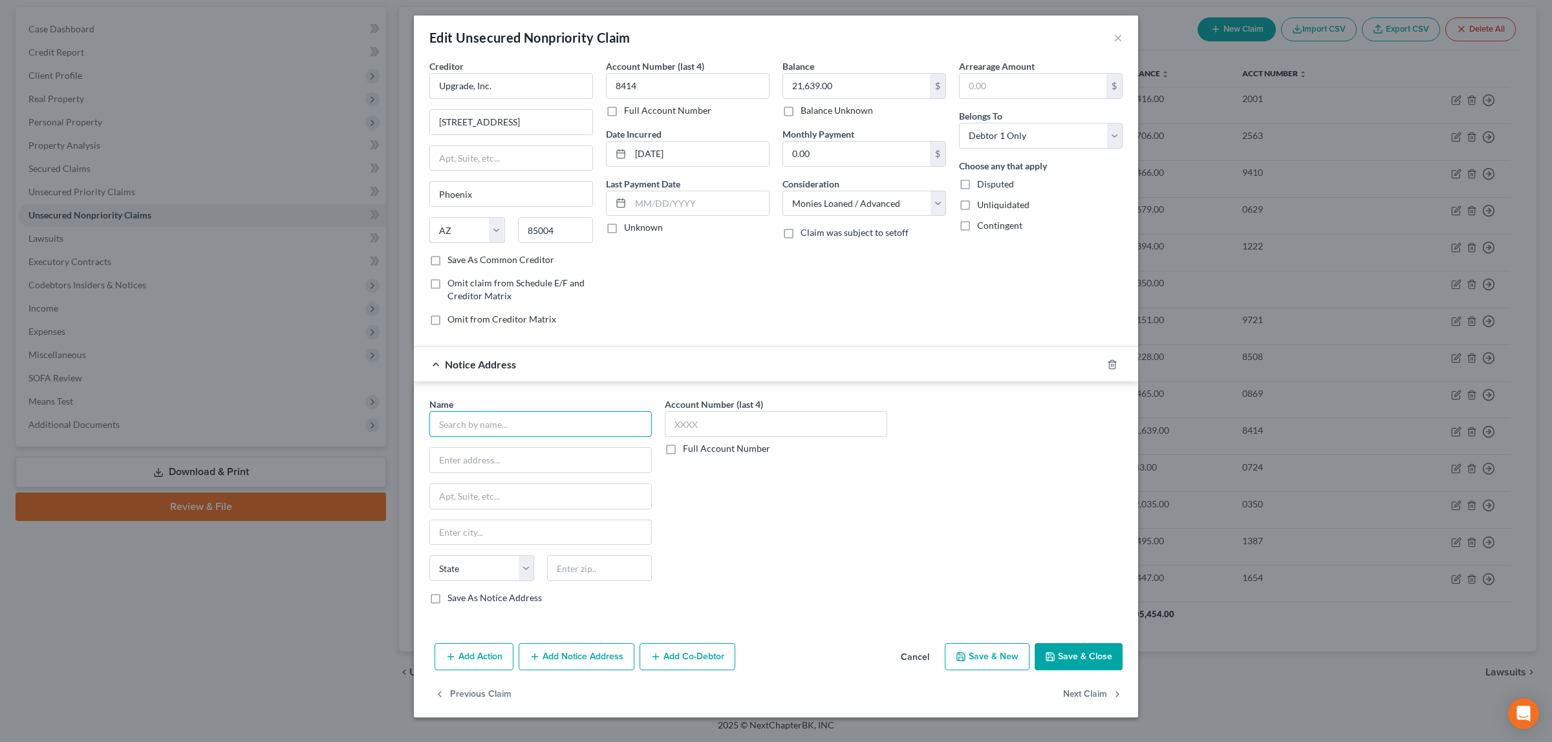
click at [568, 429] on input "text" at bounding box center [540, 424] width 222 height 26
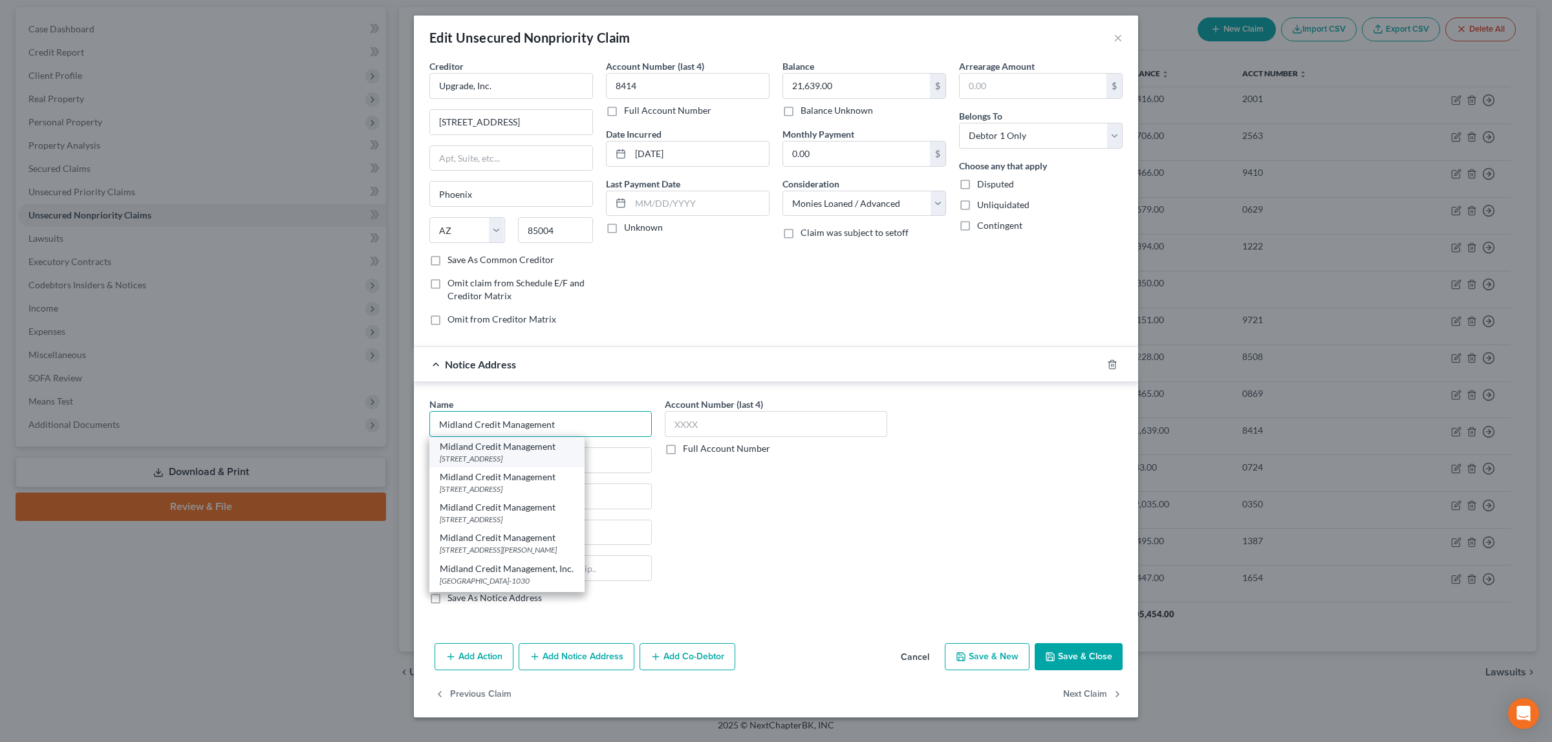
type input "Midland Credit Management"
click at [524, 455] on div "[STREET_ADDRESS]" at bounding box center [507, 458] width 134 height 11
type input "[STREET_ADDRESS]"
type input "Suite 300"
type input "[PERSON_NAME]"
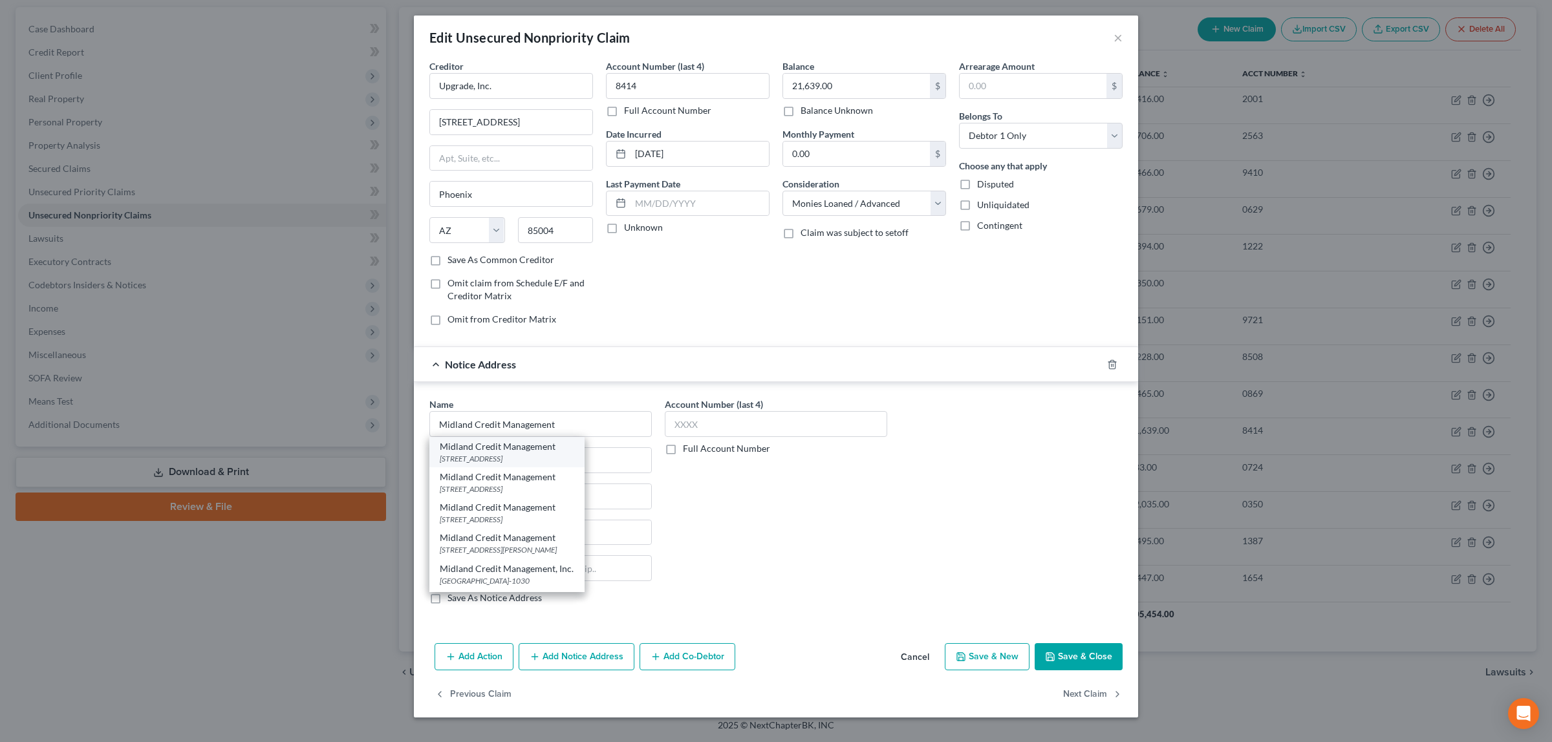
select select "23"
type input "48583-1721"
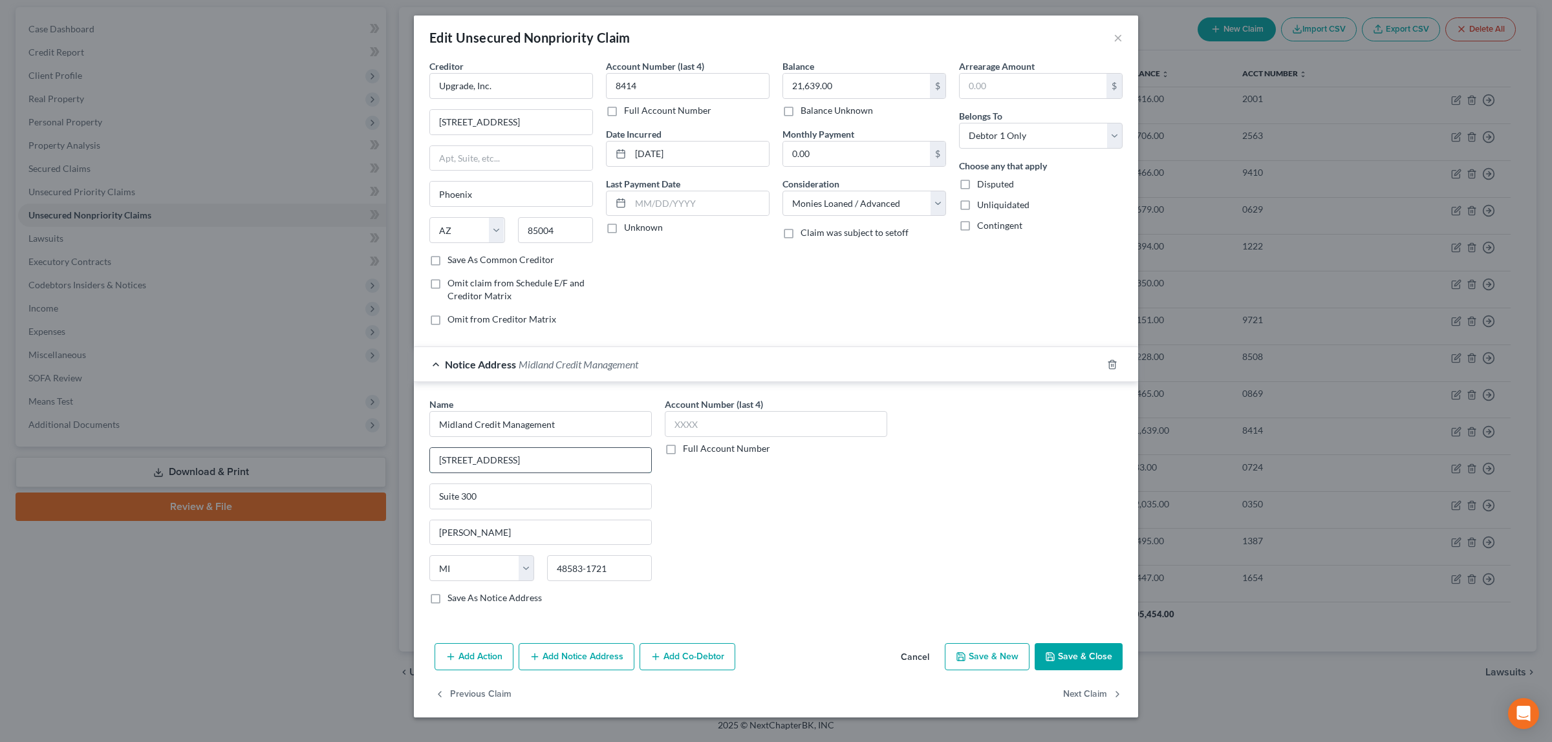
drag, startPoint x: 527, startPoint y: 460, endPoint x: 431, endPoint y: 459, distance: 95.7
click at [431, 459] on input "[STREET_ADDRESS]" at bounding box center [540, 460] width 221 height 25
click at [440, 501] on input "Suite 300" at bounding box center [540, 496] width 221 height 25
paste input "[STREET_ADDRESS]"
type input "[STREET_ADDRESS]"
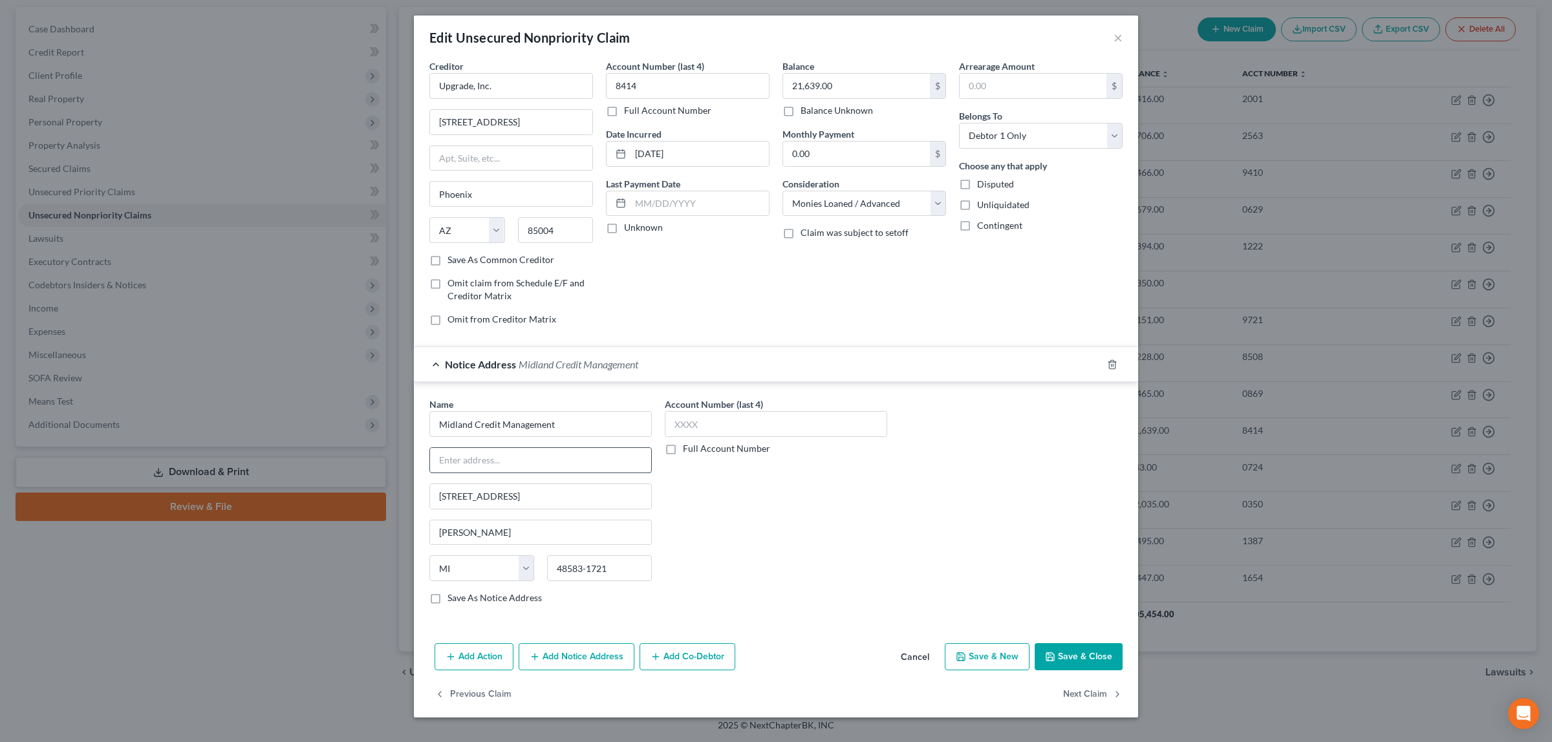
click at [505, 456] on input "text" at bounding box center [540, 460] width 221 height 25
type input "Attn: DSO Team"
click at [608, 571] on input "48583-1721" at bounding box center [599, 568] width 105 height 26
type input "48083"
click at [1062, 651] on button "Save & Close" at bounding box center [1079, 656] width 88 height 27
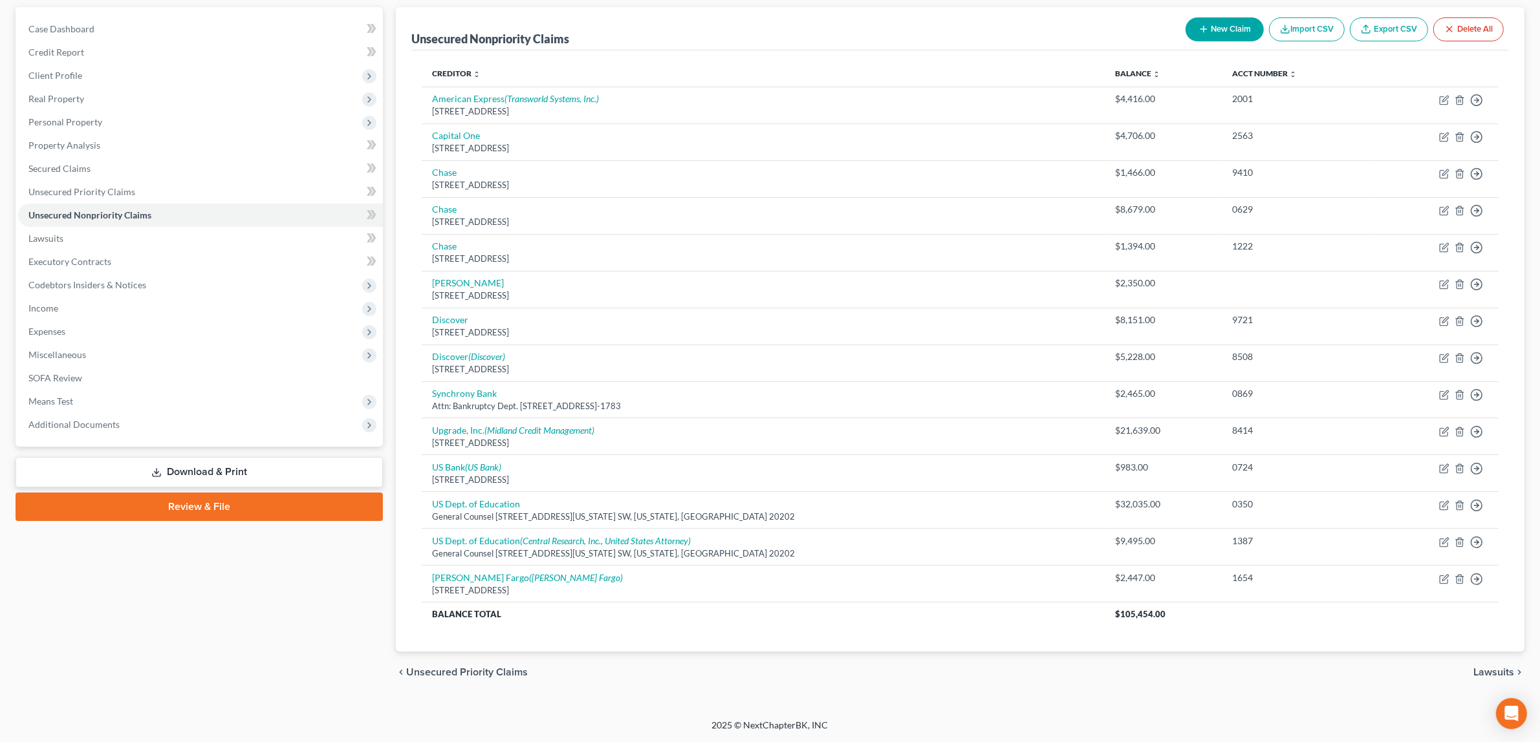
scroll to position [0, 0]
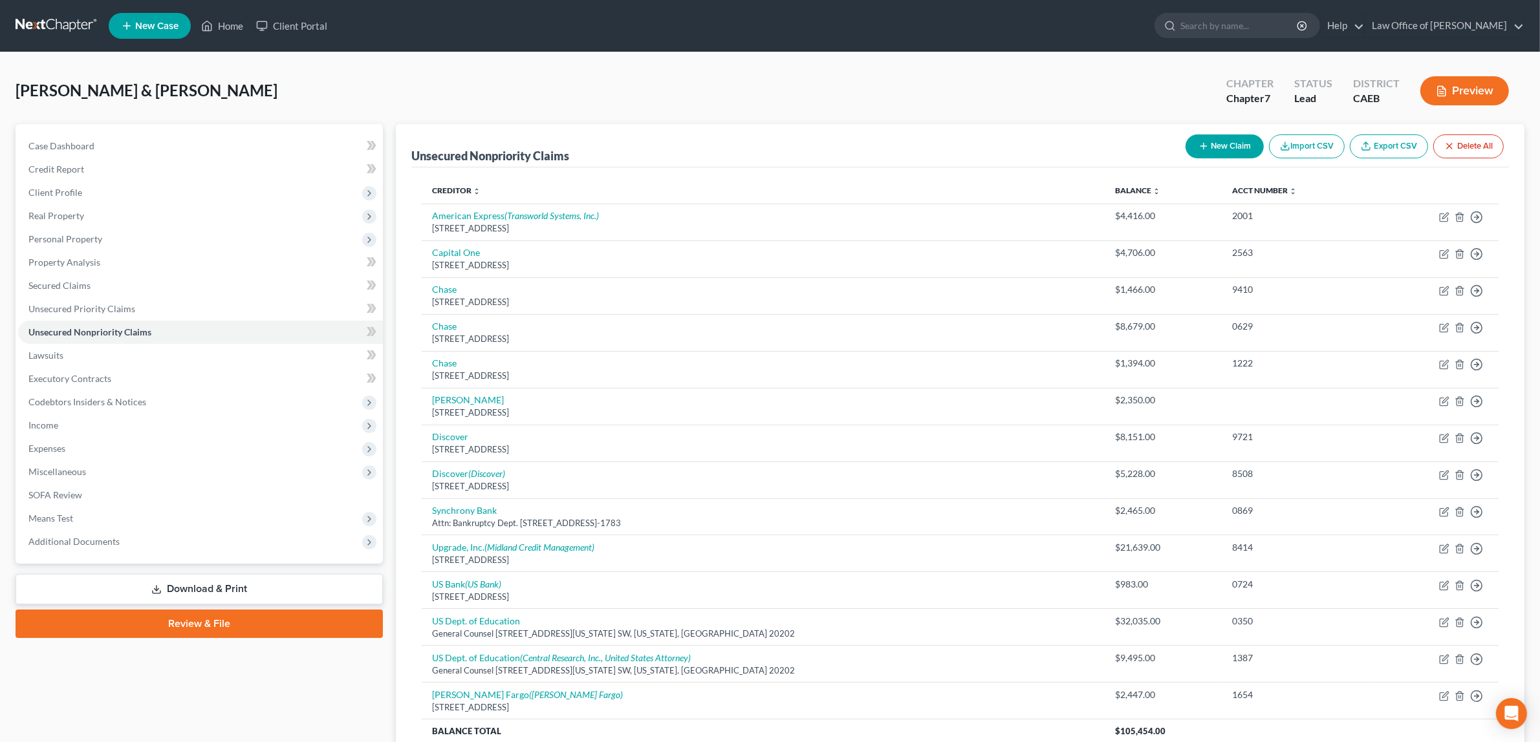
click at [1474, 87] on button "Preview" at bounding box center [1464, 90] width 89 height 29
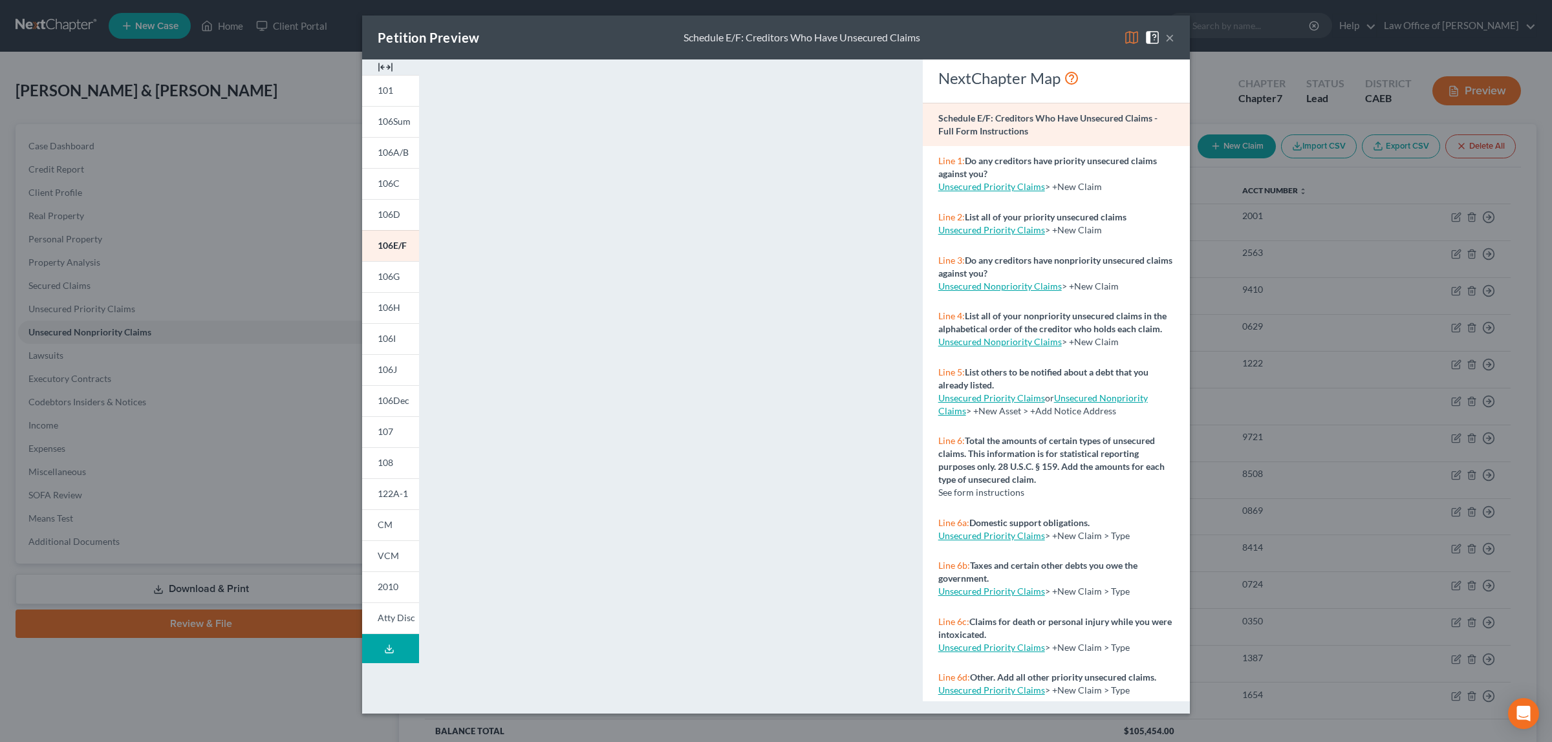
click at [1170, 36] on button "×" at bounding box center [1169, 38] width 9 height 16
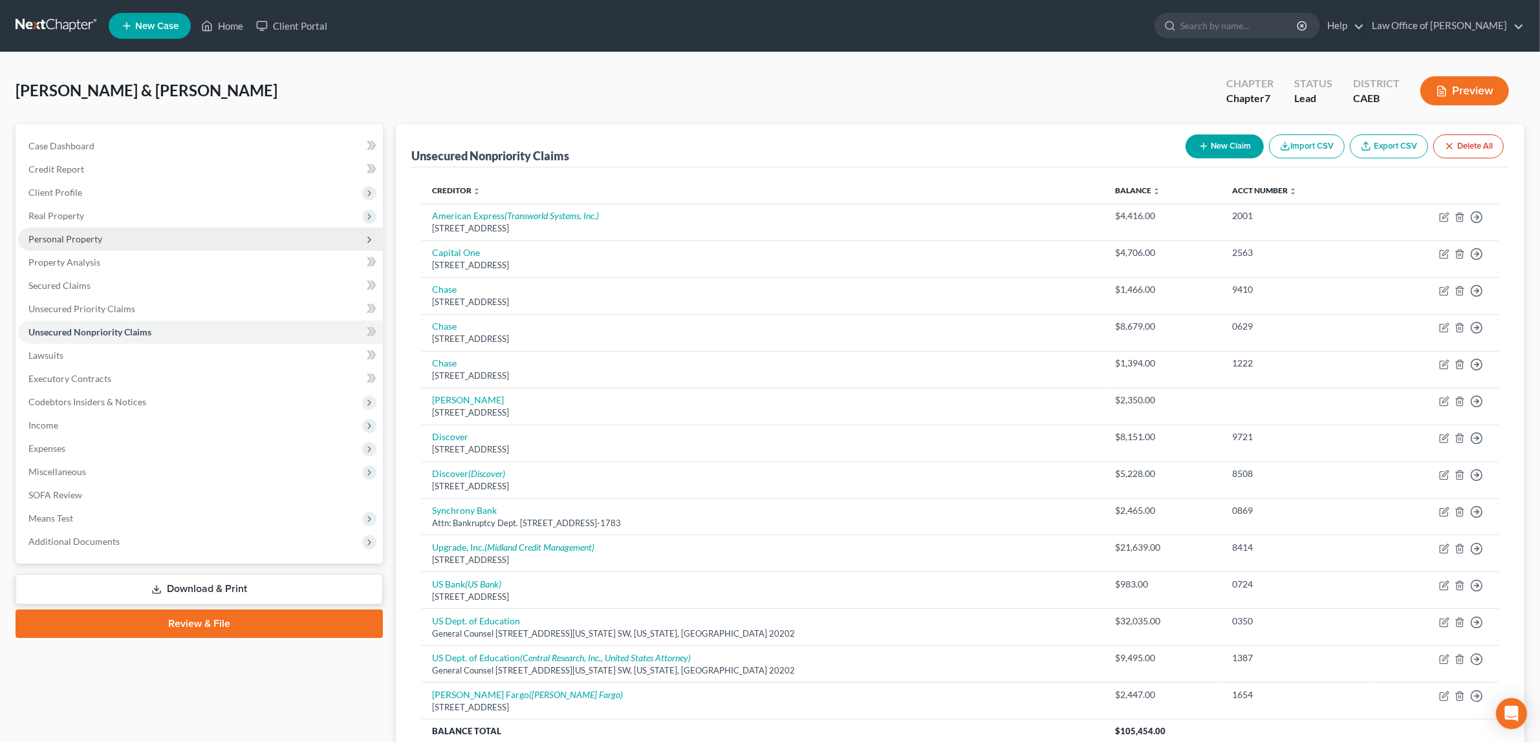
click at [102, 235] on span "Personal Property" at bounding box center [200, 239] width 365 height 23
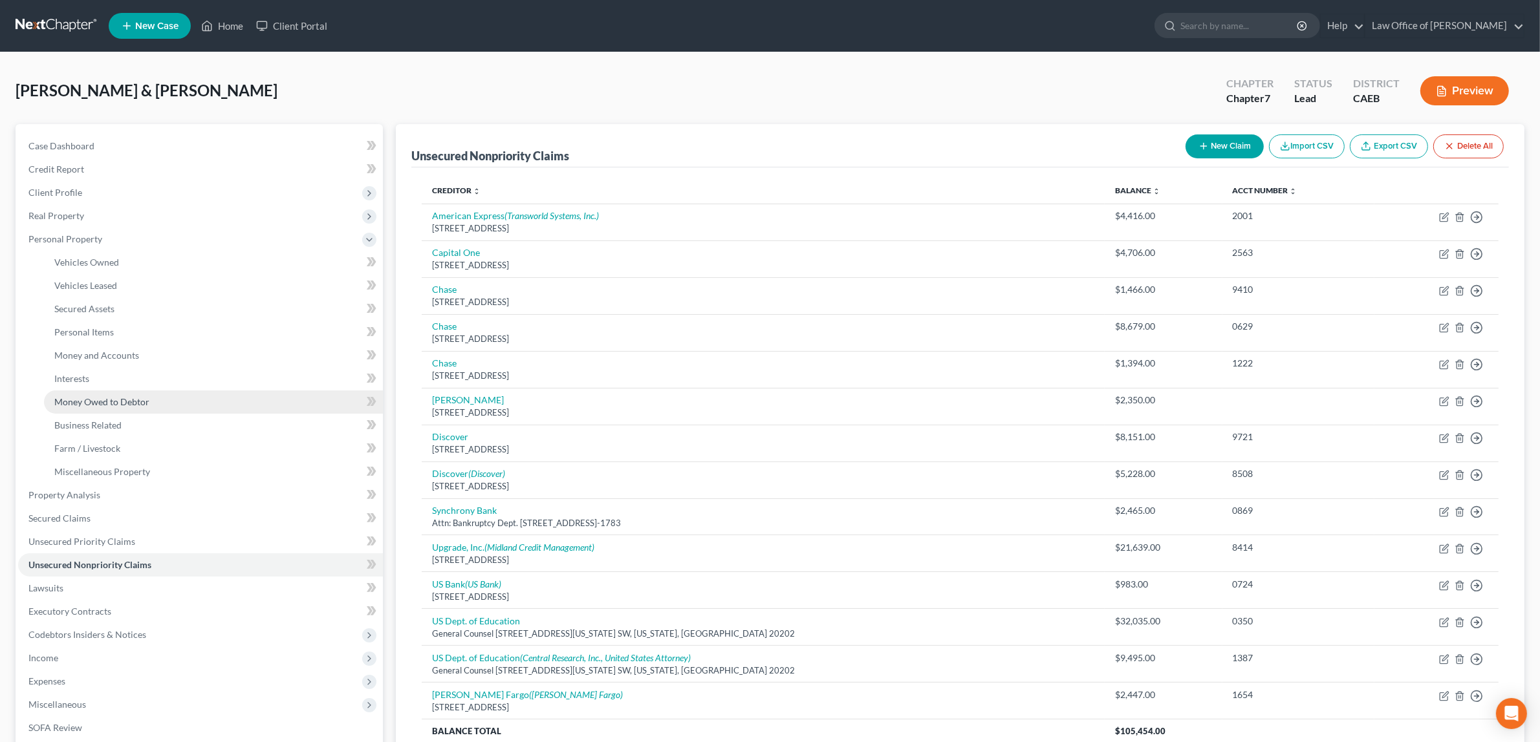
click at [133, 398] on span "Money Owed to Debtor" at bounding box center [101, 401] width 95 height 11
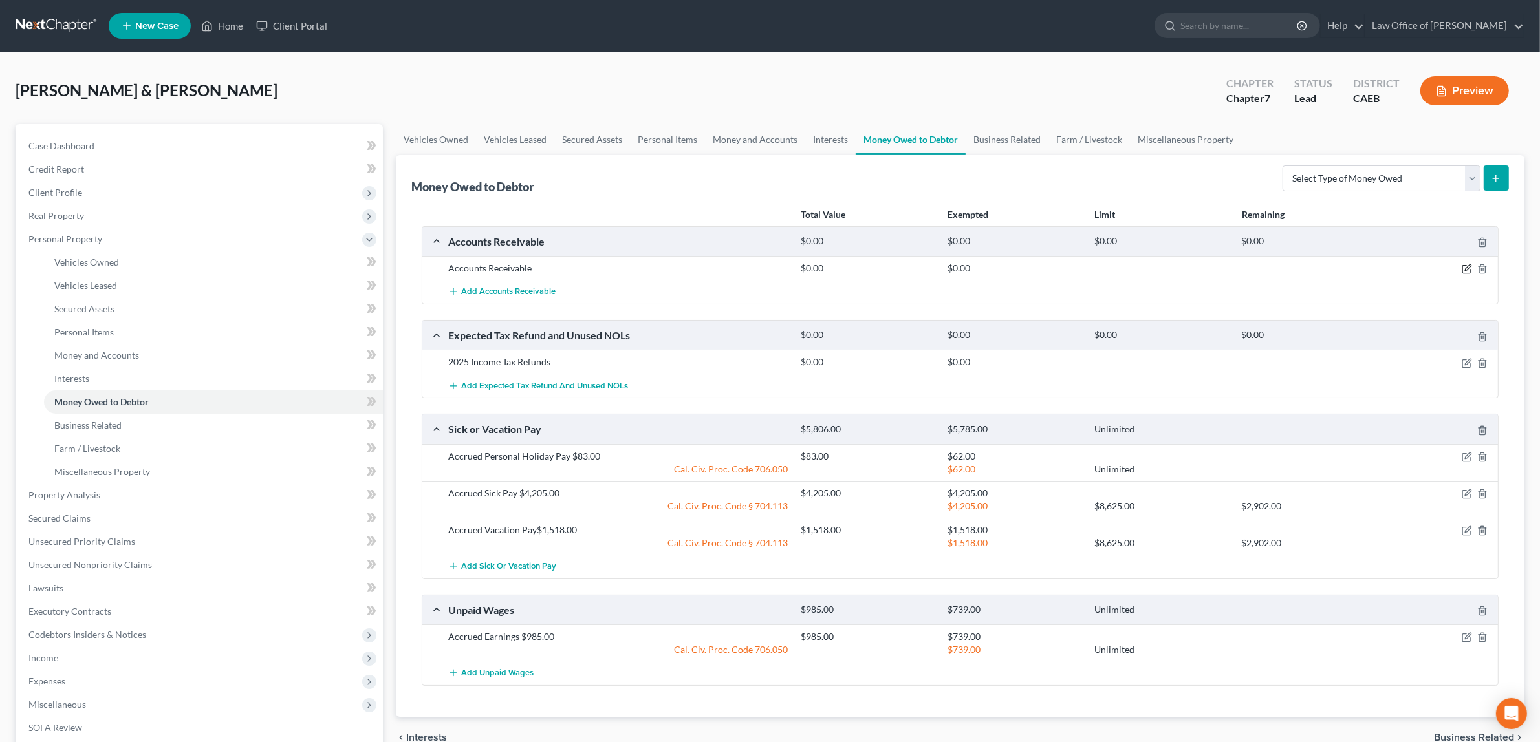
click at [1466, 270] on icon "button" at bounding box center [1466, 269] width 10 height 10
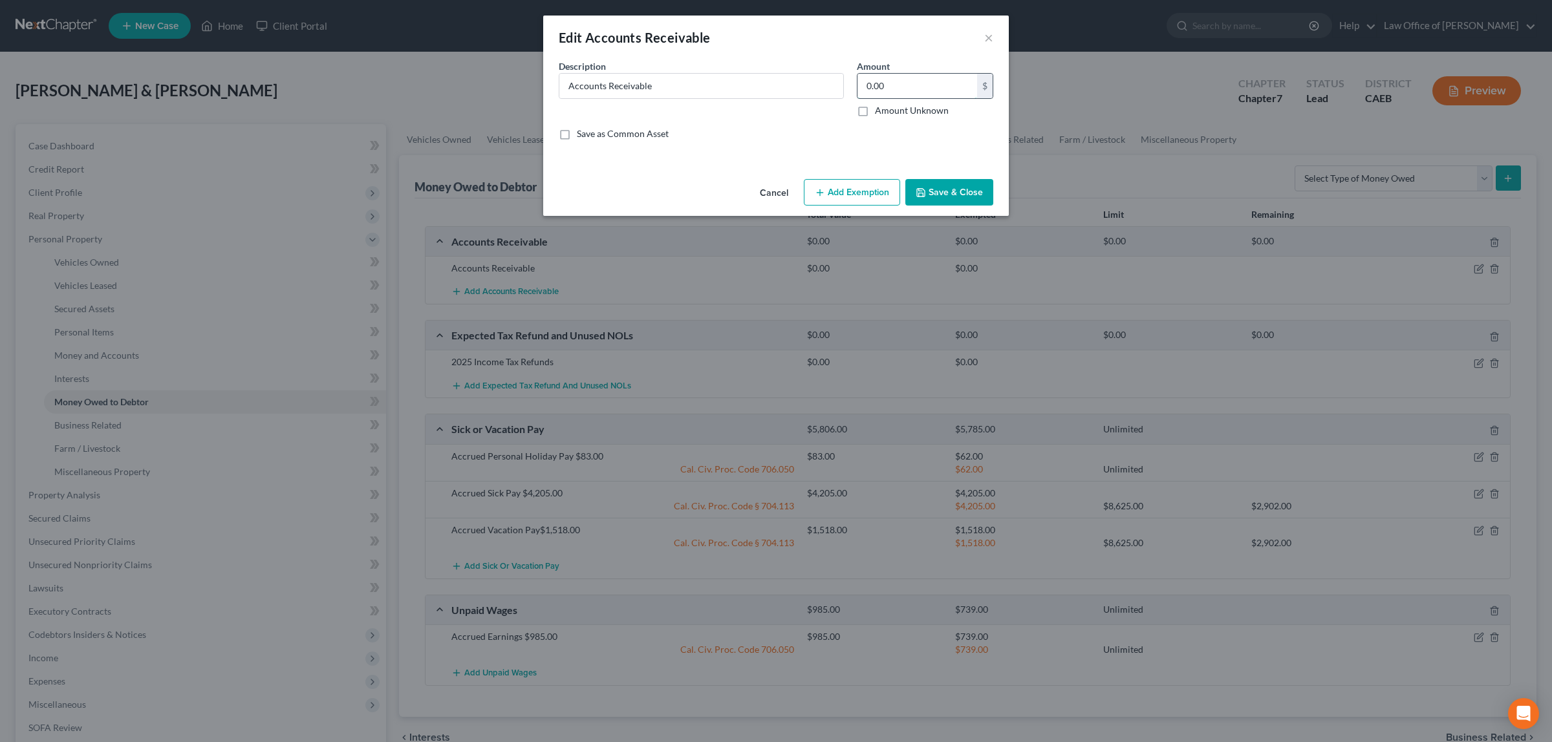
click at [892, 85] on input "0.00" at bounding box center [917, 86] width 120 height 25
type input "216.00"
click at [948, 186] on button "Save & Close" at bounding box center [949, 192] width 88 height 27
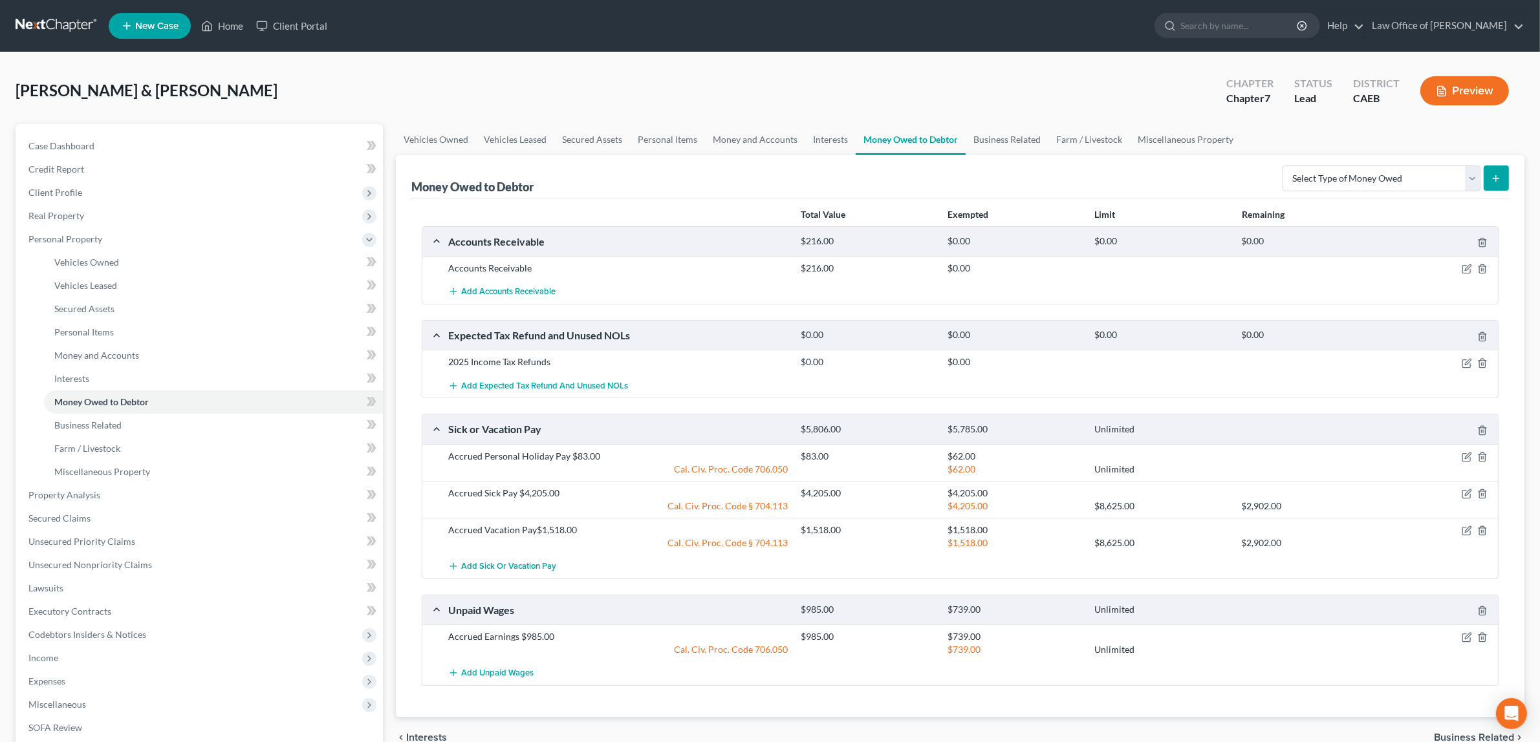
click at [1459, 88] on button "Preview" at bounding box center [1464, 90] width 89 height 29
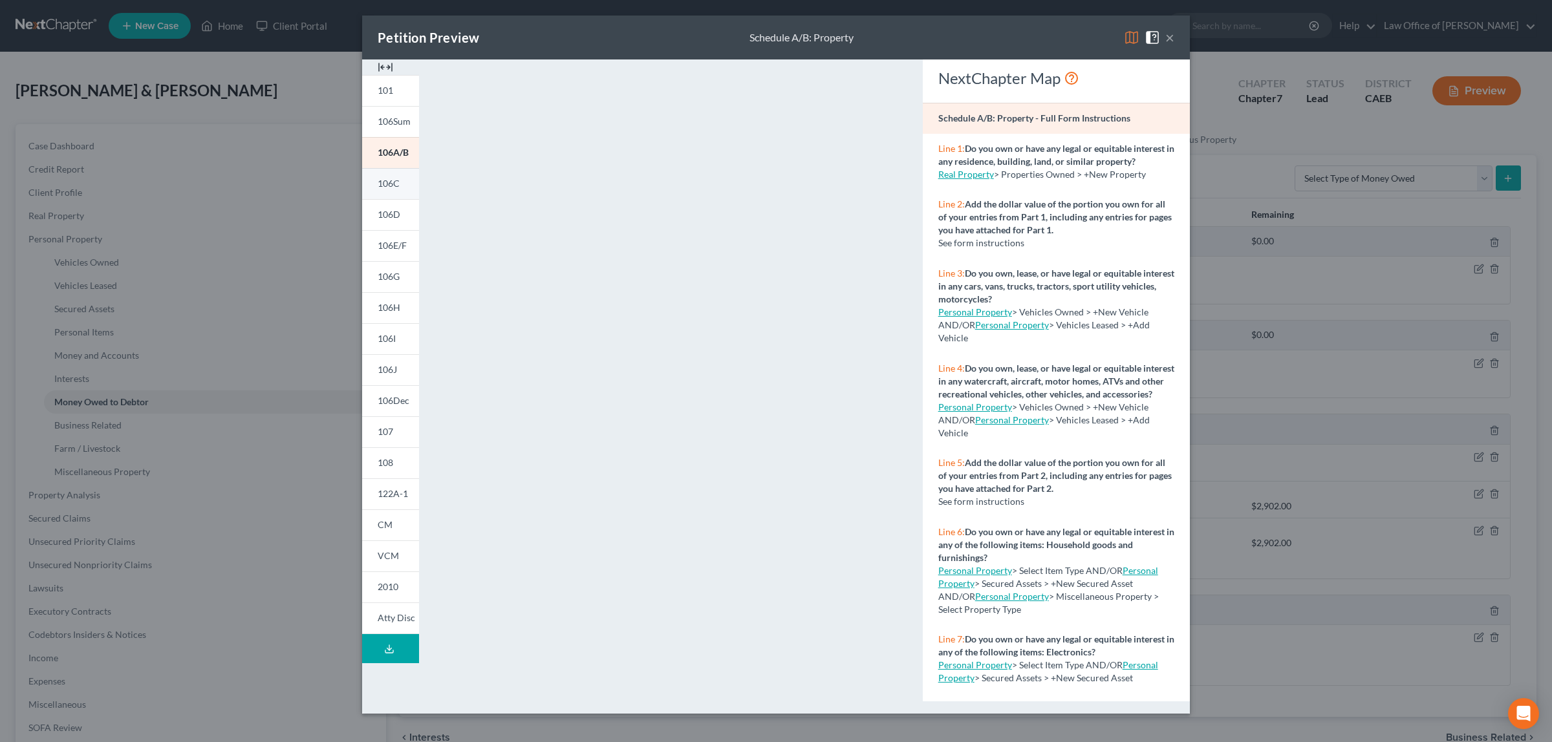
click at [388, 182] on span "106C" at bounding box center [389, 183] width 22 height 11
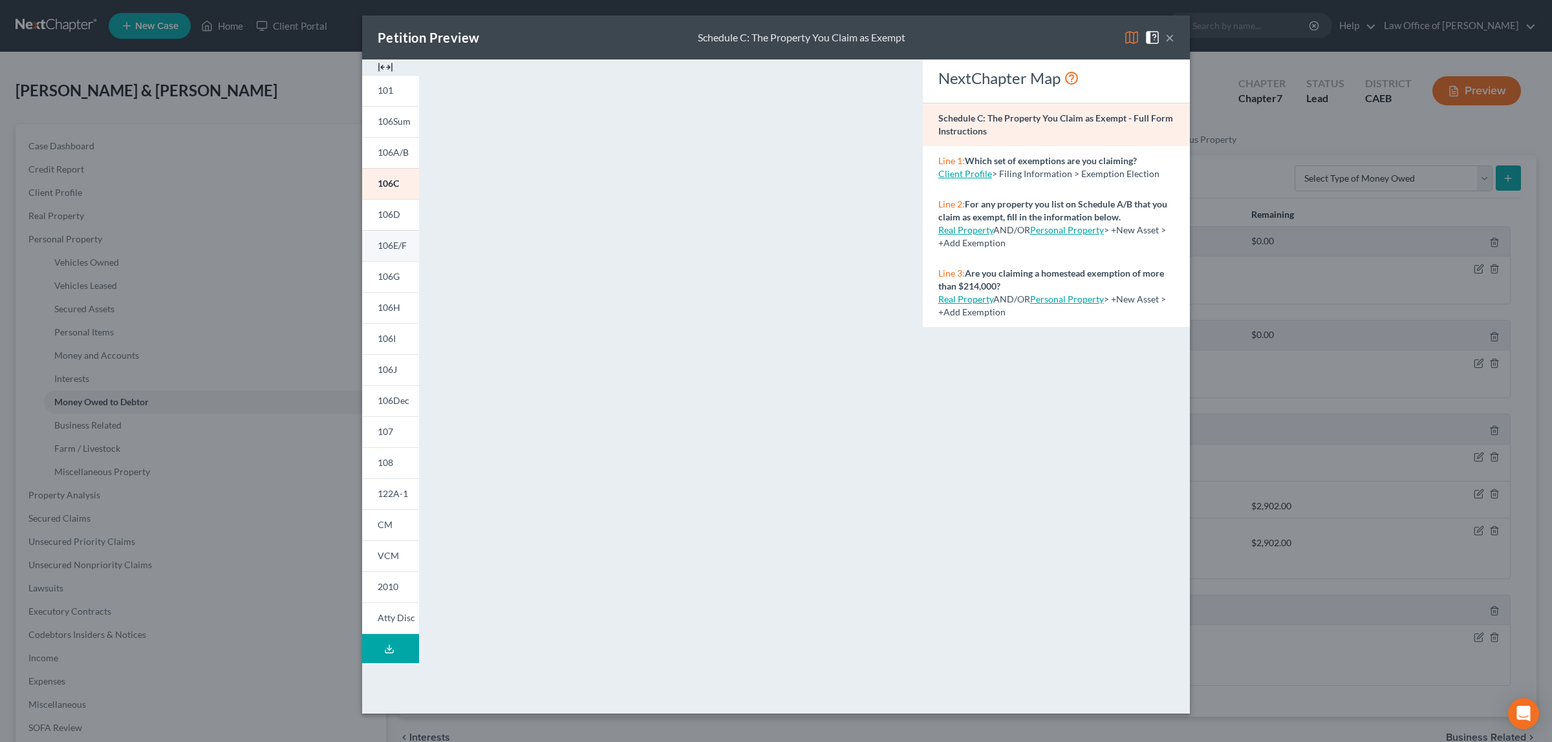
click at [389, 238] on link "106E/F" at bounding box center [390, 245] width 57 height 31
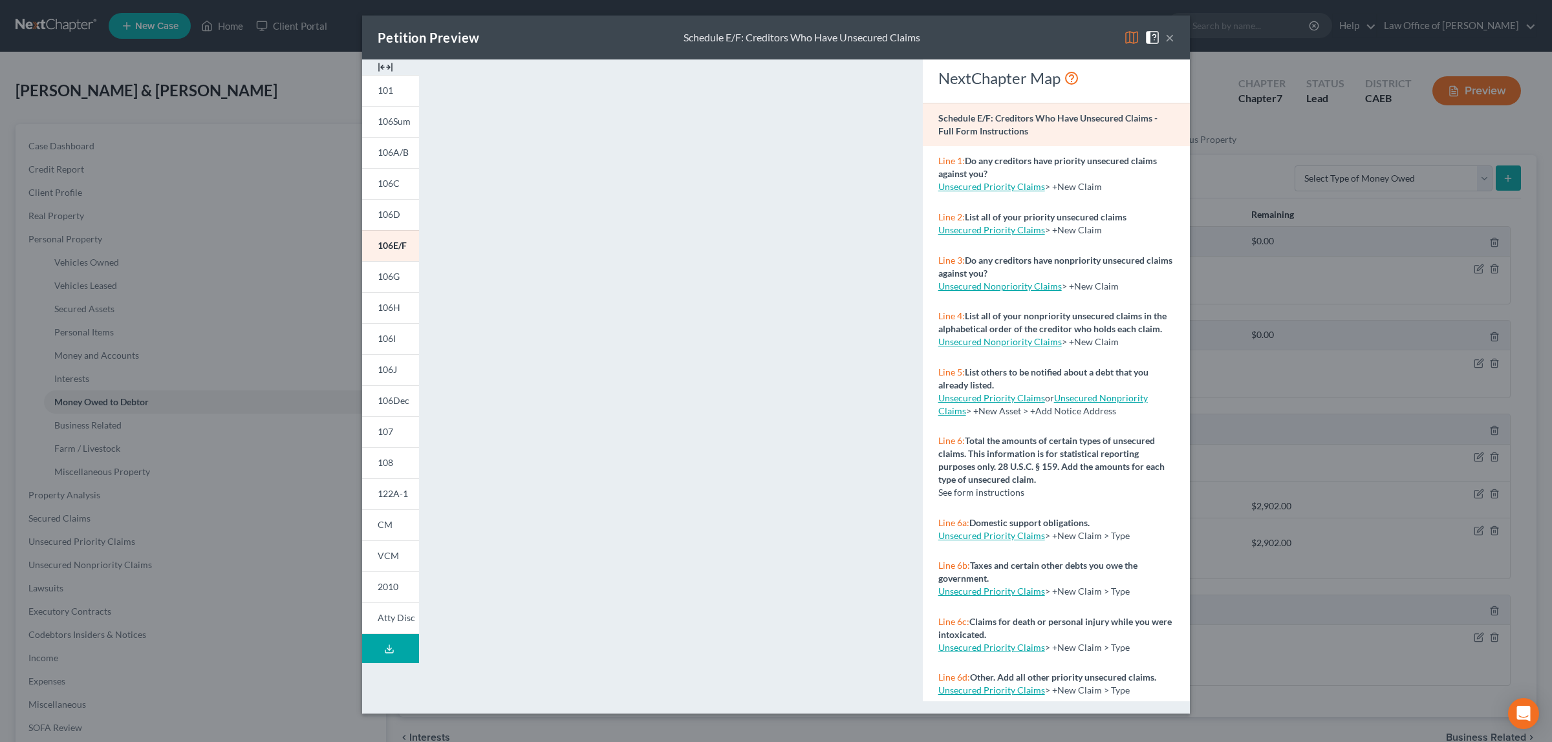
click at [1167, 34] on button "×" at bounding box center [1169, 38] width 9 height 16
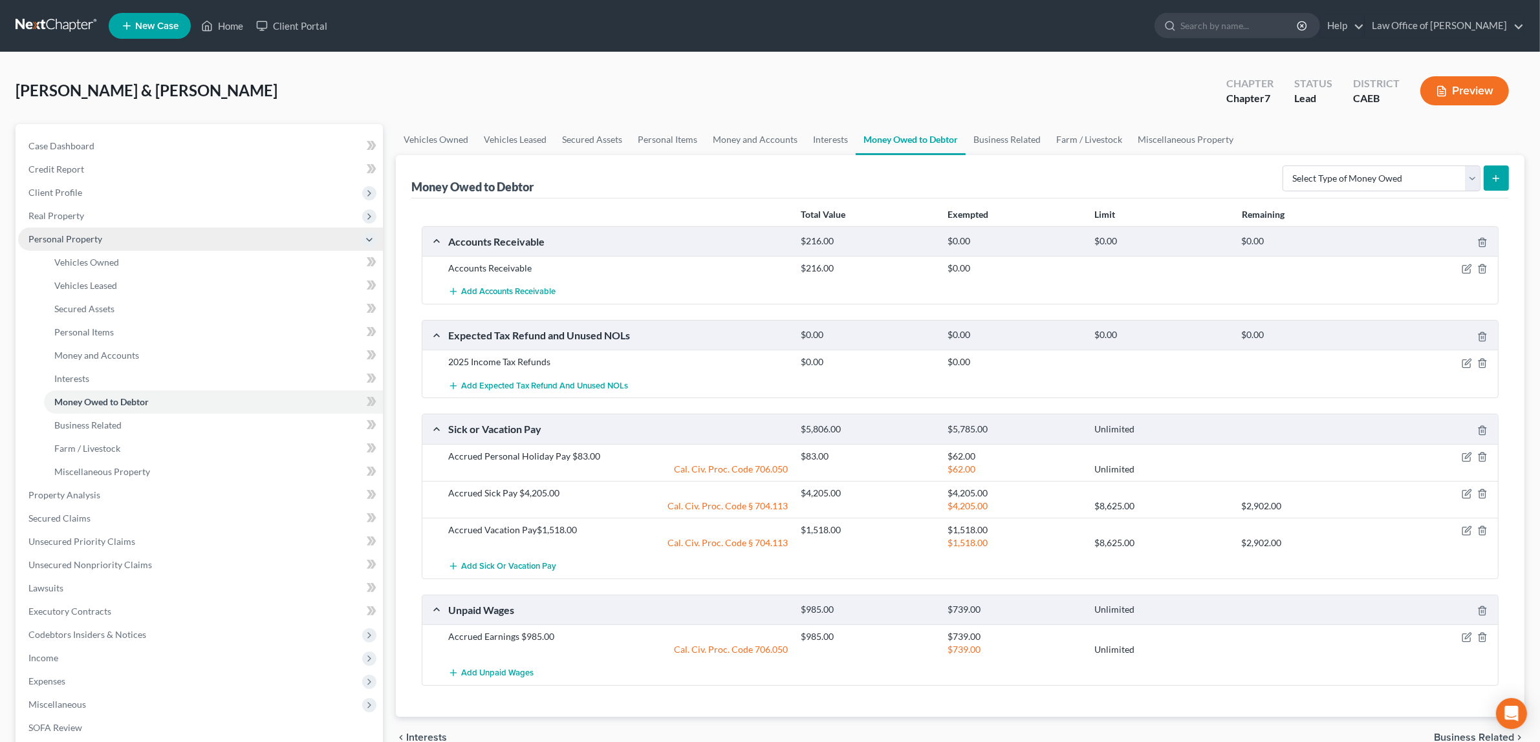
click at [79, 237] on span "Personal Property" at bounding box center [65, 238] width 74 height 11
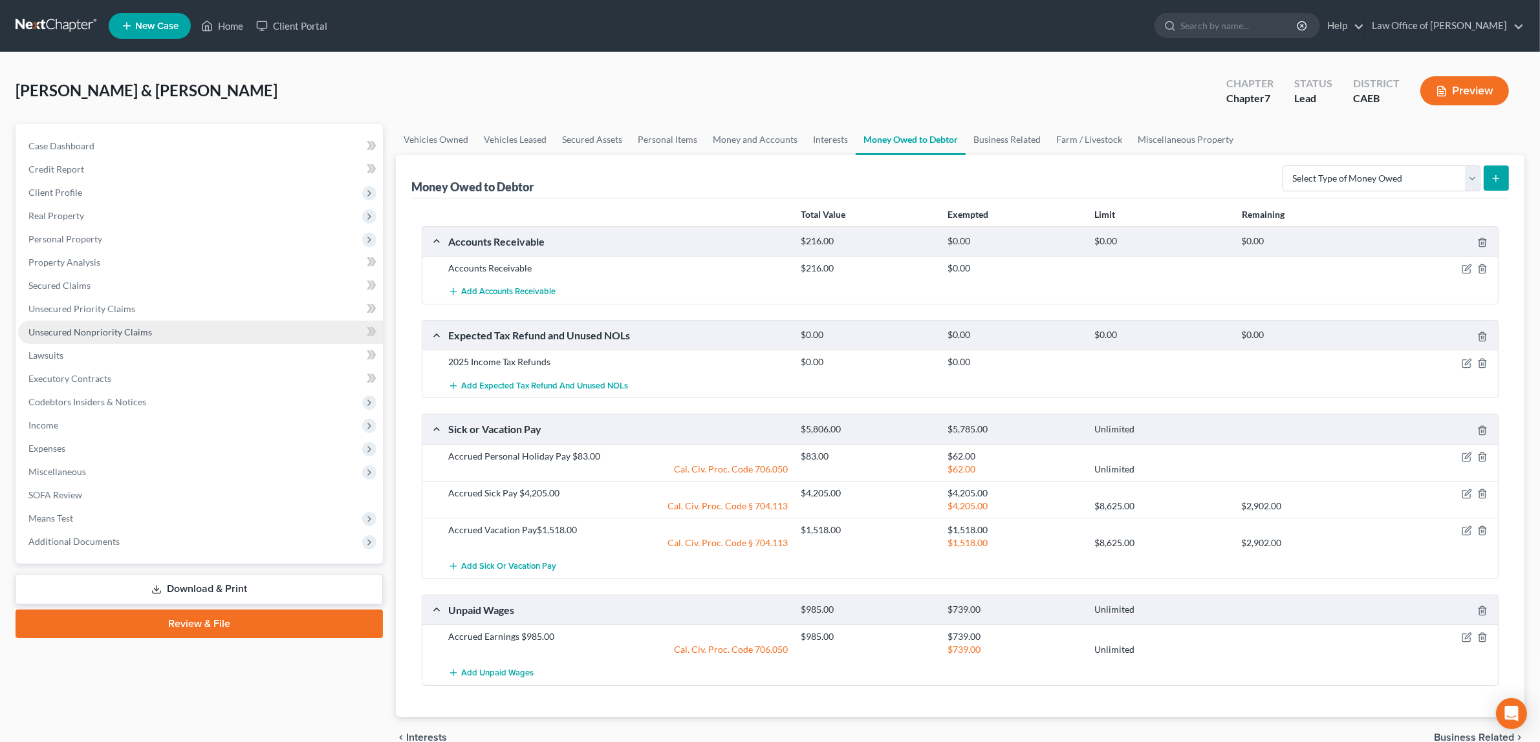
click at [85, 321] on link "Unsecured Nonpriority Claims" at bounding box center [200, 332] width 365 height 23
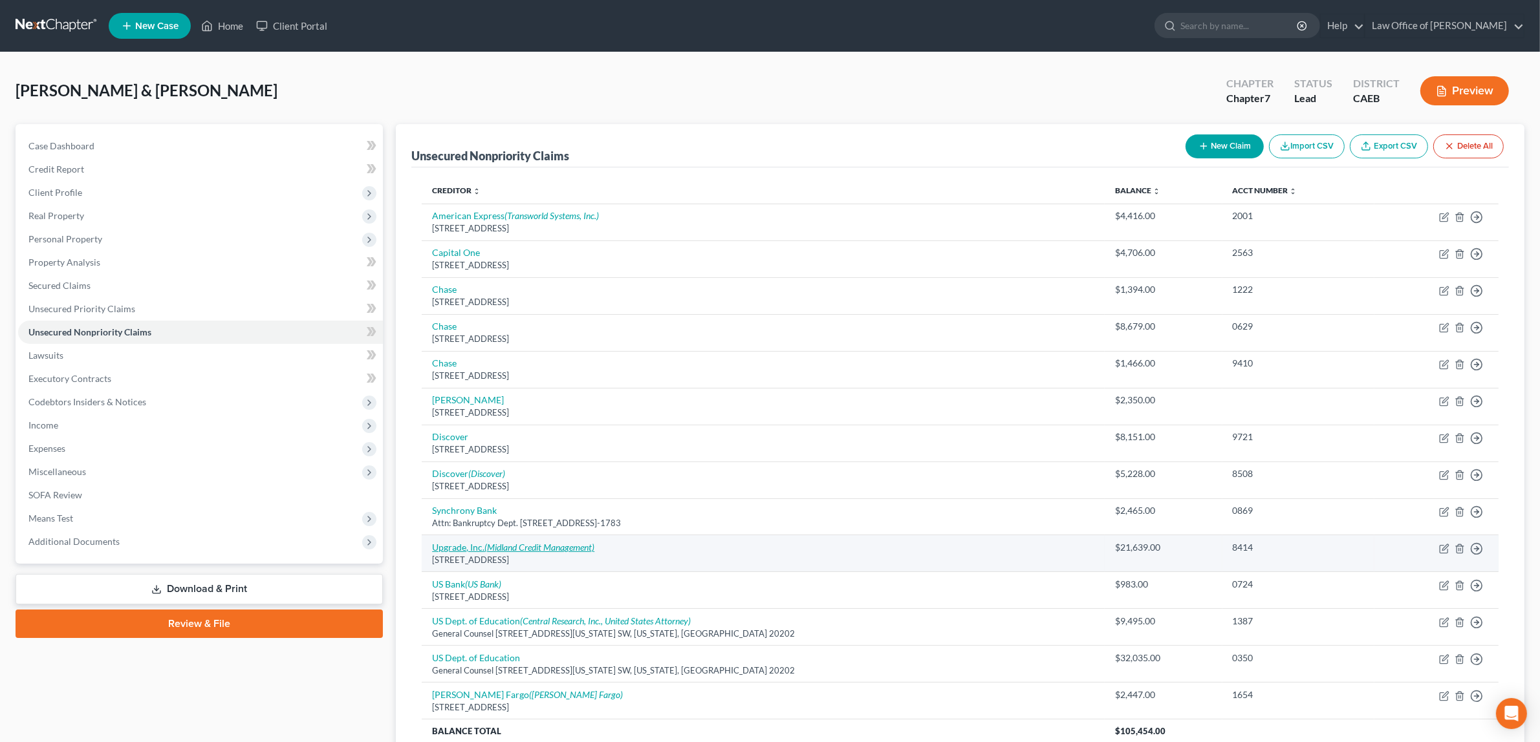
click at [472, 548] on link "Upgrade, Inc. (Midland Credit Management)" at bounding box center [513, 547] width 162 height 11
select select "3"
select select "10"
select select "0"
select select "23"
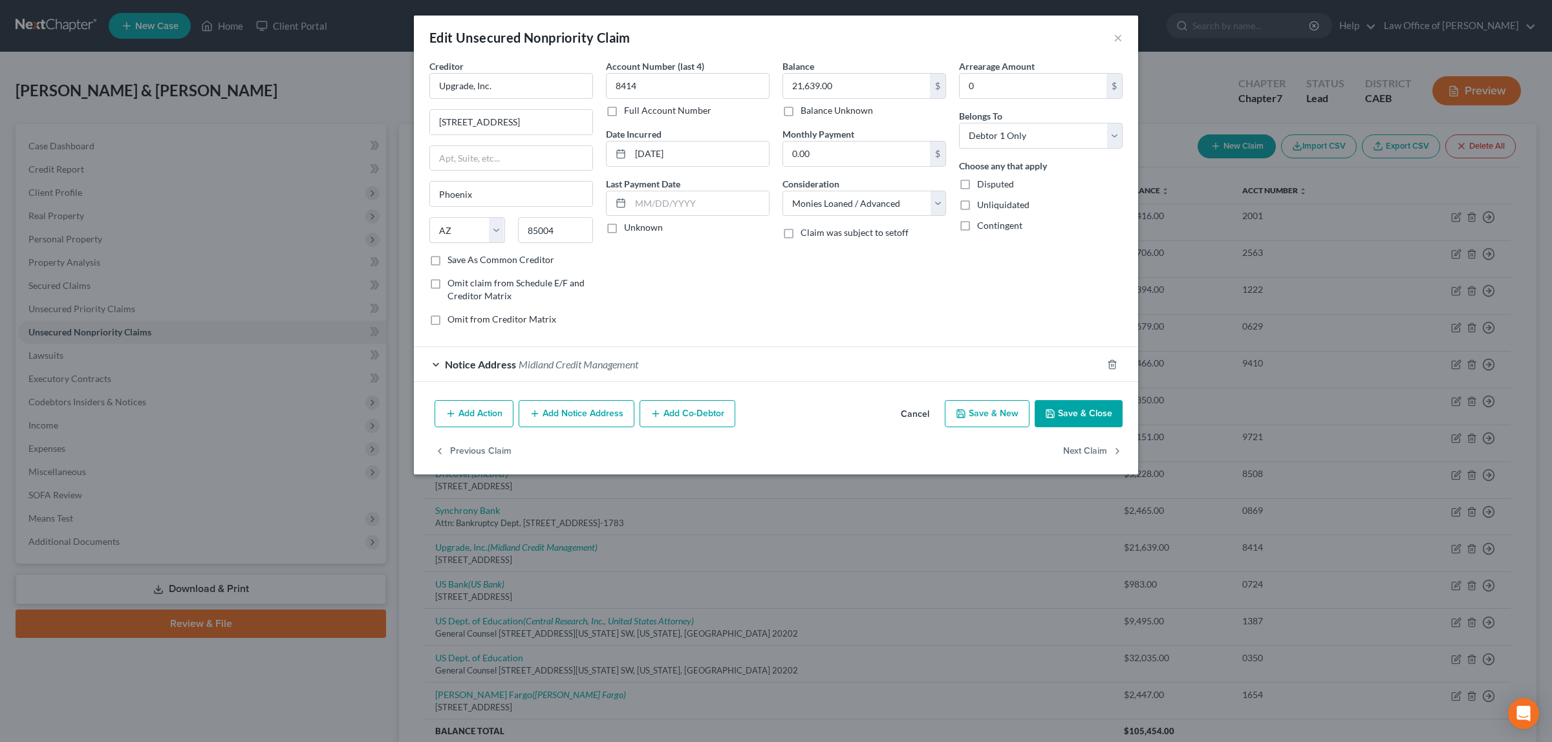
click at [563, 359] on span "Midland Credit Management" at bounding box center [579, 364] width 120 height 12
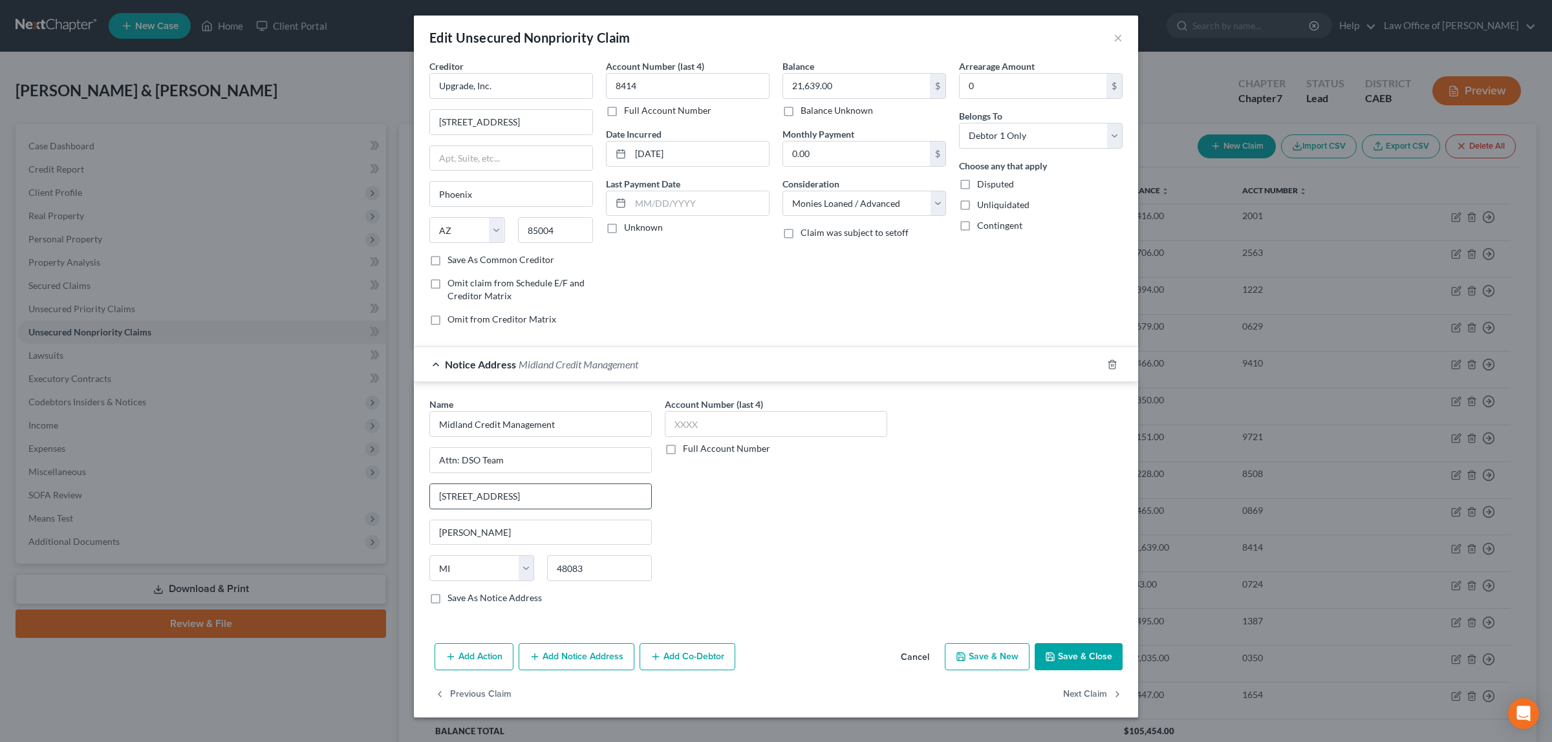
click at [473, 499] on input "[STREET_ADDRESS]" at bounding box center [540, 496] width 221 height 25
type input "[STREET_ADDRESS]"
click at [1049, 658] on icon "button" at bounding box center [1050, 657] width 10 height 10
